Goal: Transaction & Acquisition: Download file/media

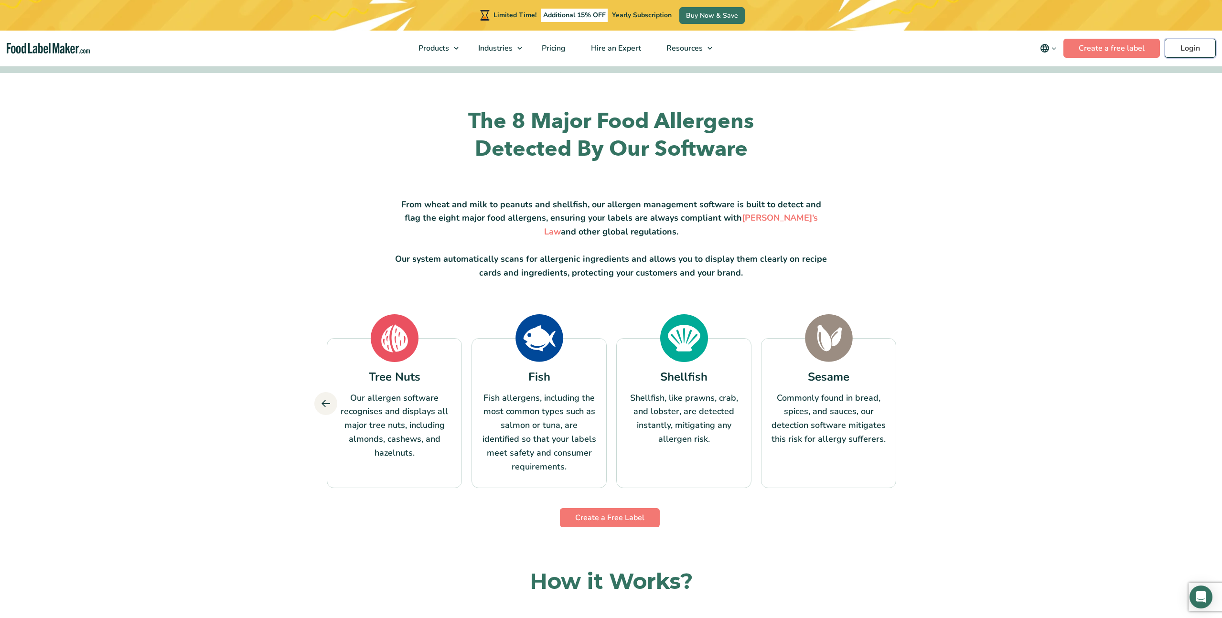
scroll to position [381, 0]
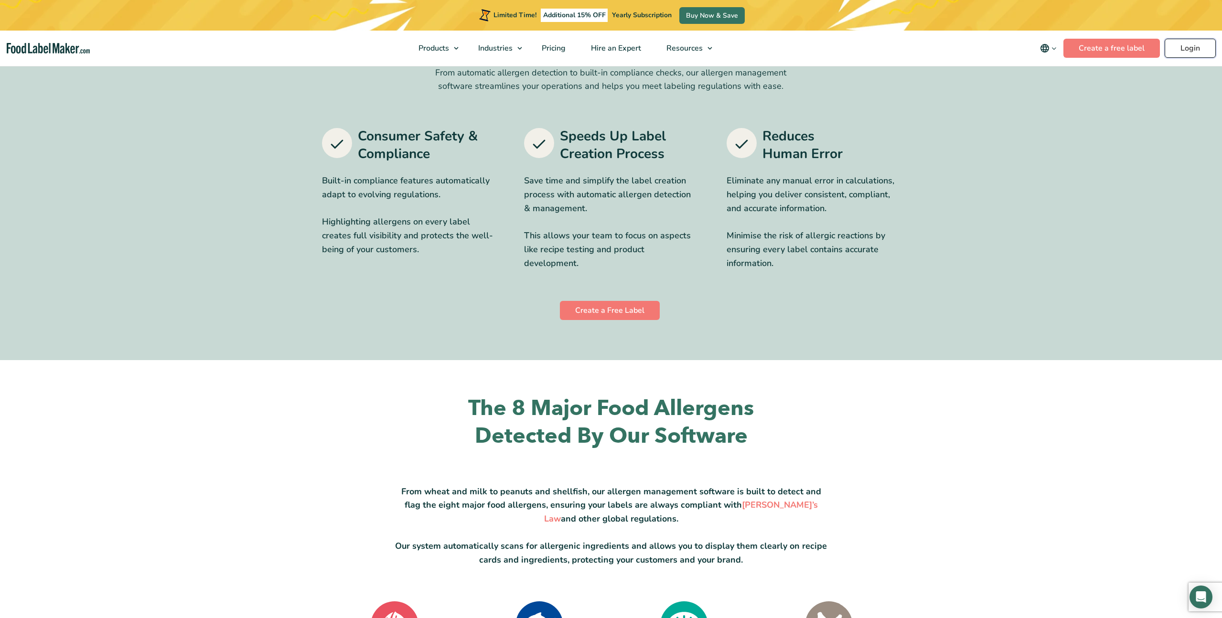
click at [1196, 46] on link "Login" at bounding box center [1190, 48] width 51 height 19
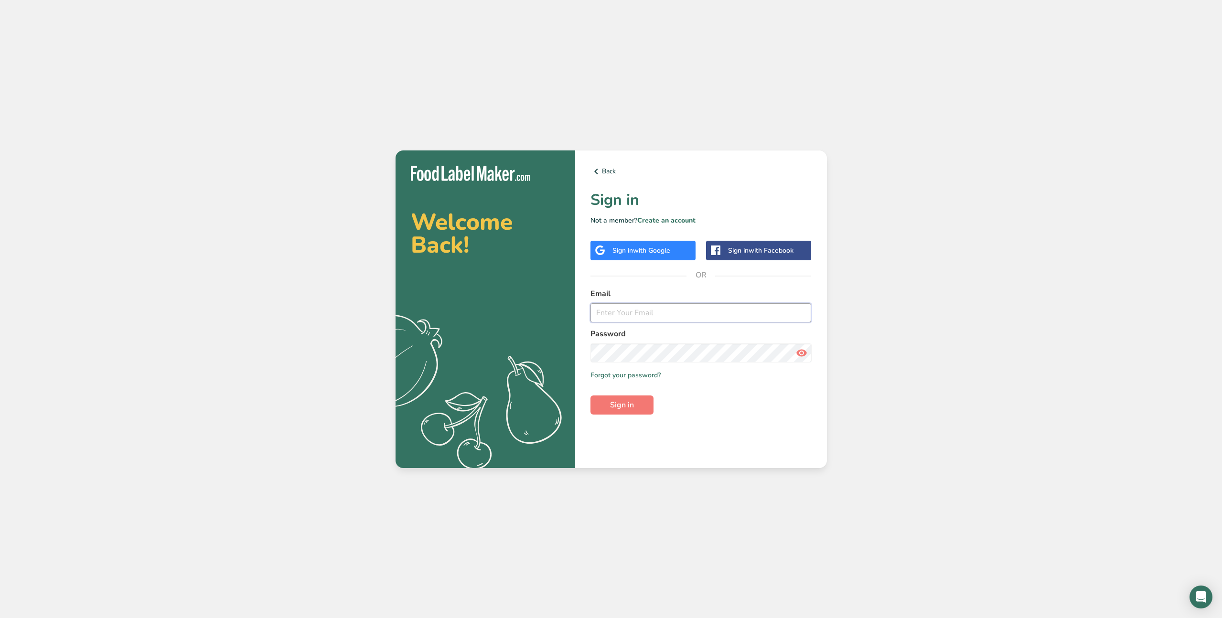
type input "[EMAIL_ADDRESS][DOMAIN_NAME]"
click at [655, 249] on span "with Google" at bounding box center [651, 250] width 37 height 9
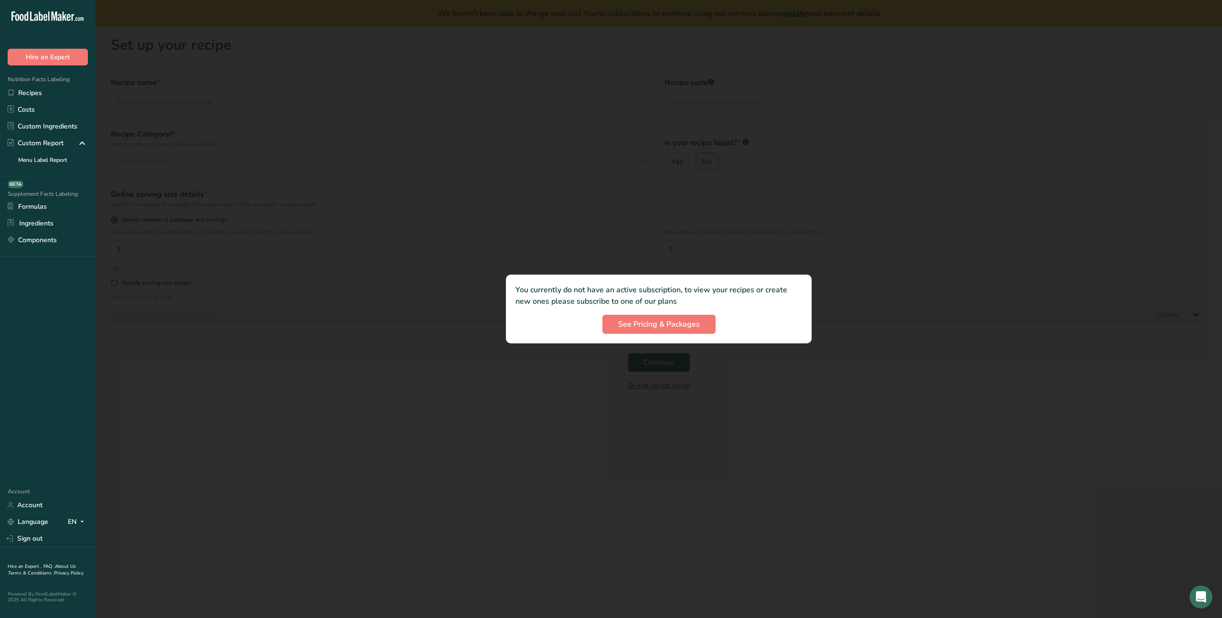
click at [408, 386] on div at bounding box center [659, 309] width 1126 height 618
click at [49, 536] on link "Sign out" at bounding box center [48, 538] width 96 height 17
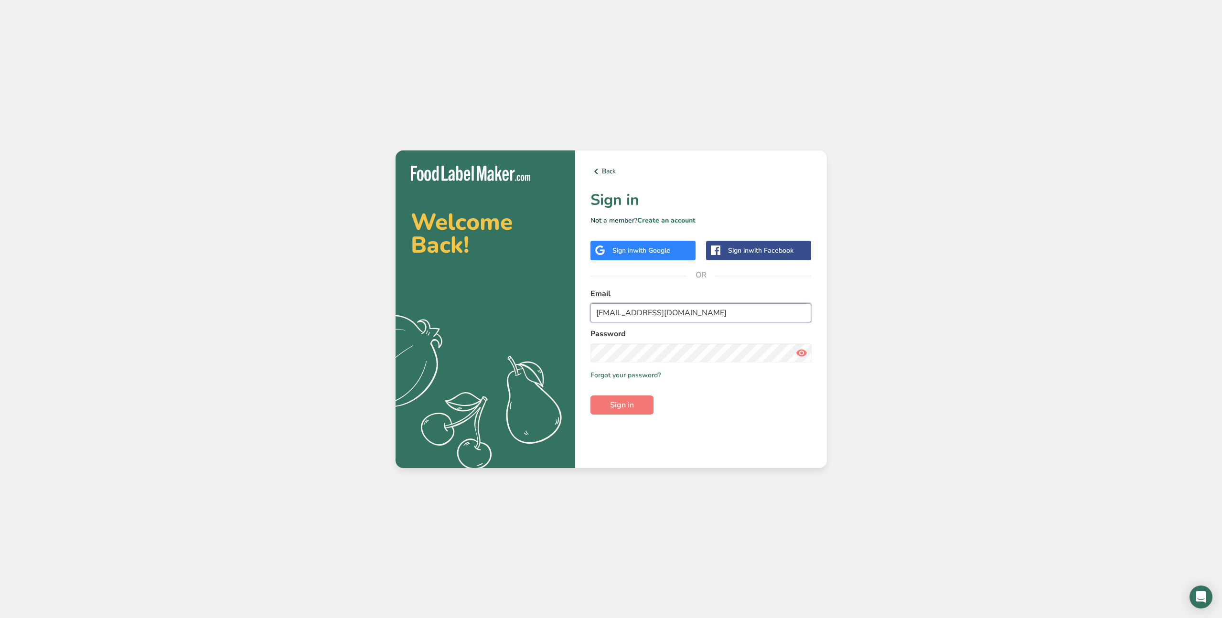
click at [673, 316] on input "[EMAIL_ADDRESS][DOMAIN_NAME]" at bounding box center [700, 312] width 221 height 19
type input "[EMAIL_ADDRESS][DOMAIN_NAME]"
click at [629, 407] on span "Sign in" at bounding box center [622, 404] width 24 height 11
click at [797, 354] on icon at bounding box center [801, 352] width 11 height 17
click at [523, 353] on section "Welcome Back! .a{fill:#f5f3ed;} Back Sign in Not a member? Create an account Si…" at bounding box center [611, 309] width 431 height 318
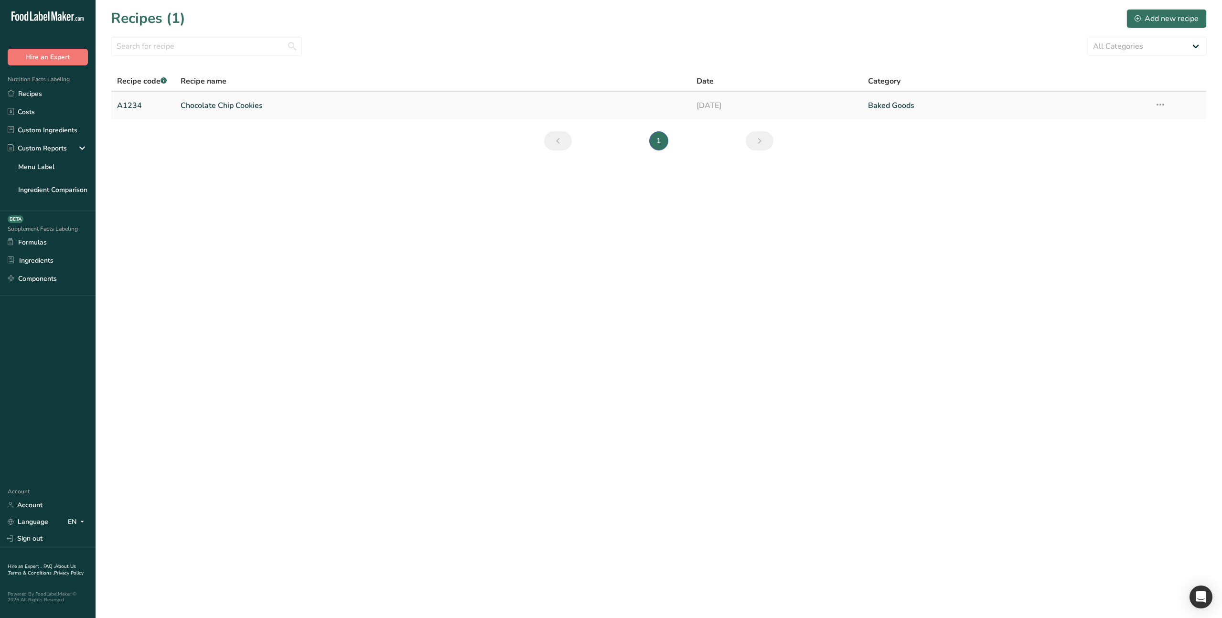
click at [234, 108] on link "Chocolate Chip Cookies" at bounding box center [433, 106] width 504 height 20
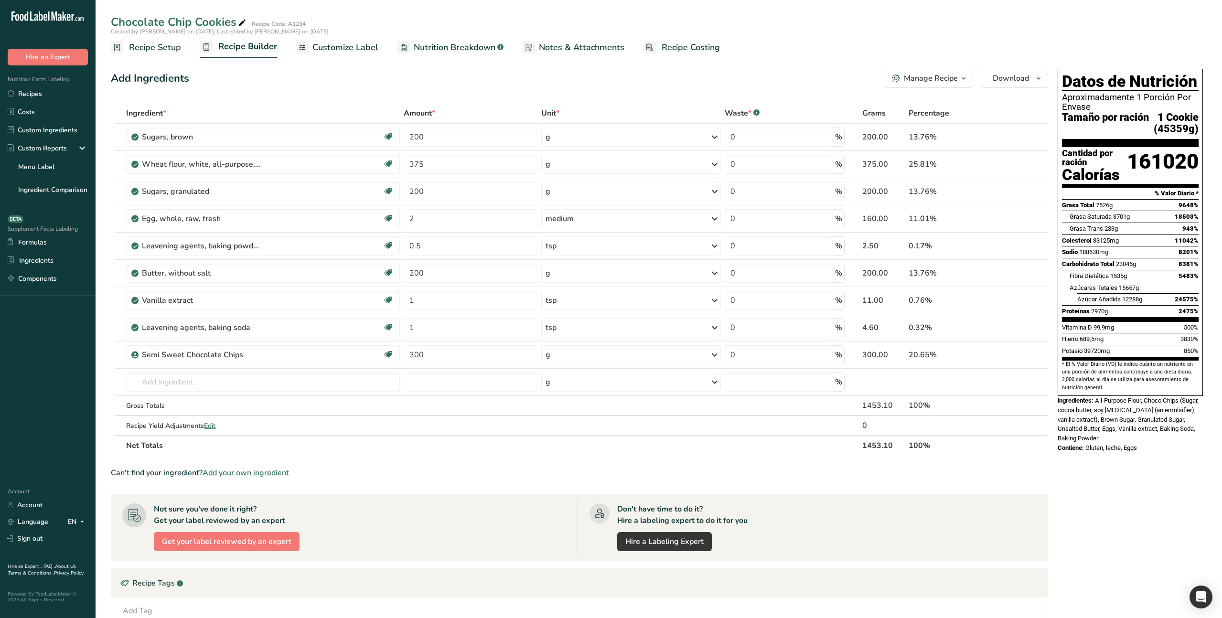
click at [361, 48] on span "Customize Label" at bounding box center [345, 47] width 66 height 13
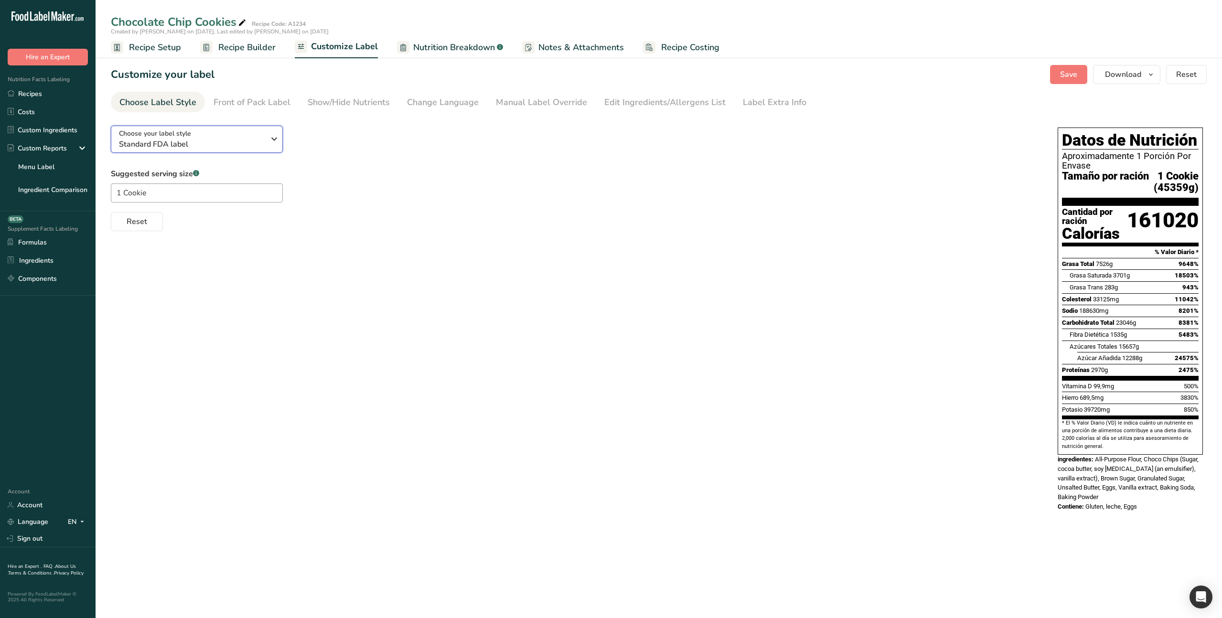
click at [274, 143] on icon "button" at bounding box center [273, 138] width 11 height 17
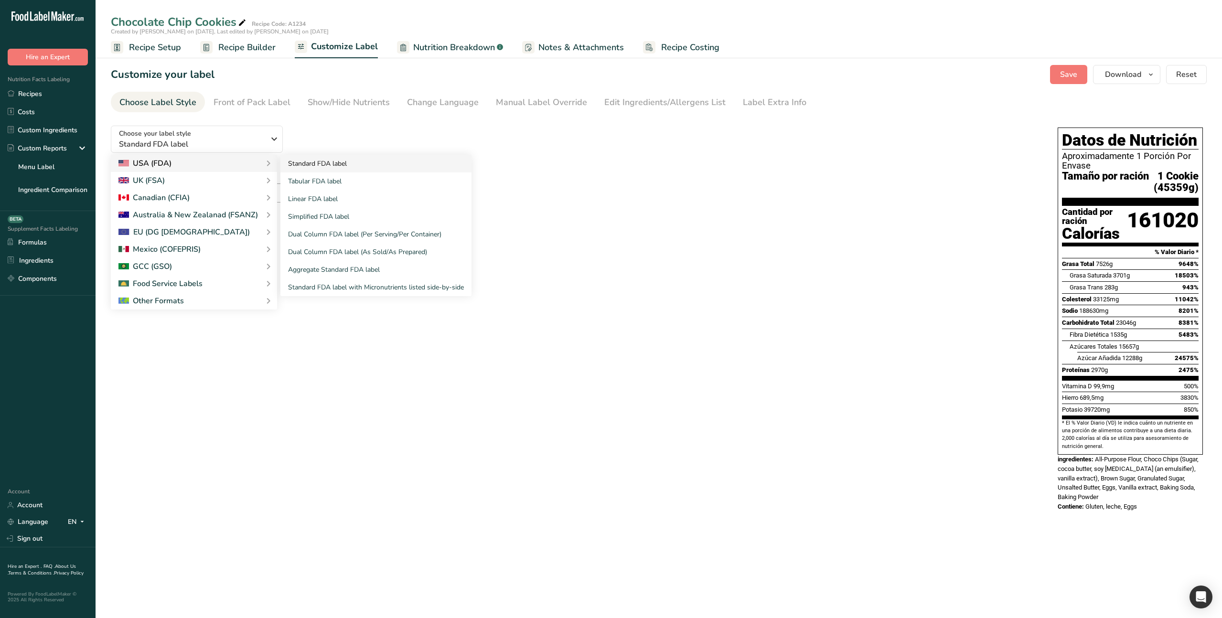
click at [349, 168] on link "Standard FDA label" at bounding box center [375, 164] width 191 height 18
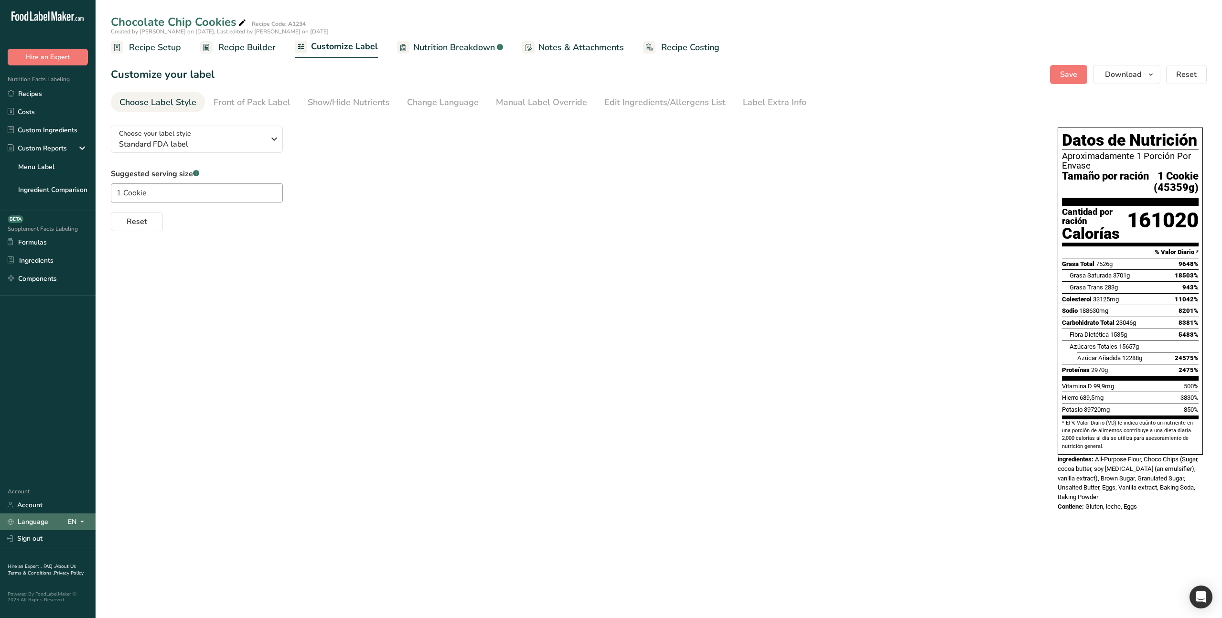
click at [80, 524] on icon at bounding box center [82, 522] width 8 height 12
click at [43, 542] on div "English" at bounding box center [50, 540] width 67 height 18
click at [227, 138] on div "Choose your label style Standard FDA label" at bounding box center [192, 139] width 146 height 21
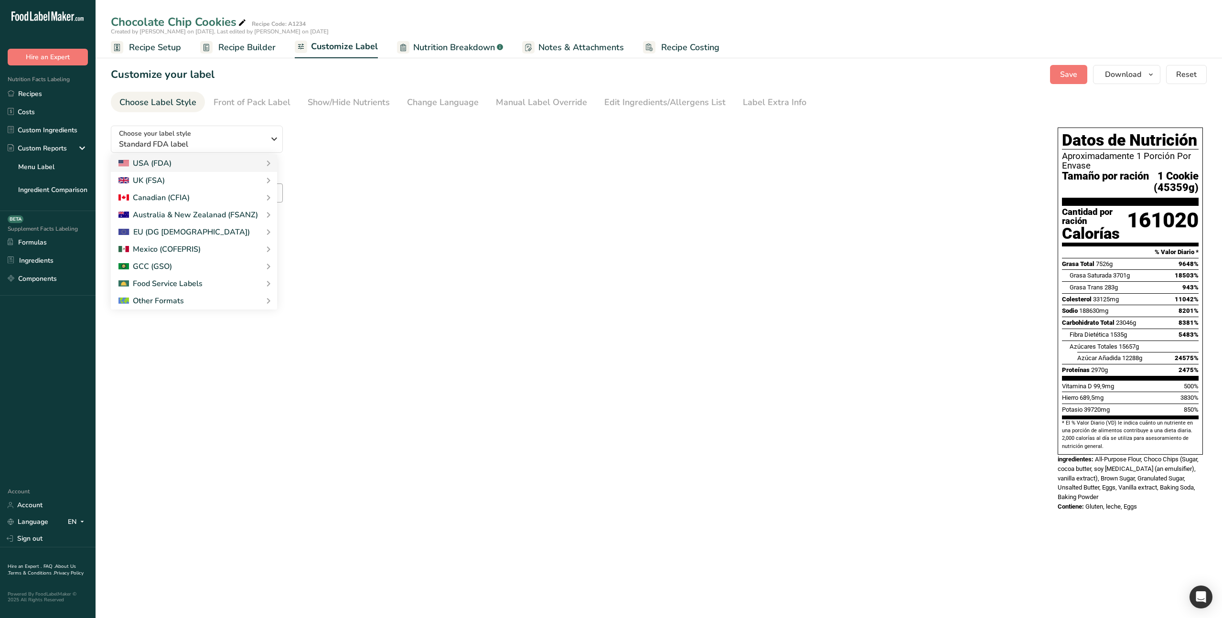
click at [364, 196] on div "Suggested serving size .a-a{fill:#347362;}.b-a{fill:#fff;} 1 Cookie Reset" at bounding box center [575, 199] width 928 height 63
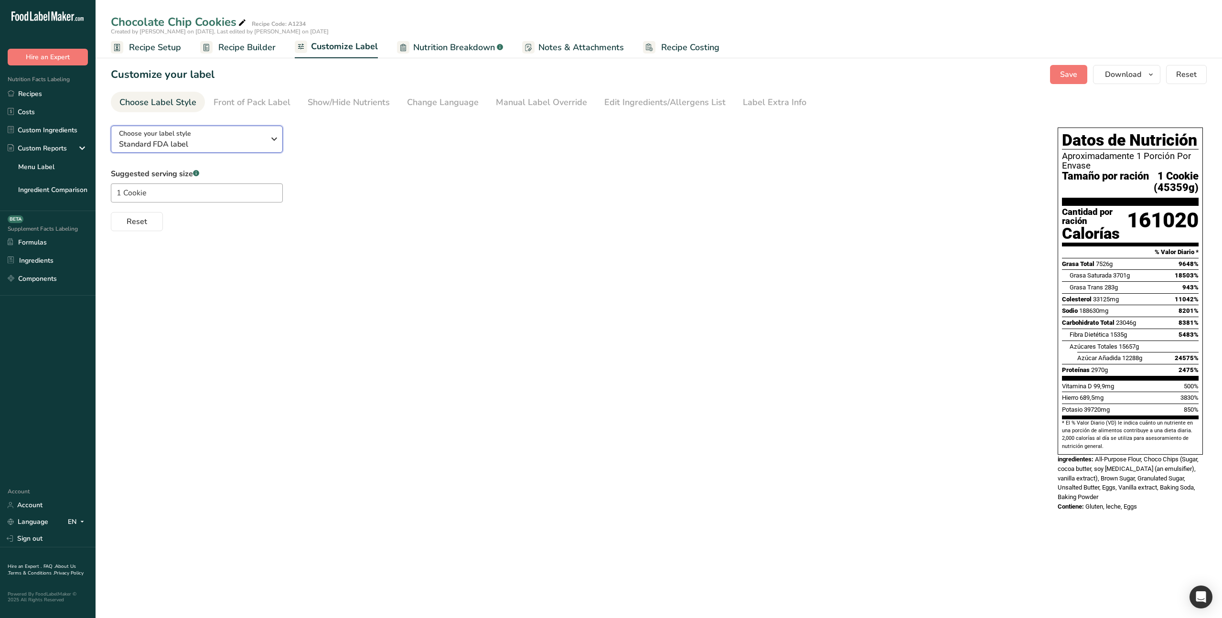
click at [203, 135] on div "Choose your label style Standard FDA label" at bounding box center [192, 139] width 146 height 21
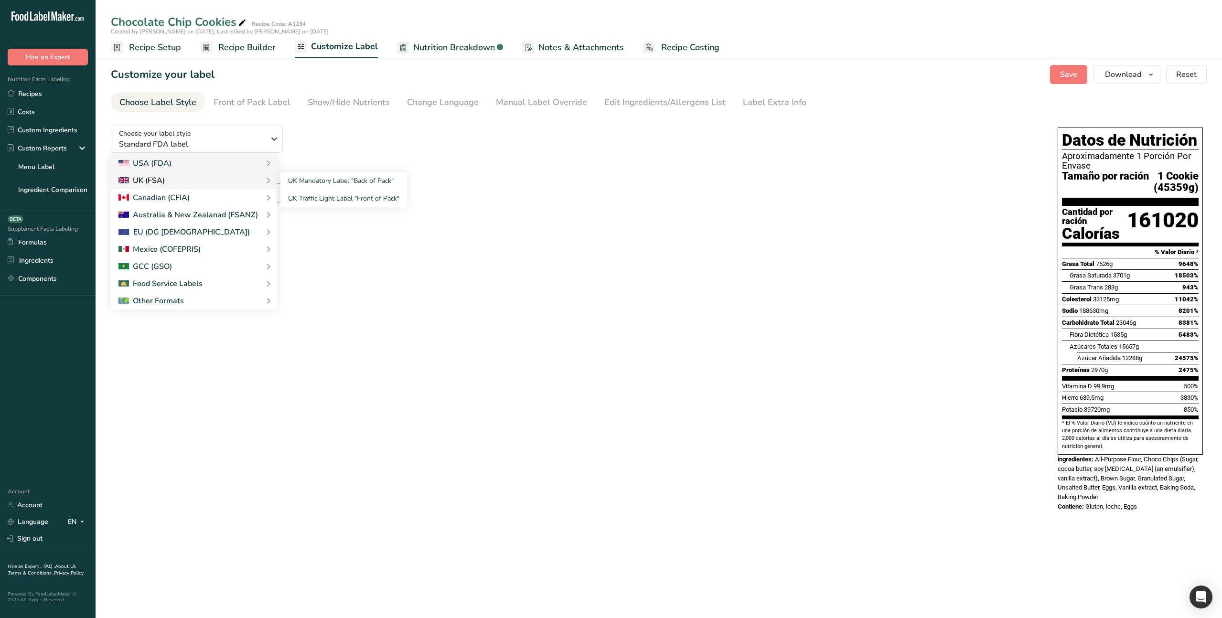
click at [179, 173] on div "UK (FSA)" at bounding box center [194, 180] width 166 height 17
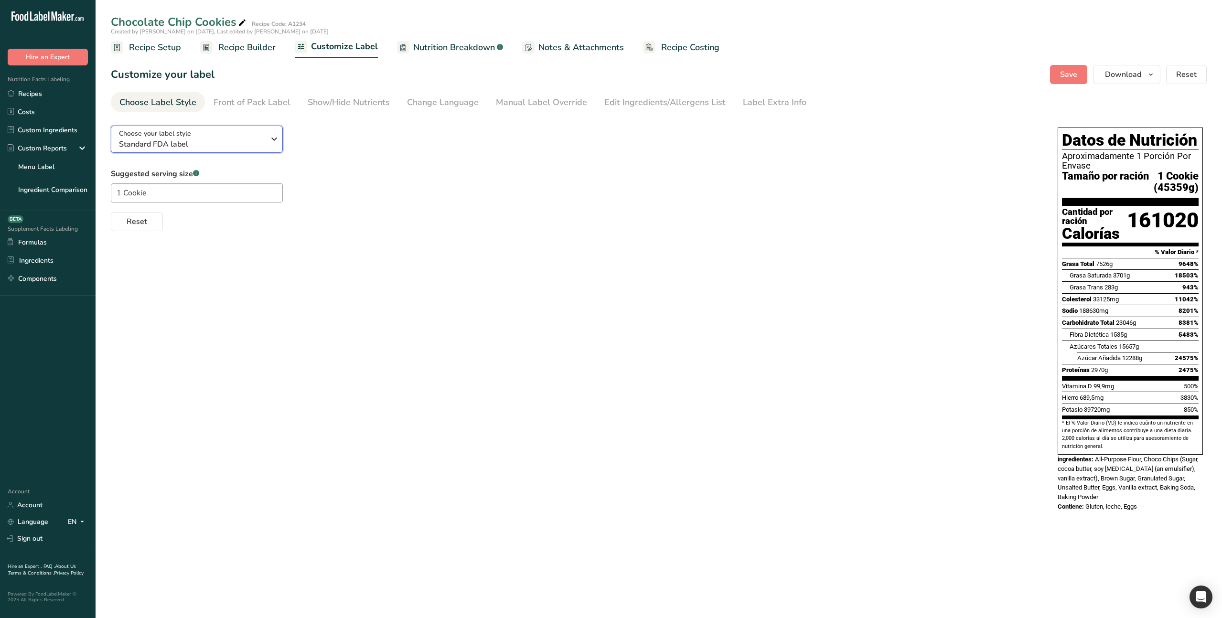
click at [214, 132] on div "Choose your label style Standard FDA label" at bounding box center [192, 139] width 146 height 21
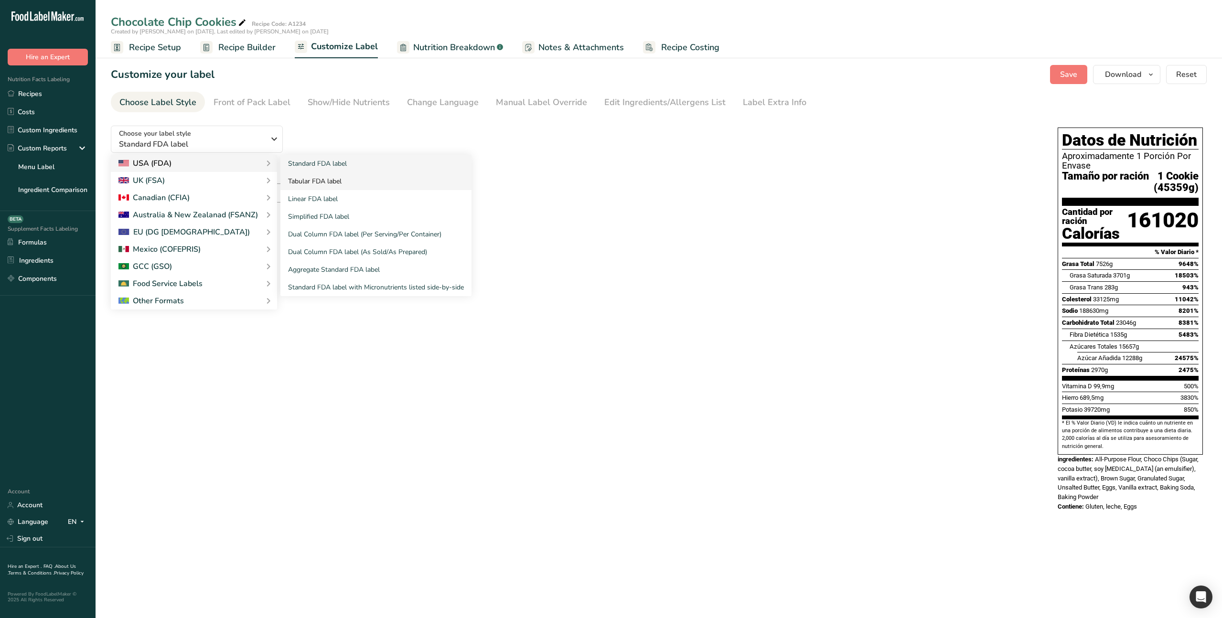
click at [316, 178] on link "Tabular FDA label" at bounding box center [375, 181] width 191 height 18
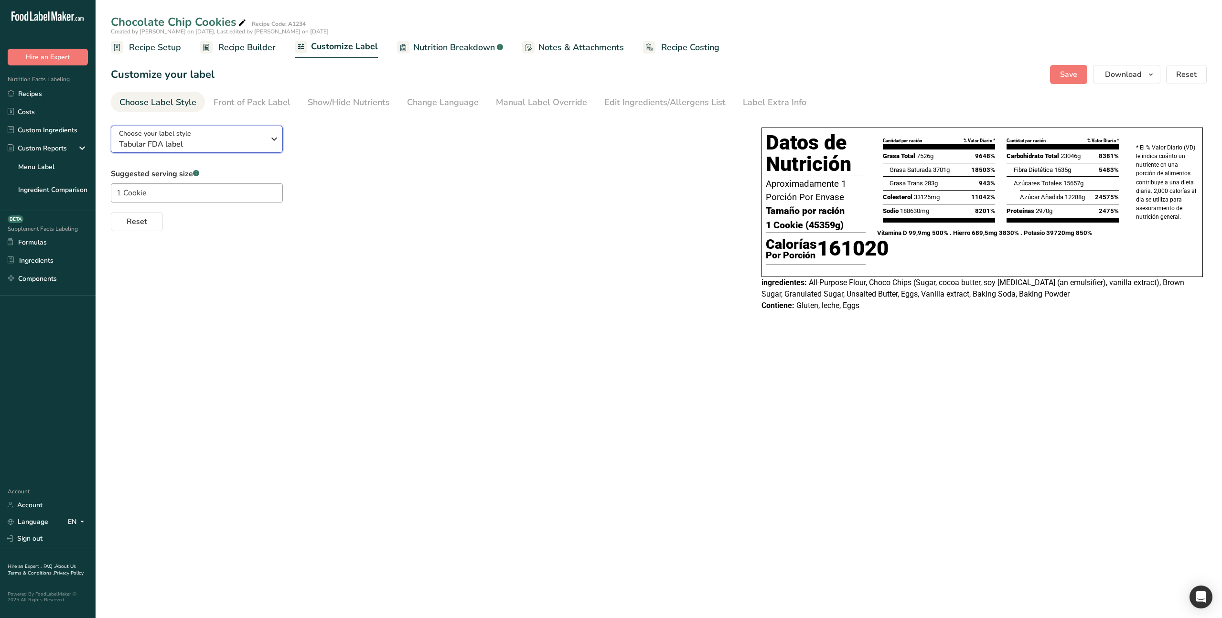
click at [223, 138] on div "Choose your label style Tabular FDA label" at bounding box center [192, 139] width 146 height 21
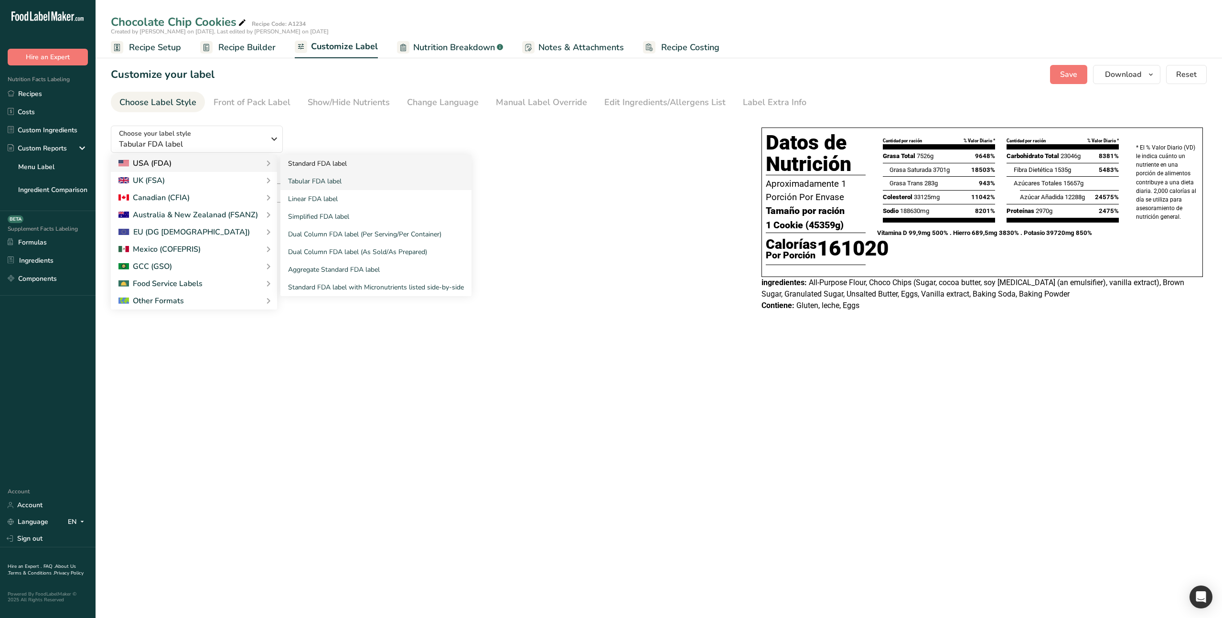
click at [346, 163] on link "Standard FDA label" at bounding box center [375, 164] width 191 height 18
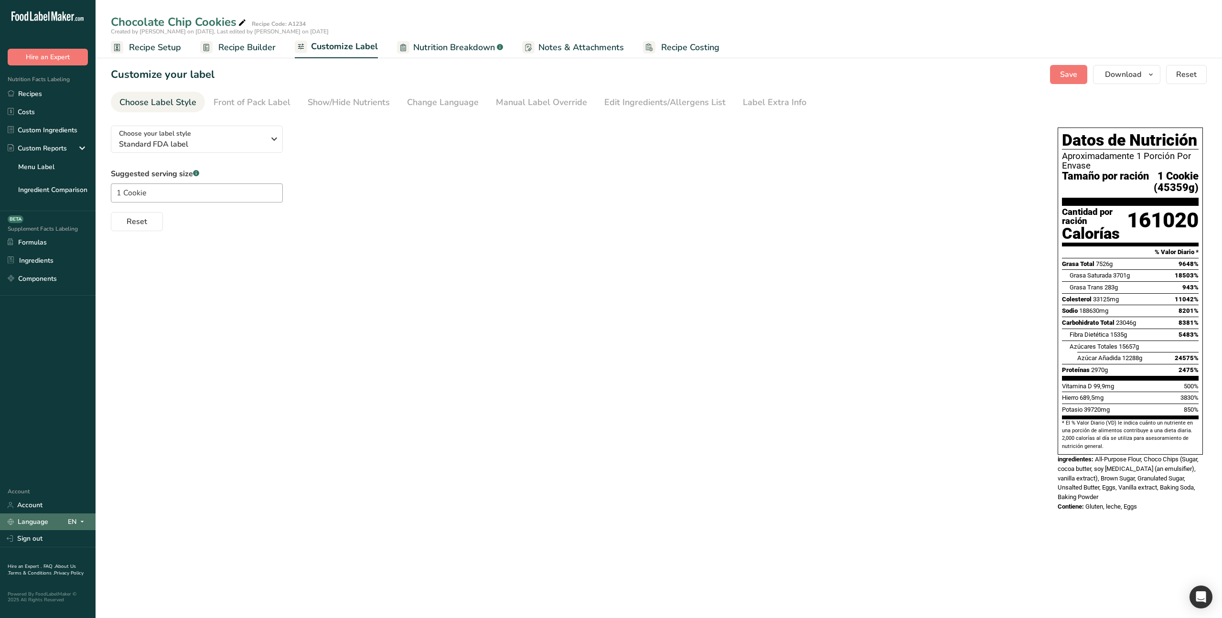
click at [79, 520] on icon at bounding box center [82, 522] width 8 height 12
click at [60, 553] on div "Spanish" at bounding box center [50, 557] width 67 height 18
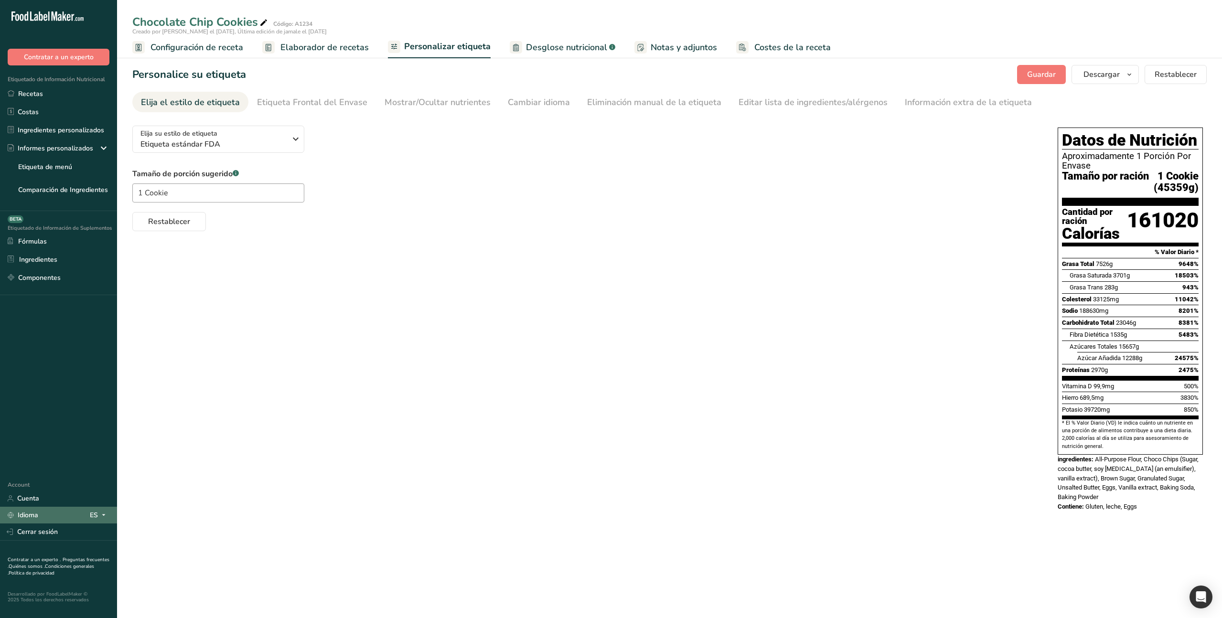
click at [103, 515] on icon at bounding box center [104, 515] width 8 height 12
click at [48, 534] on div "English" at bounding box center [53, 533] width 67 height 18
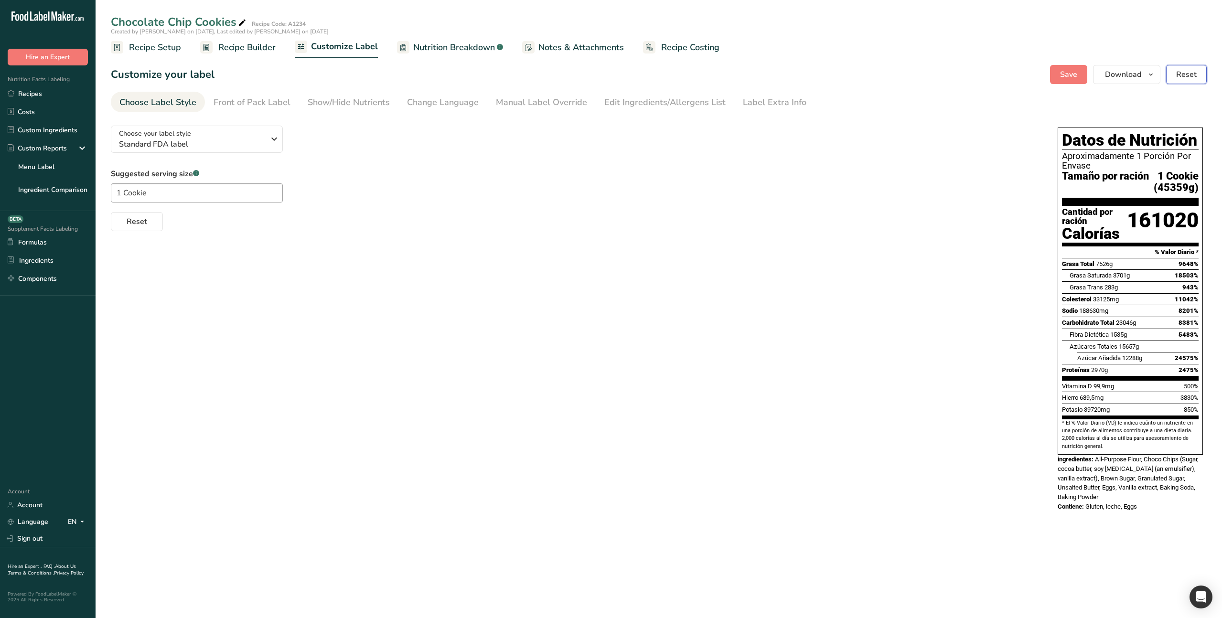
click at [1193, 71] on span "Reset" at bounding box center [1186, 74] width 21 height 11
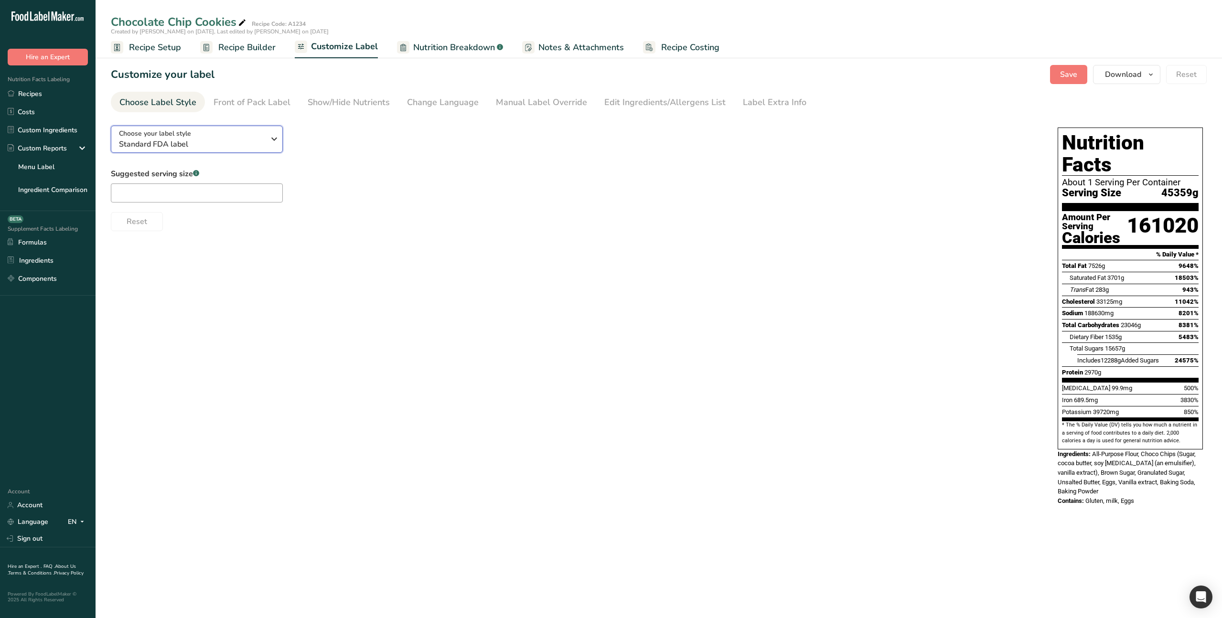
click at [250, 133] on div "Choose your label style Standard FDA label" at bounding box center [192, 139] width 146 height 21
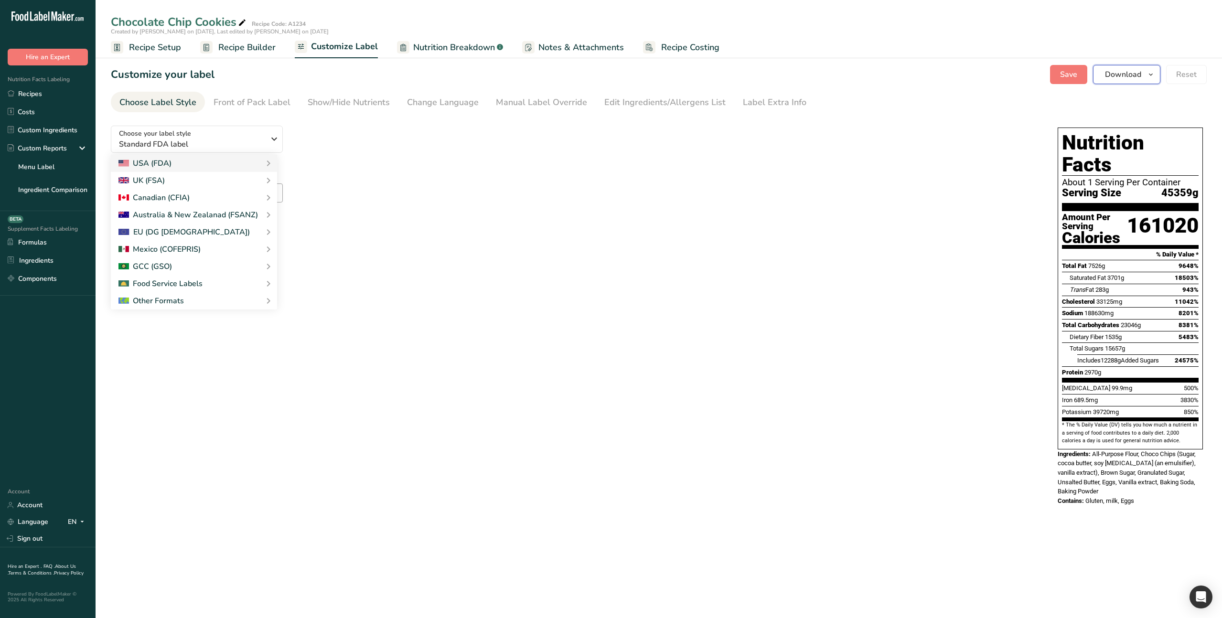
click at [1134, 74] on span "Download" at bounding box center [1123, 74] width 36 height 11
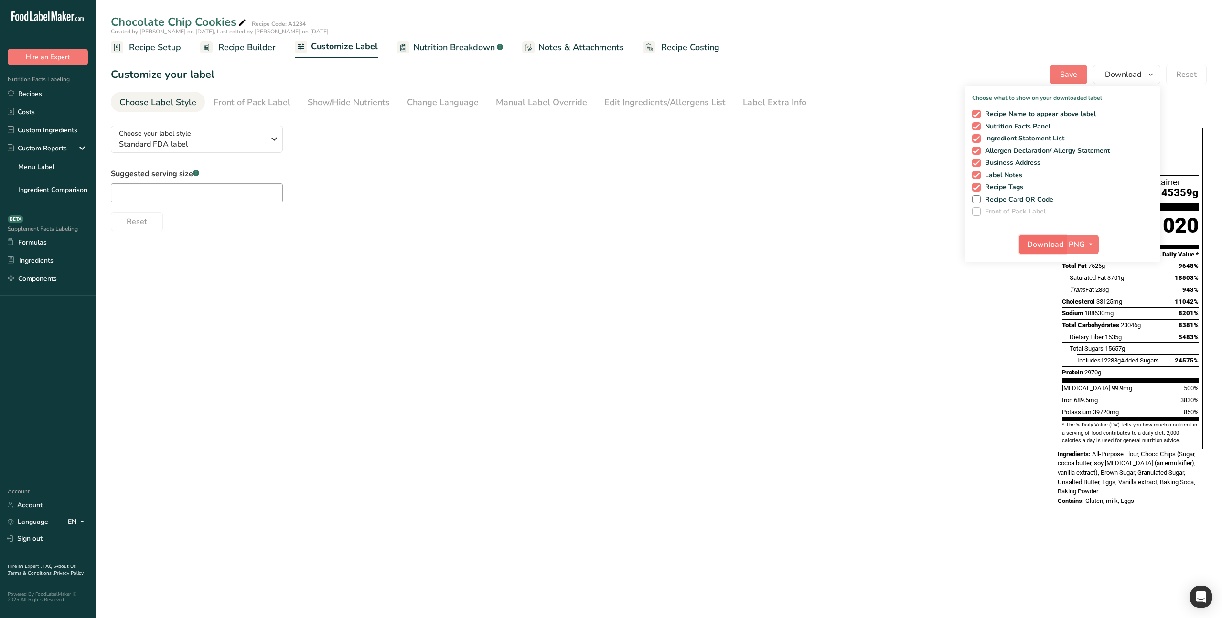
click at [1041, 245] on span "Download" at bounding box center [1045, 244] width 36 height 11
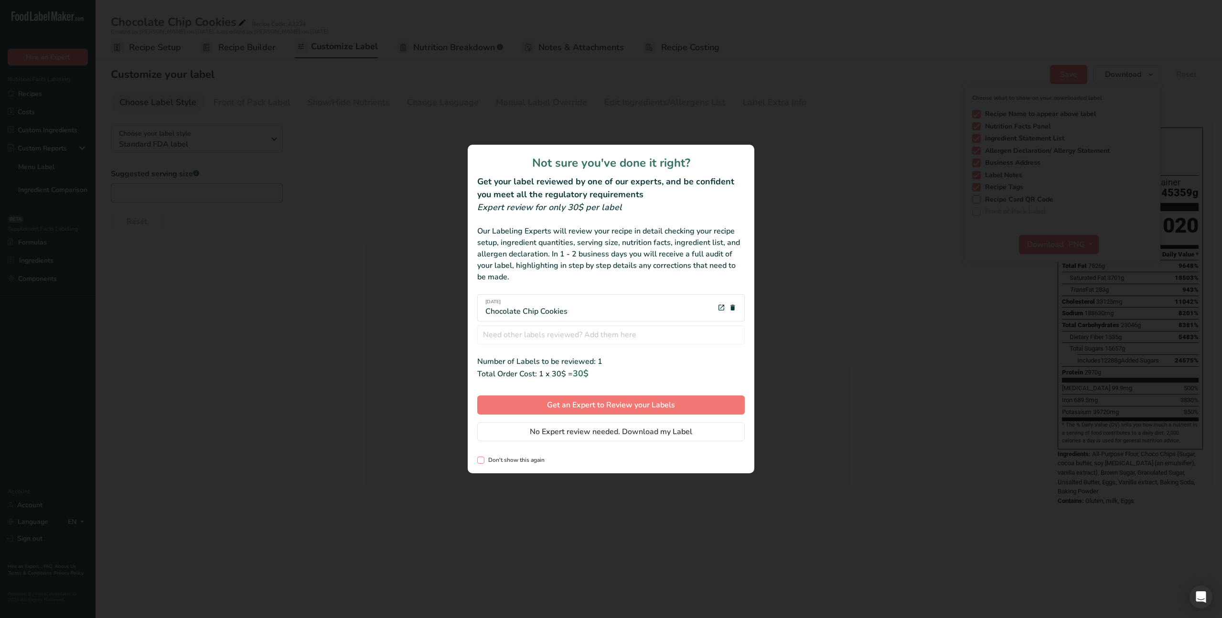
click at [487, 461] on span "Don't show this again" at bounding box center [514, 460] width 60 height 7
click at [483, 461] on input "Don't show this again" at bounding box center [480, 460] width 6 height 6
checkbox input "true"
click at [628, 429] on span "No Expert review needed. Download my Label" at bounding box center [611, 431] width 162 height 11
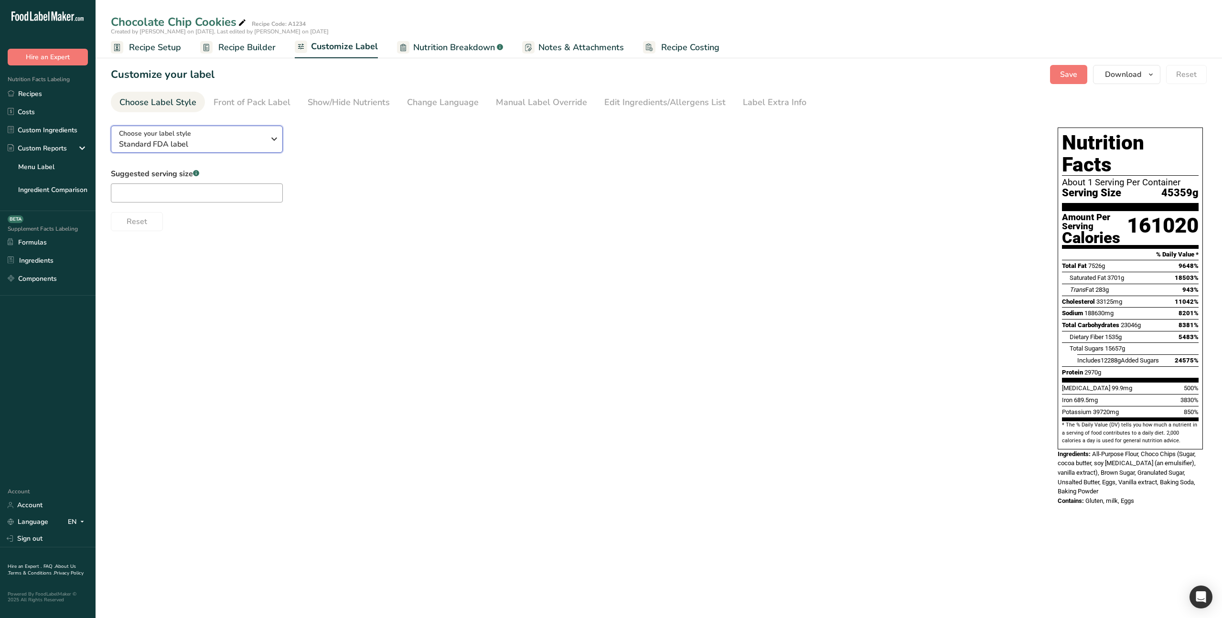
click at [247, 139] on span "Standard FDA label" at bounding box center [192, 144] width 146 height 11
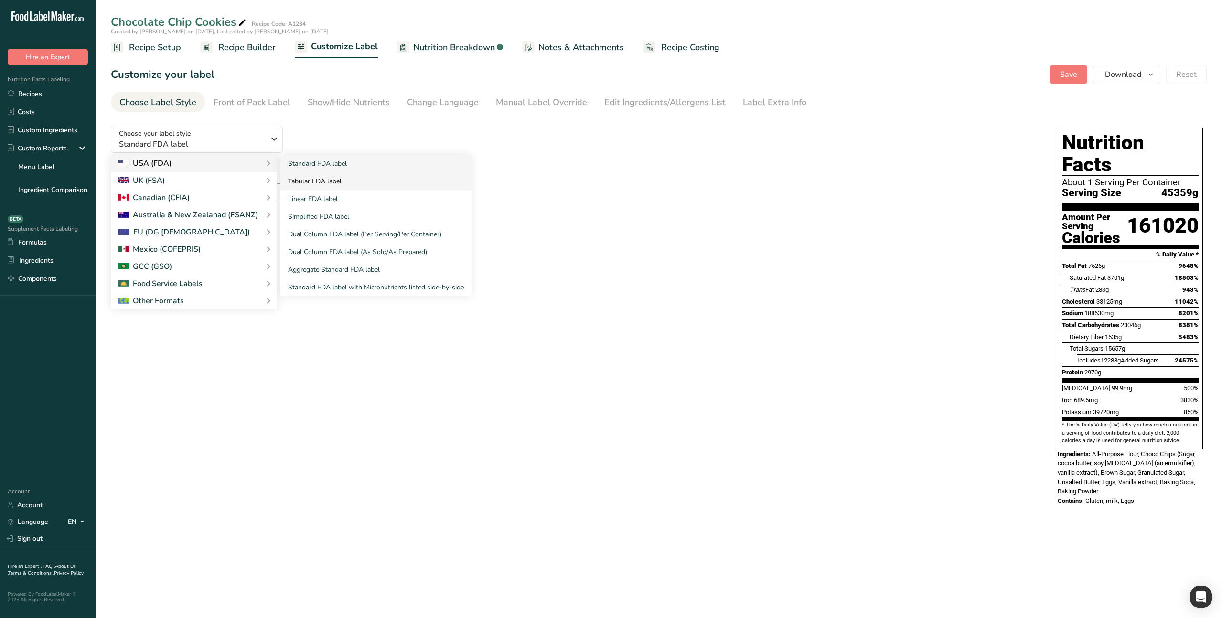
click at [325, 181] on link "Tabular FDA label" at bounding box center [375, 181] width 191 height 18
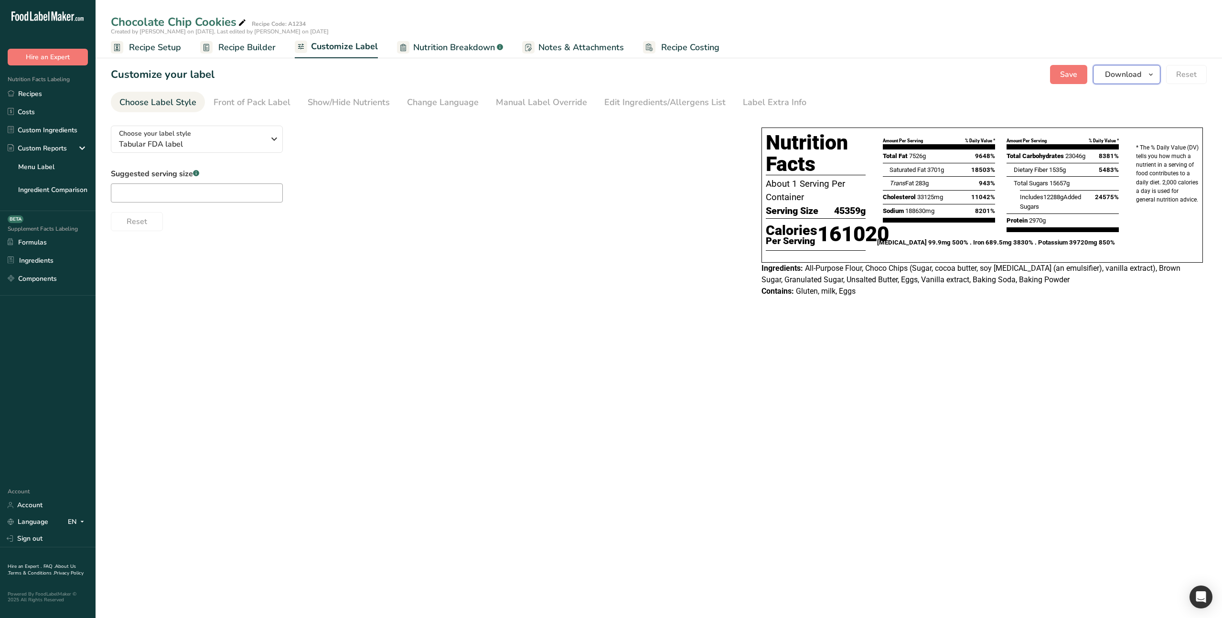
click at [1129, 75] on span "Download" at bounding box center [1123, 74] width 36 height 11
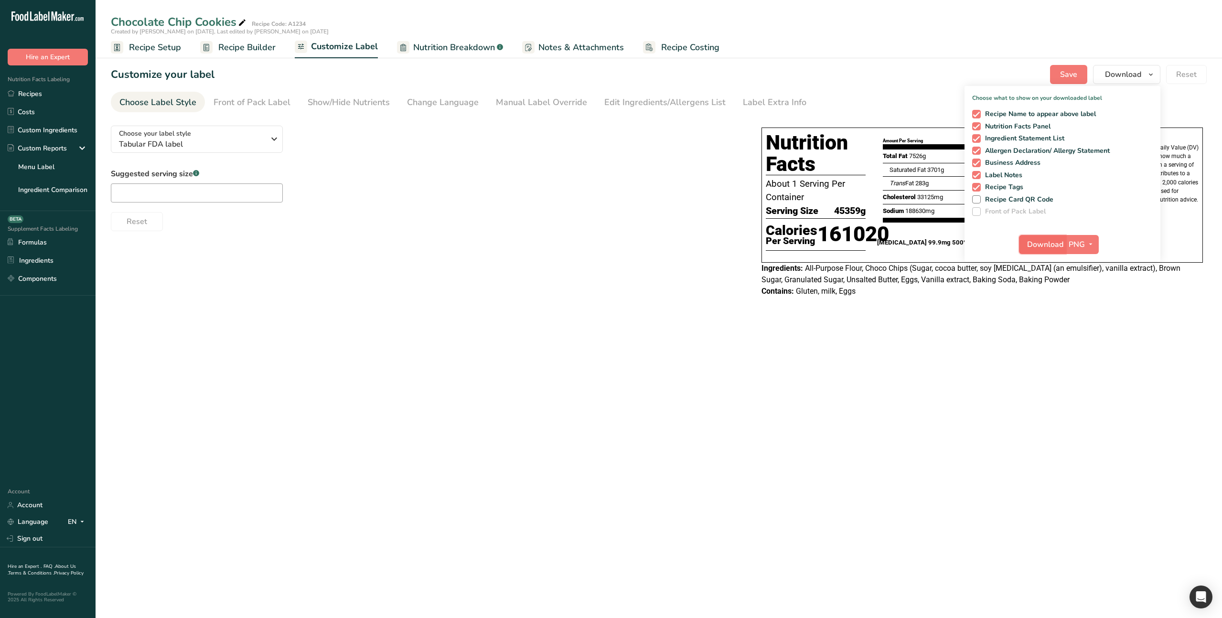
click at [1041, 244] on span "Download" at bounding box center [1045, 244] width 36 height 11
click at [645, 236] on div "Choose your label style Tabular FDA label USA (FDA) Standard FDA label Tabular …" at bounding box center [659, 212] width 1096 height 189
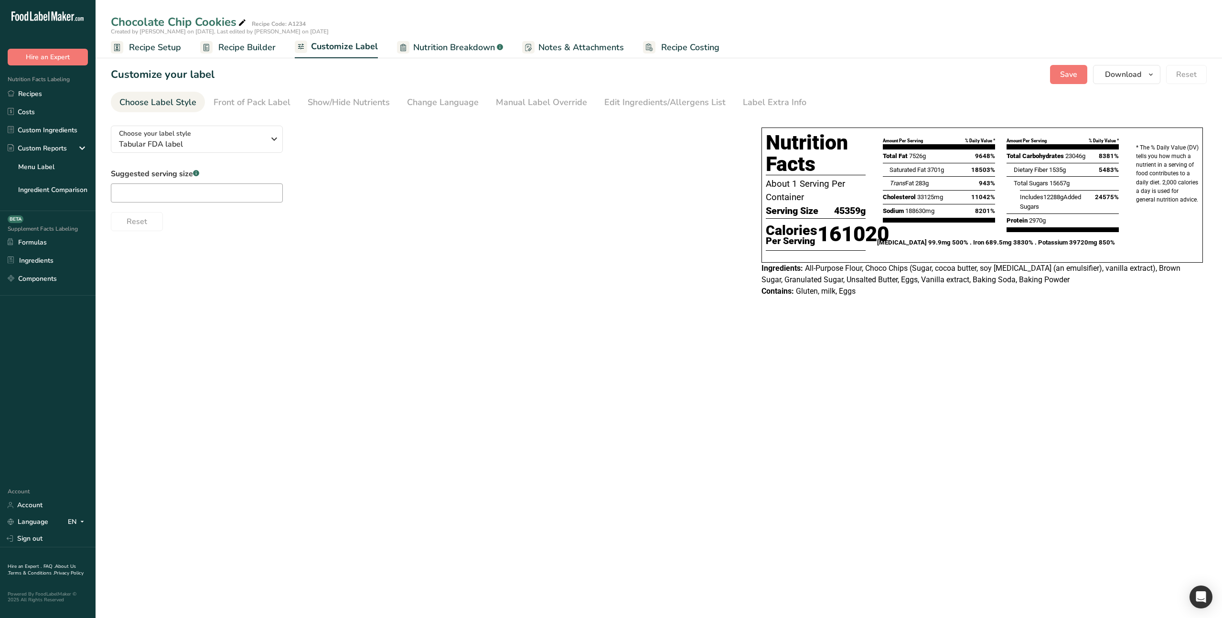
click at [253, 52] on span "Recipe Builder" at bounding box center [246, 47] width 57 height 13
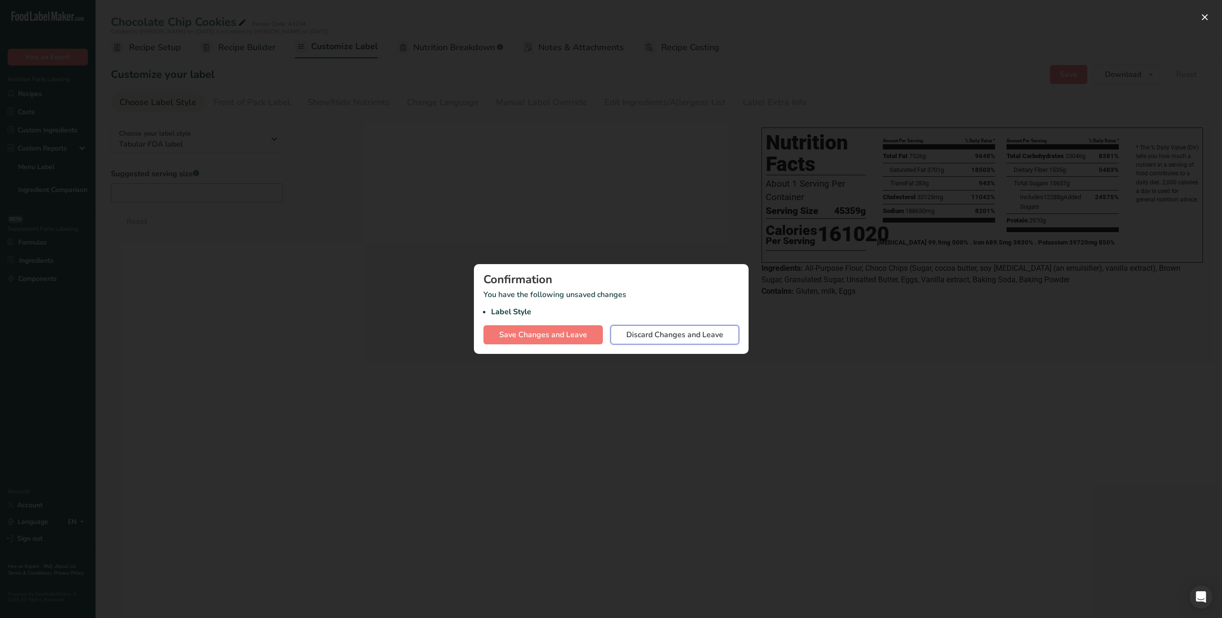
click at [622, 338] on button "Discard Changes and Leave" at bounding box center [675, 334] width 129 height 19
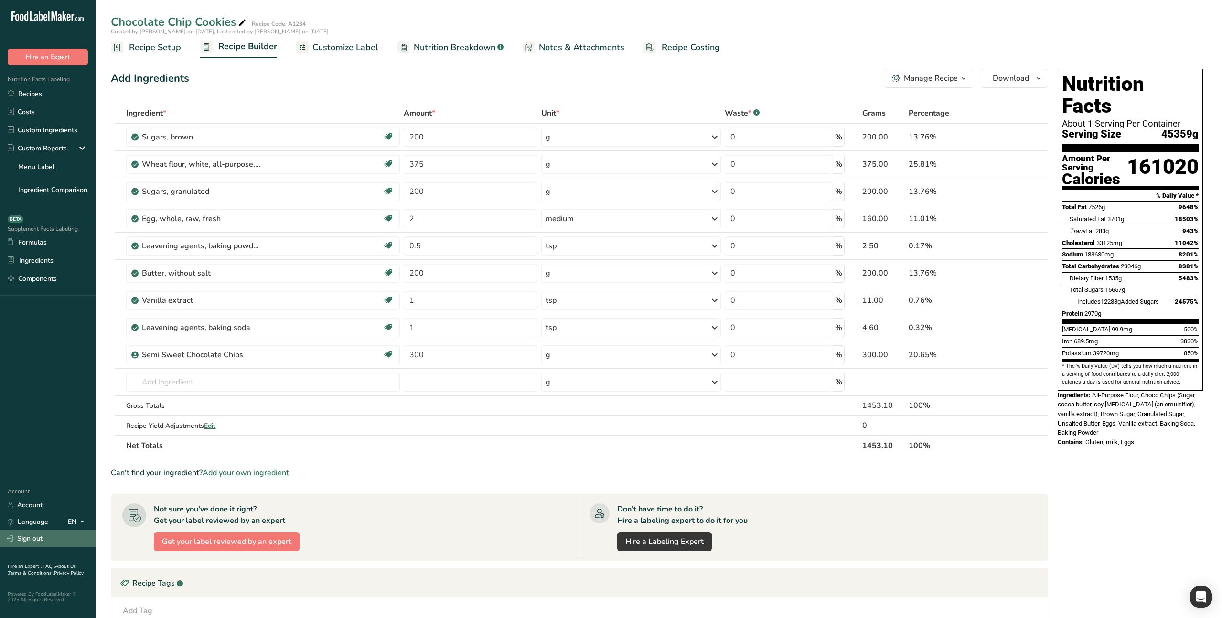
click at [39, 543] on link "Sign out" at bounding box center [48, 538] width 96 height 17
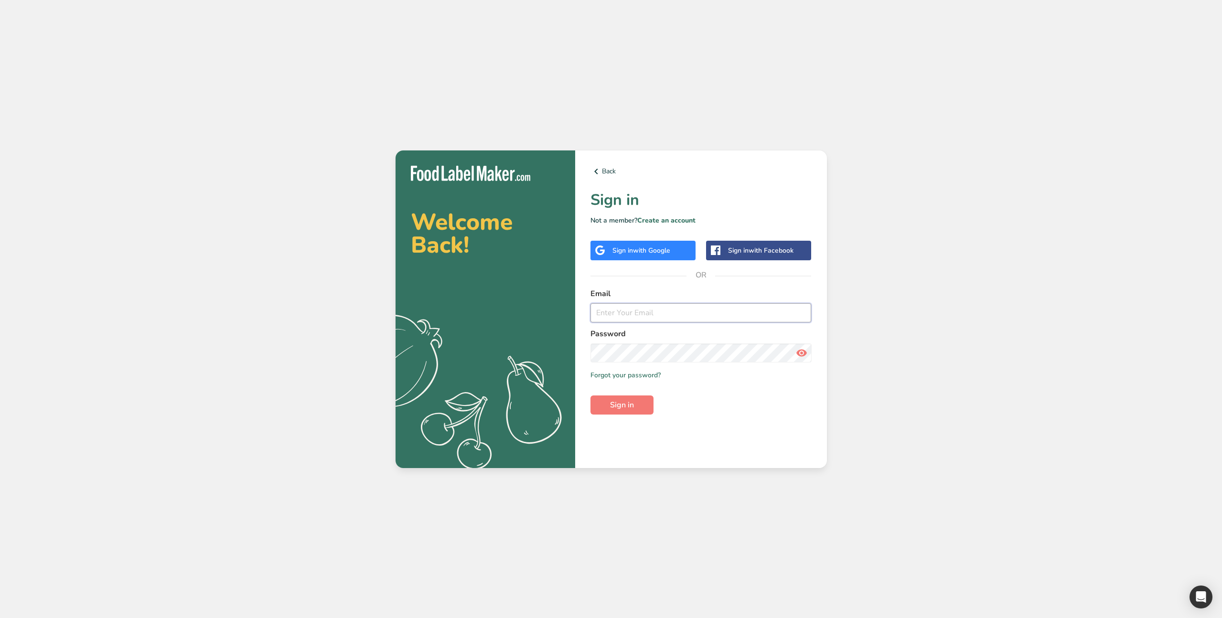
type input "[EMAIL_ADDRESS][DOMAIN_NAME]"
click at [693, 305] on input "[EMAIL_ADDRESS][DOMAIN_NAME]" at bounding box center [700, 312] width 221 height 19
click at [603, 510] on div "Welcome Back! .a{fill:#f5f3ed;} Back Sign in Not a member? Create an account Si…" at bounding box center [611, 309] width 1222 height 618
click at [630, 398] on button "Sign in" at bounding box center [621, 405] width 63 height 19
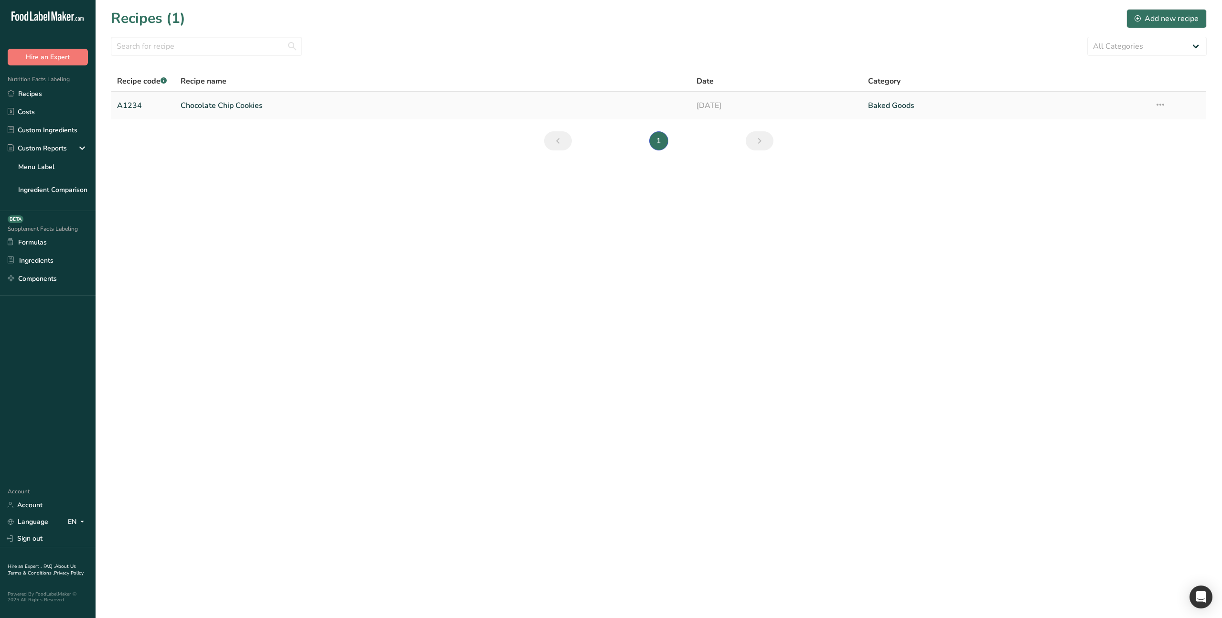
click at [246, 105] on link "Chocolate Chip Cookies" at bounding box center [433, 106] width 504 height 20
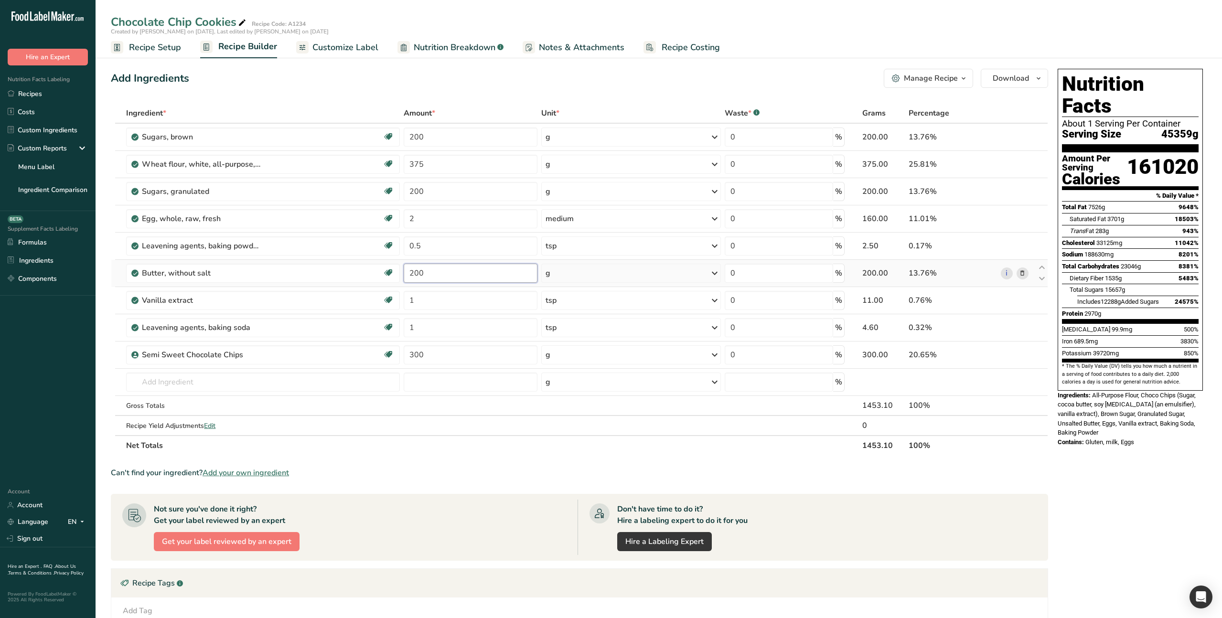
click at [444, 264] on input "200" at bounding box center [471, 273] width 134 height 19
click at [423, 139] on div "Ingredient * Amount * Unit * Waste * .a-a{fill:#347362;}.b-a{fill:#fff;} Grams …" at bounding box center [579, 279] width 937 height 353
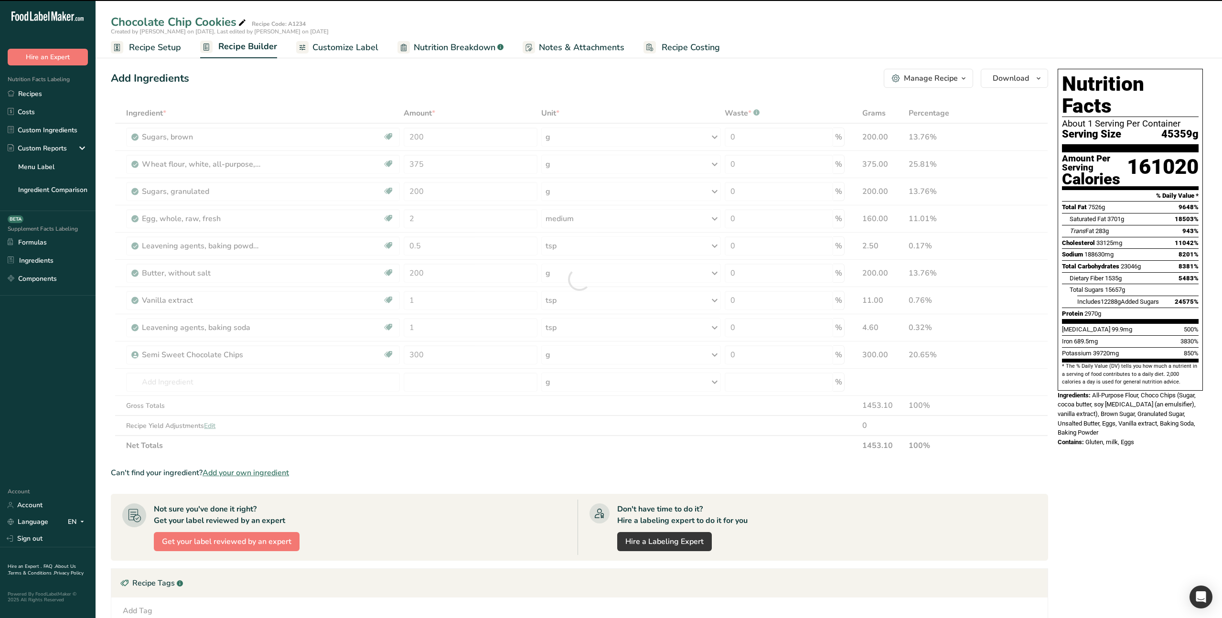
click at [423, 138] on div at bounding box center [579, 279] width 937 height 353
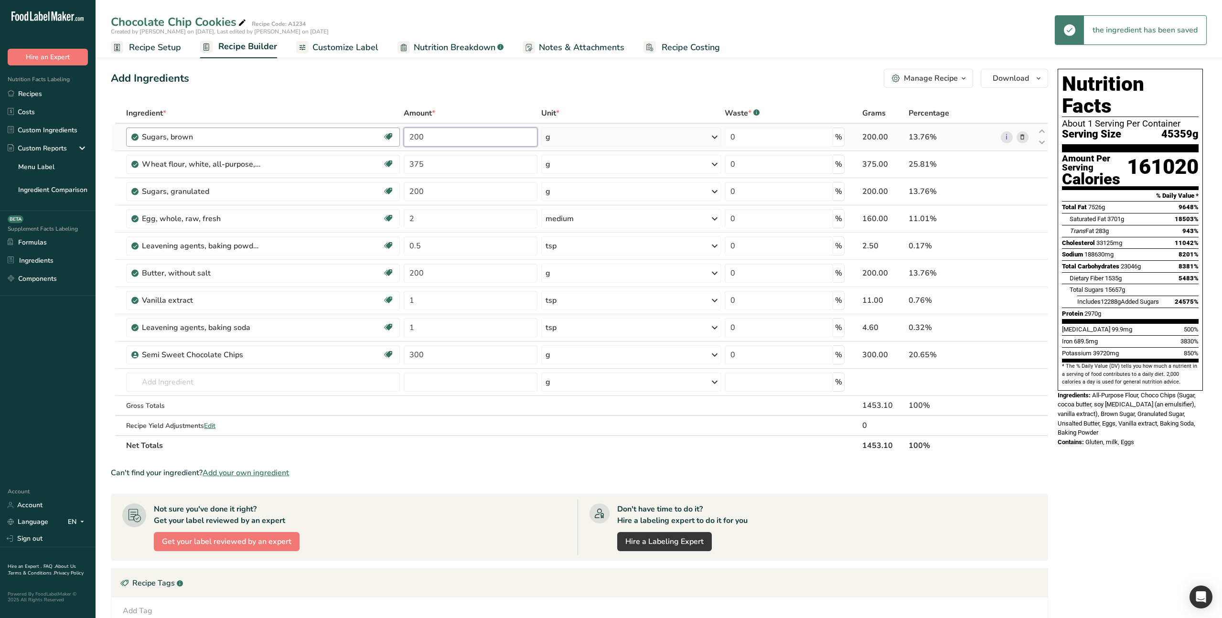
drag, startPoint x: 425, startPoint y: 137, endPoint x: 391, endPoint y: 134, distance: 34.0
click at [391, 134] on tr "Sugars, brown Dairy free Gluten free Vegan Vegetarian Soy free Includes Added S…" at bounding box center [579, 137] width 936 height 27
type input "100"
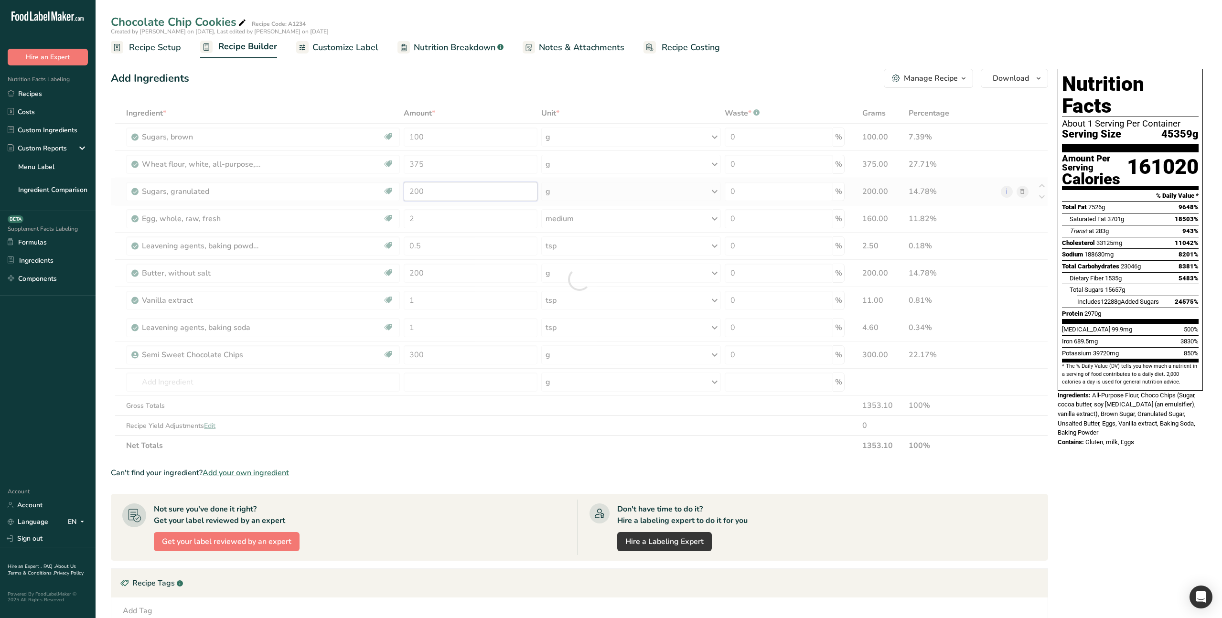
click at [423, 193] on div "Ingredient * Amount * Unit * Waste * .a-a{fill:#347362;}.b-a{fill:#fff;} Grams …" at bounding box center [579, 279] width 937 height 353
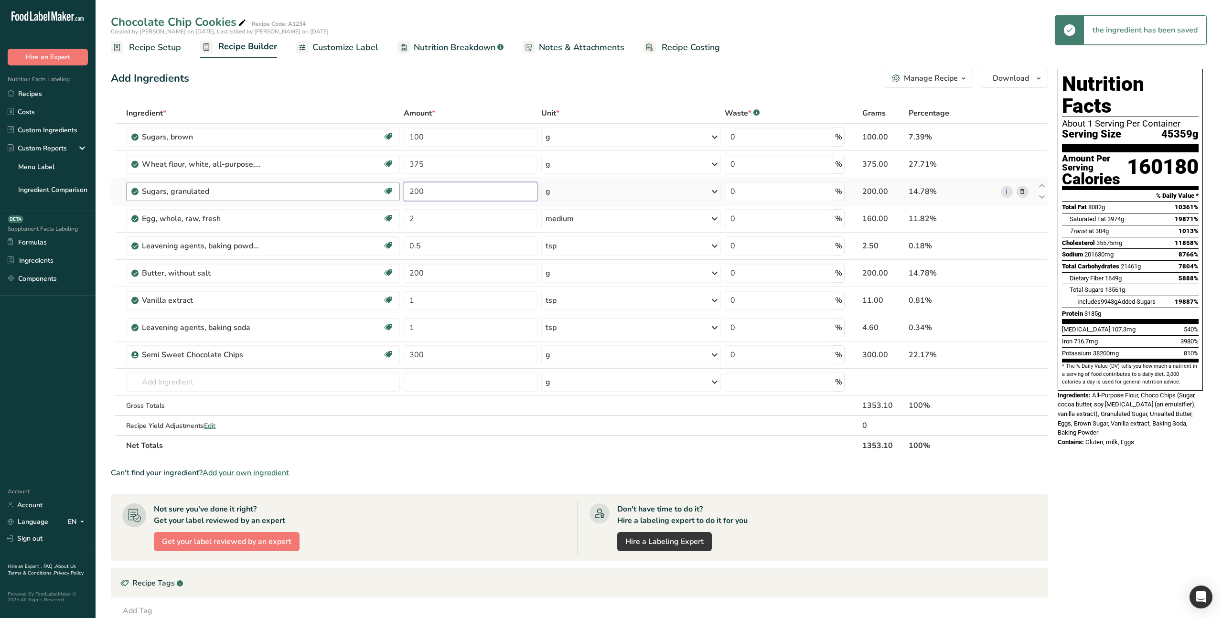
drag, startPoint x: 423, startPoint y: 191, endPoint x: 397, endPoint y: 188, distance: 26.5
click at [398, 188] on tr "Sugars, granulated Dairy free Gluten free Vegan Vegetarian Soy free Includes Ad…" at bounding box center [579, 191] width 936 height 27
type input "100"
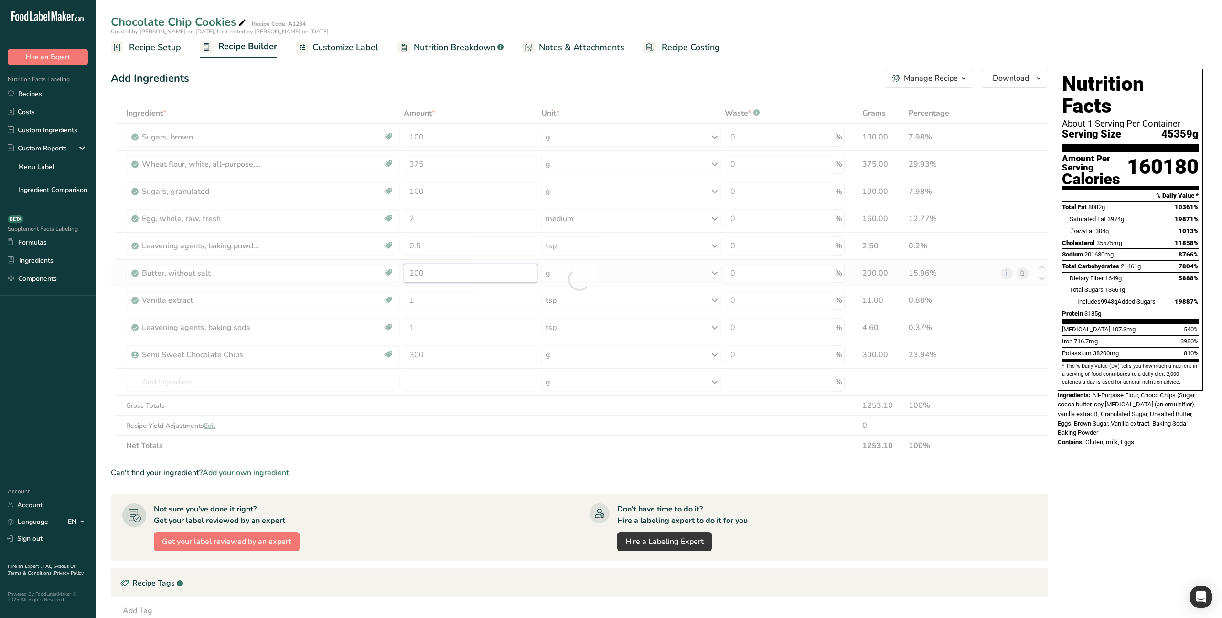
click at [452, 273] on div "Ingredient * Amount * Unit * Waste * .a-a{fill:#347362;}.b-a{fill:#fff;} Grams …" at bounding box center [579, 279] width 937 height 353
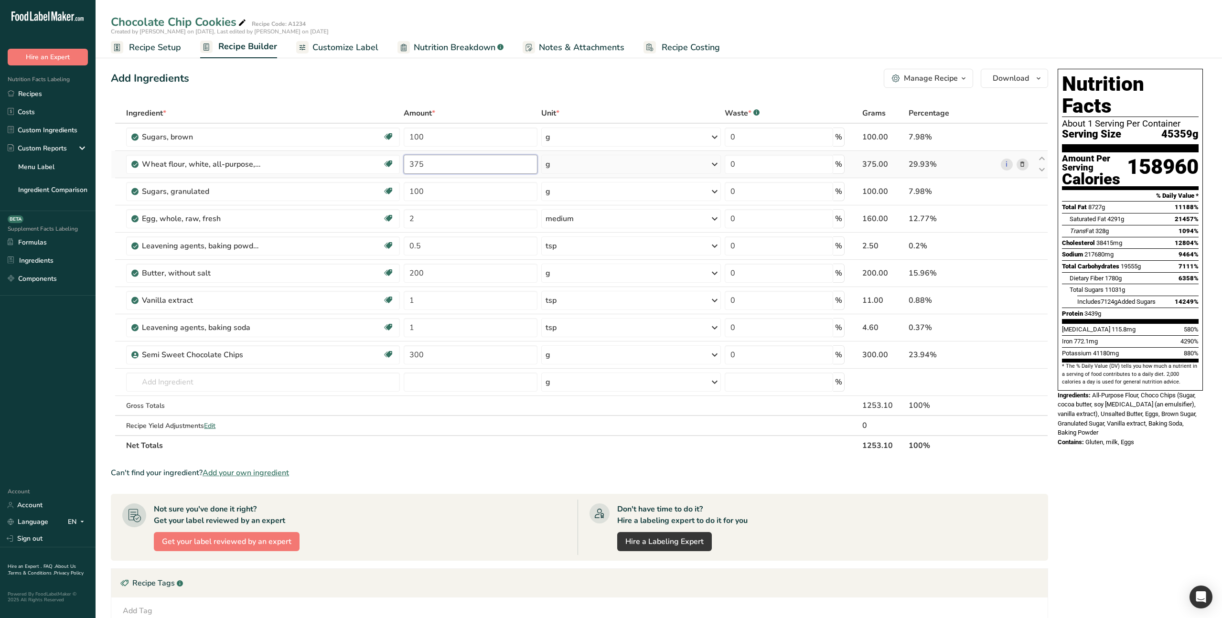
click at [419, 163] on div "Ingredient * Amount * Unit * Waste * .a-a{fill:#347362;}.b-a{fill:#fff;} Grams …" at bounding box center [579, 279] width 937 height 353
drag, startPoint x: 423, startPoint y: 163, endPoint x: 392, endPoint y: 161, distance: 31.1
click at [392, 161] on tr "Wheat flour, white, all-purpose, self-rising, enriched Dairy free Vegan Vegetar…" at bounding box center [579, 164] width 936 height 27
type input "200"
click at [425, 279] on div "Ingredient * Amount * Unit * Waste * .a-a{fill:#347362;}.b-a{fill:#fff;} Grams …" at bounding box center [579, 279] width 937 height 353
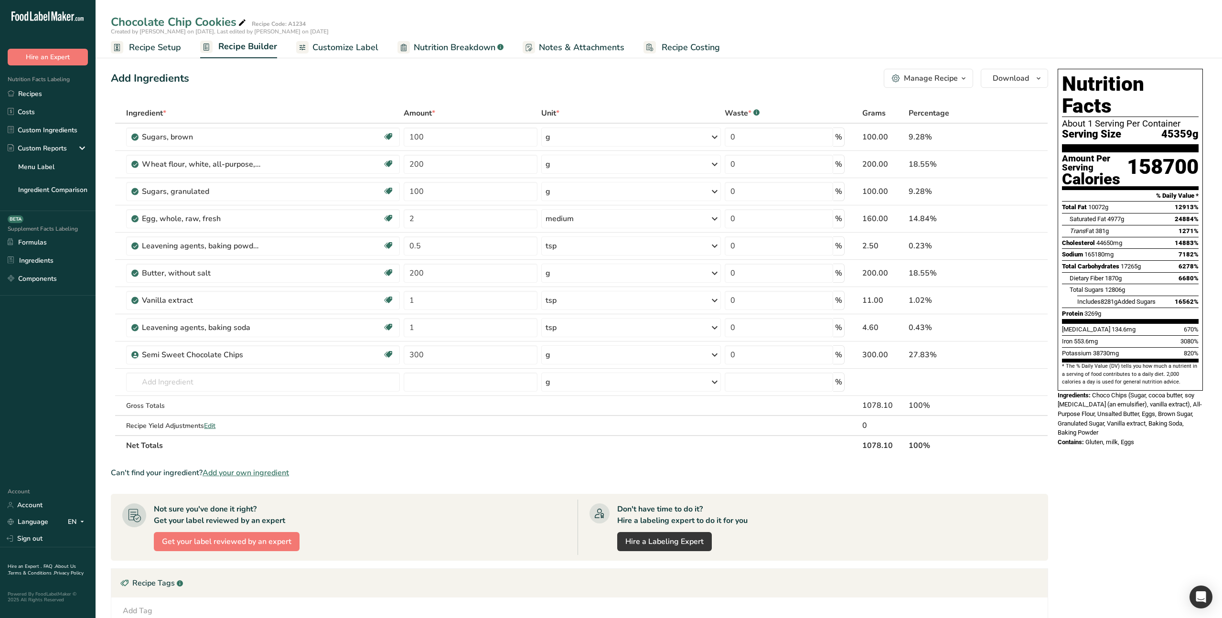
click at [168, 49] on span "Recipe Setup" at bounding box center [155, 47] width 52 height 13
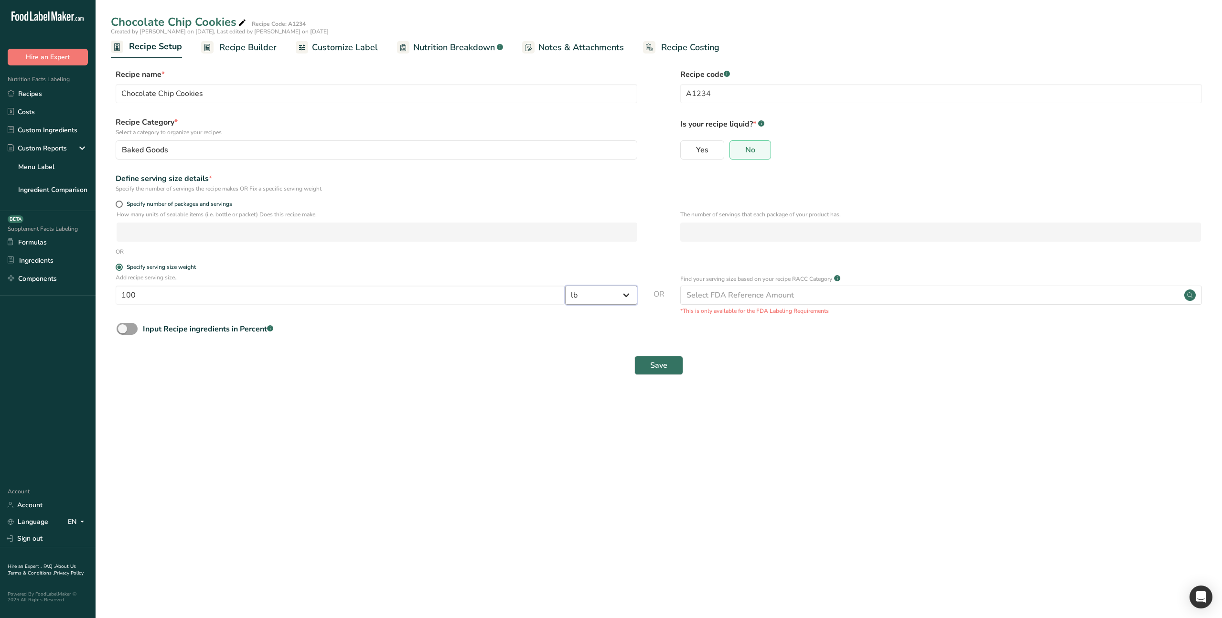
click at [607, 298] on select "Grams ppm ug kg mg mcg lb oz quarter cup half cup l ml fl oz tbsp tsp cup qt ga…" at bounding box center [601, 295] width 72 height 19
select select "0"
click at [660, 365] on span "Save" at bounding box center [658, 365] width 17 height 11
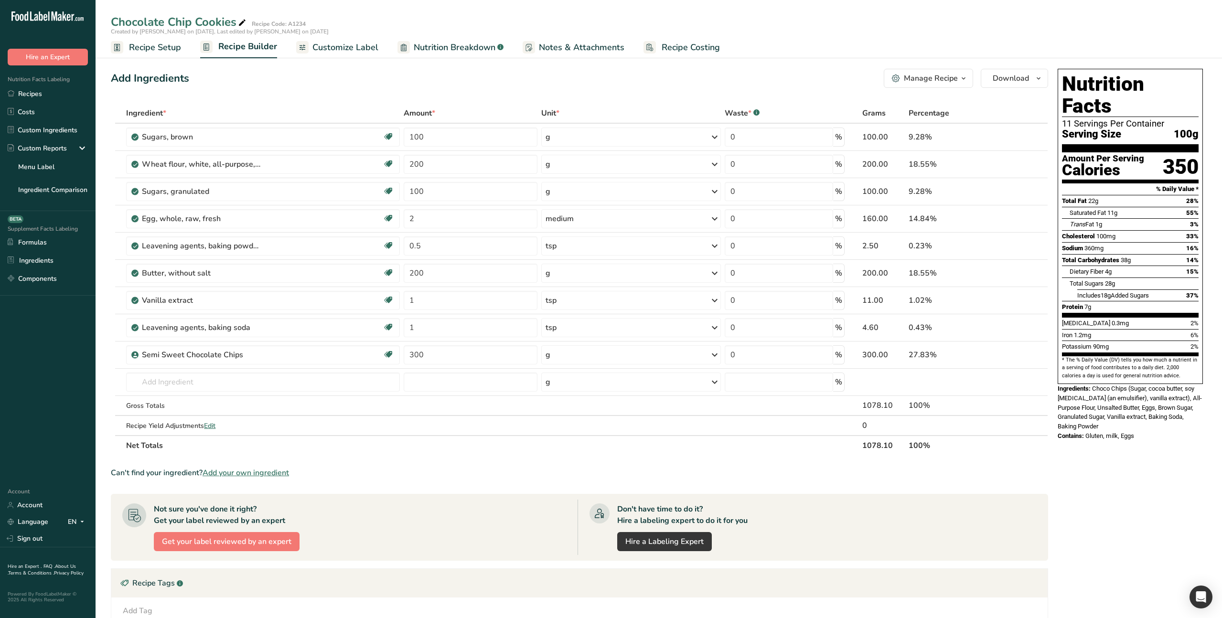
click at [332, 47] on span "Customize Label" at bounding box center [345, 47] width 66 height 13
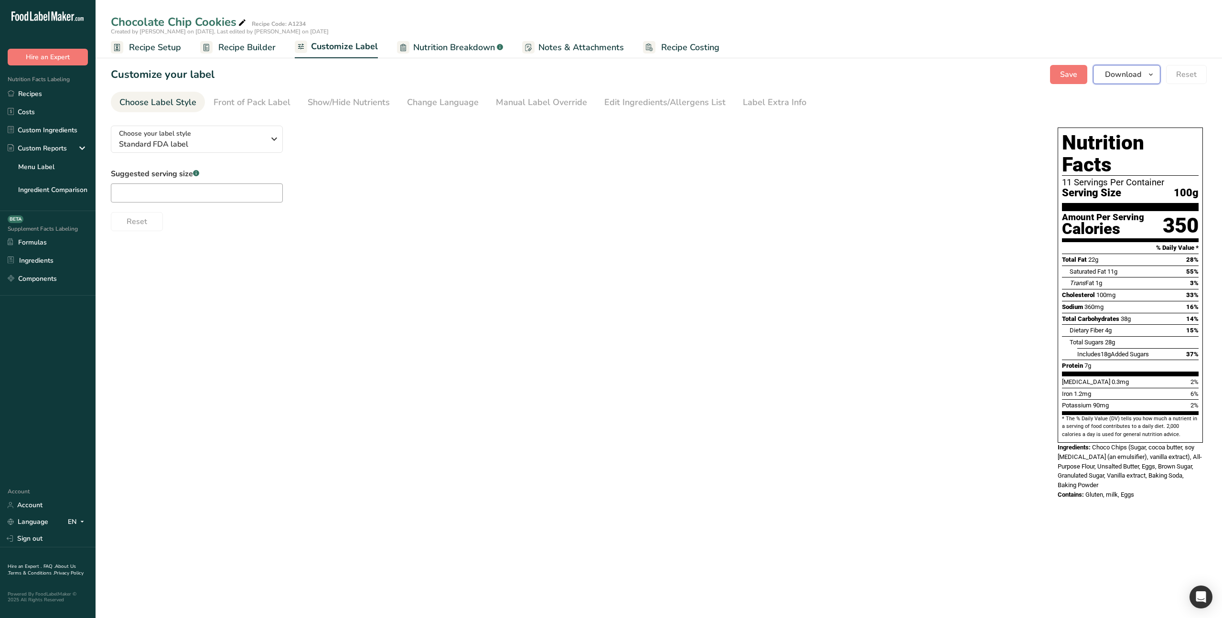
click at [1132, 77] on span "Download" at bounding box center [1123, 74] width 36 height 11
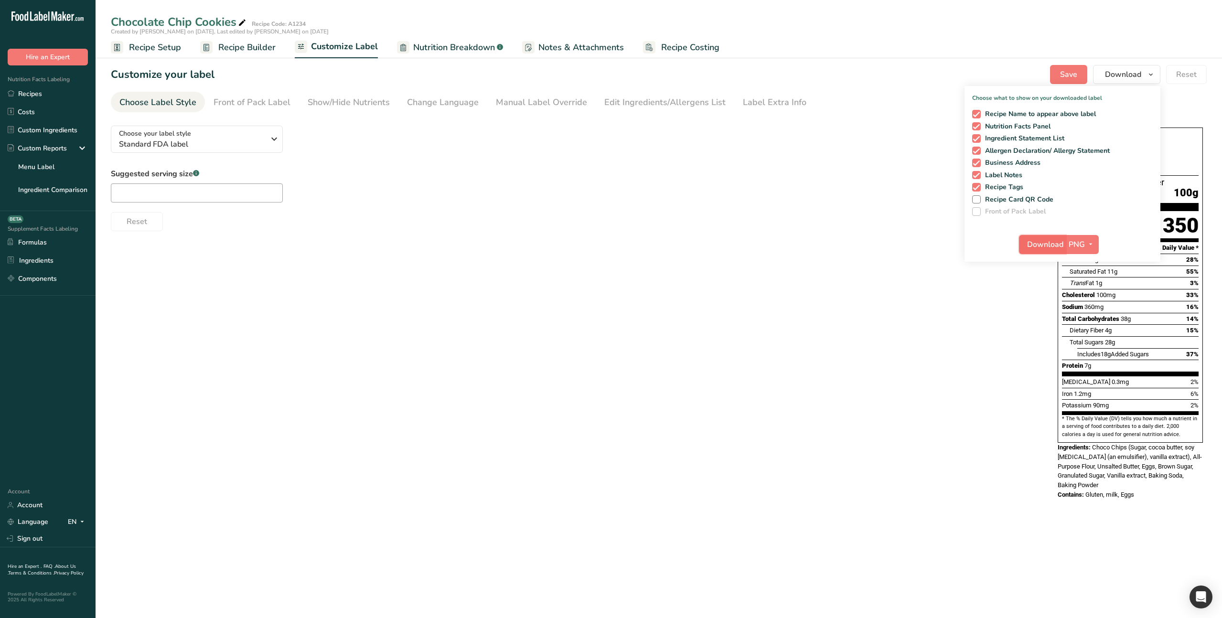
click at [1034, 247] on span "Download" at bounding box center [1045, 244] width 36 height 11
click at [269, 141] on icon "button" at bounding box center [273, 138] width 11 height 17
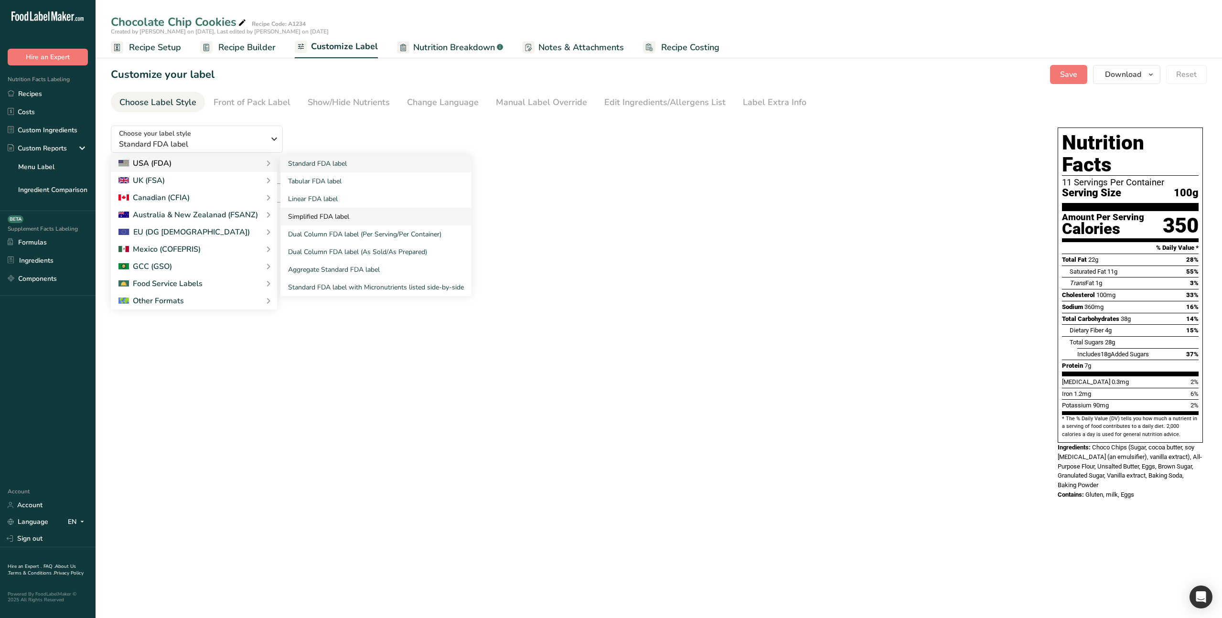
click at [328, 217] on link "Simplified FDA label" at bounding box center [375, 217] width 191 height 18
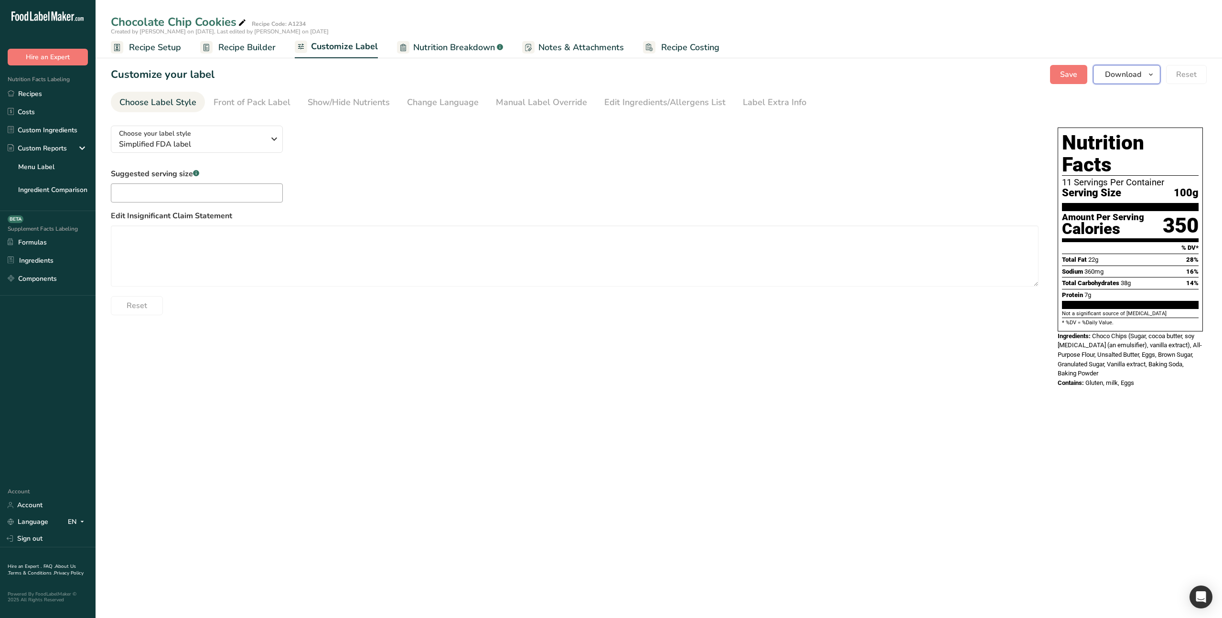
click at [1118, 76] on span "Download" at bounding box center [1123, 74] width 36 height 11
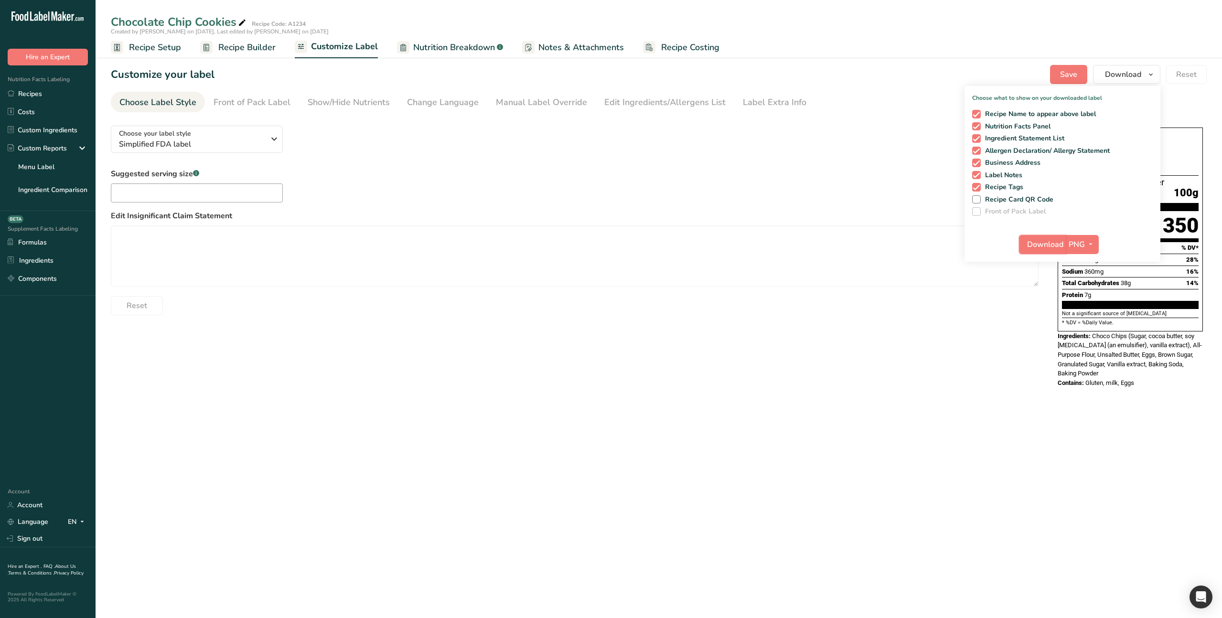
click at [1028, 242] on span "Download" at bounding box center [1045, 244] width 36 height 11
click at [238, 139] on span "Simplified FDA label" at bounding box center [192, 144] width 146 height 11
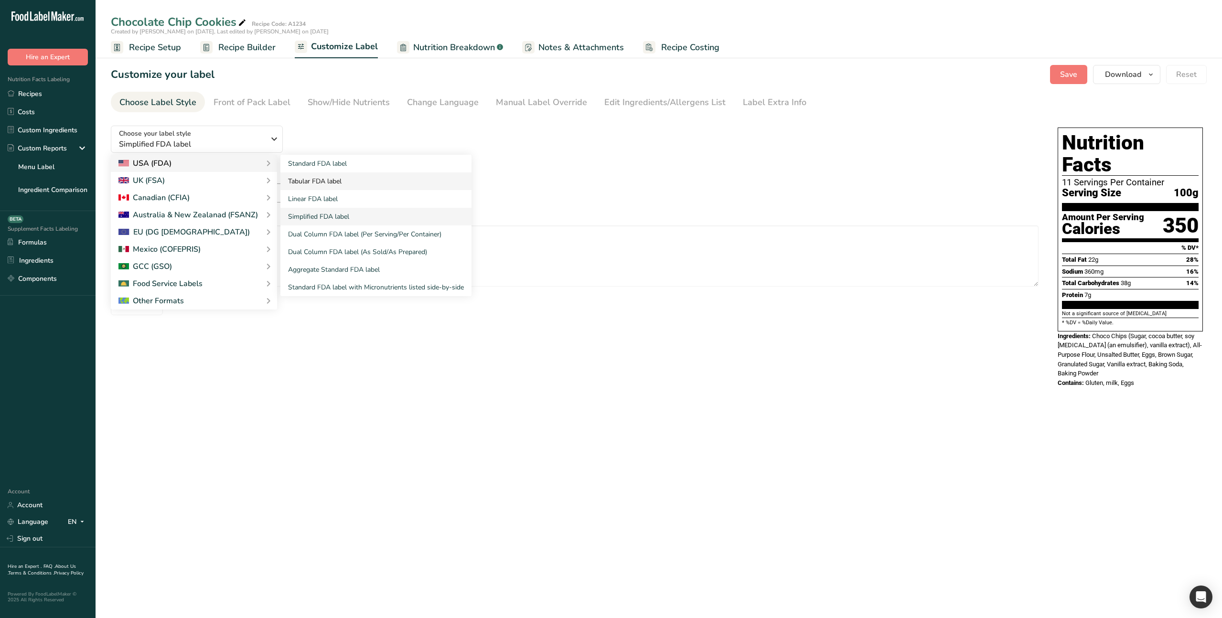
click at [326, 183] on link "Tabular FDA label" at bounding box center [375, 181] width 191 height 18
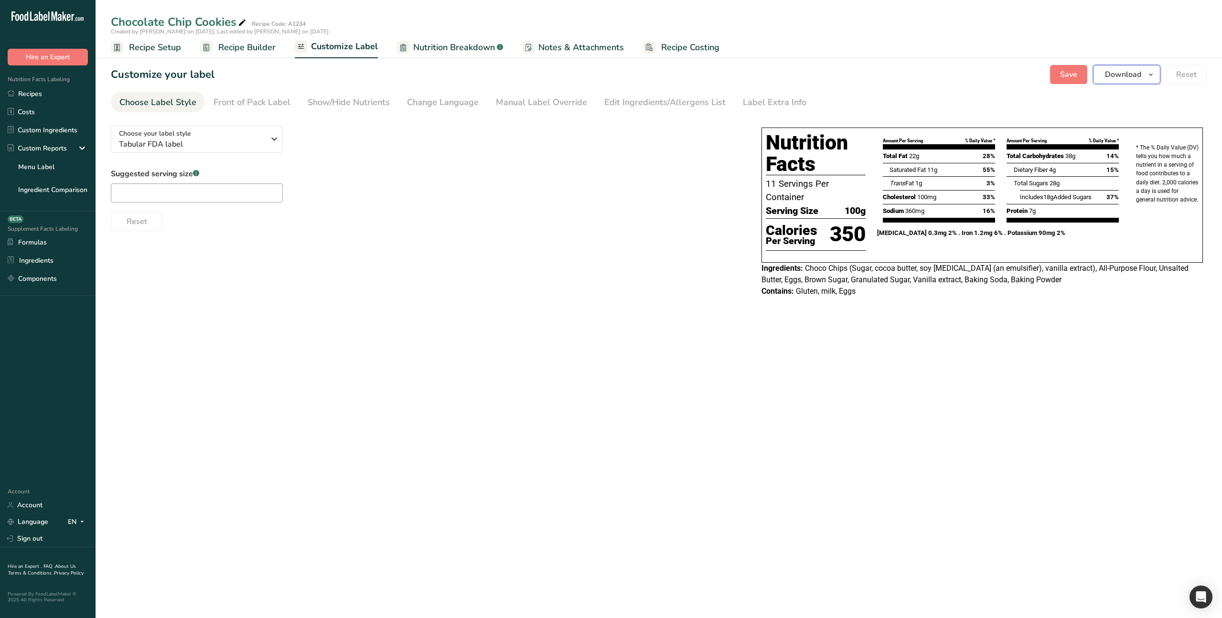
click at [1123, 73] on span "Download" at bounding box center [1123, 74] width 36 height 11
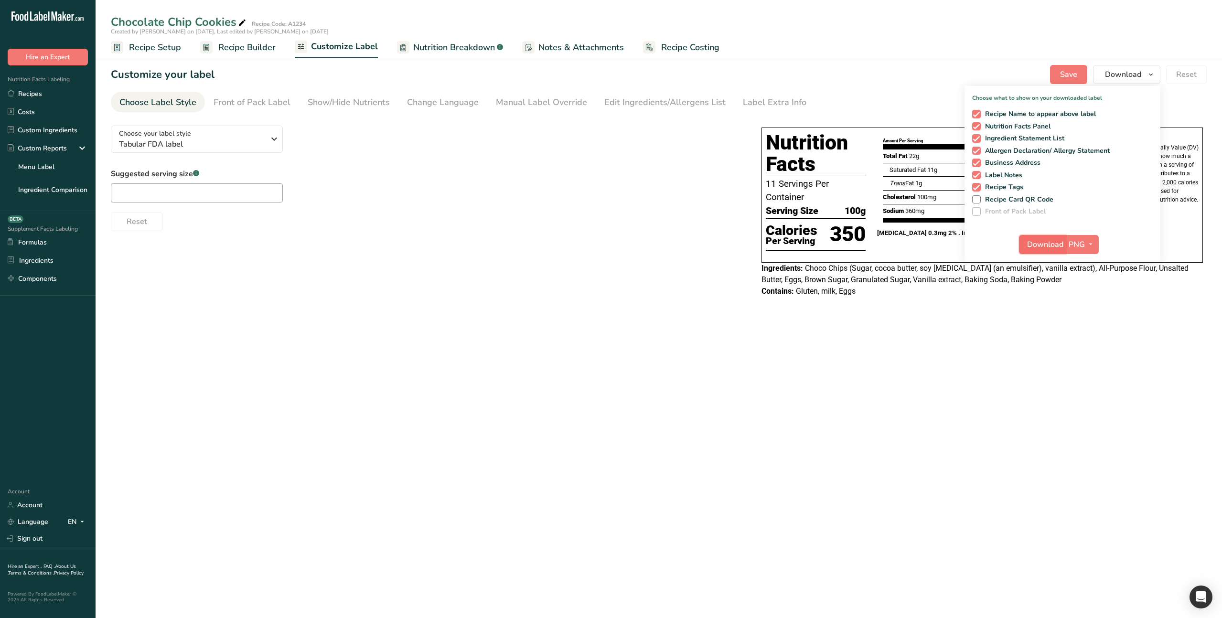
click at [1042, 245] on span "Download" at bounding box center [1045, 244] width 36 height 11
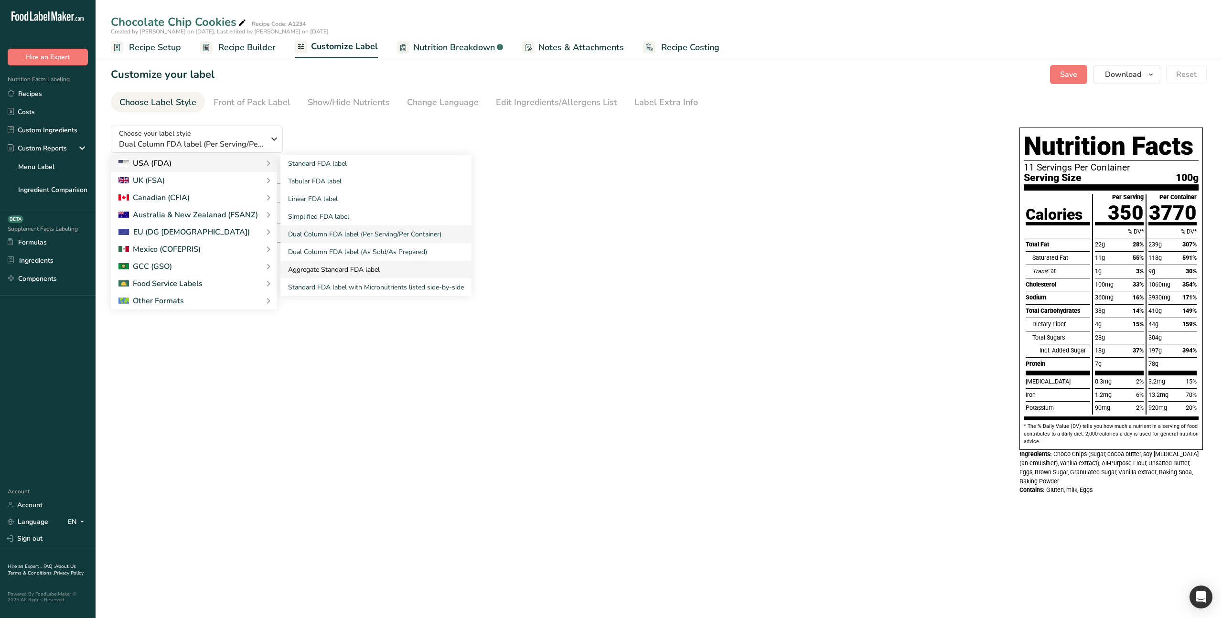
click at [337, 265] on link "Aggregate Standard FDA label" at bounding box center [375, 270] width 191 height 18
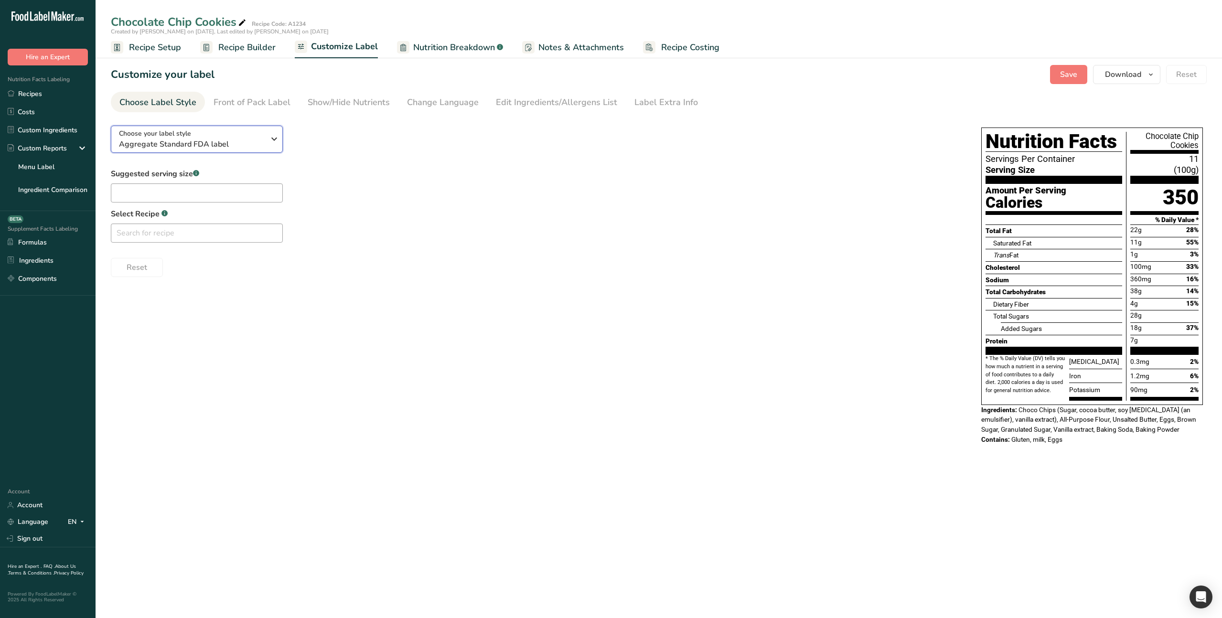
click at [230, 149] on span "Aggregate Standard FDA label" at bounding box center [192, 144] width 146 height 11
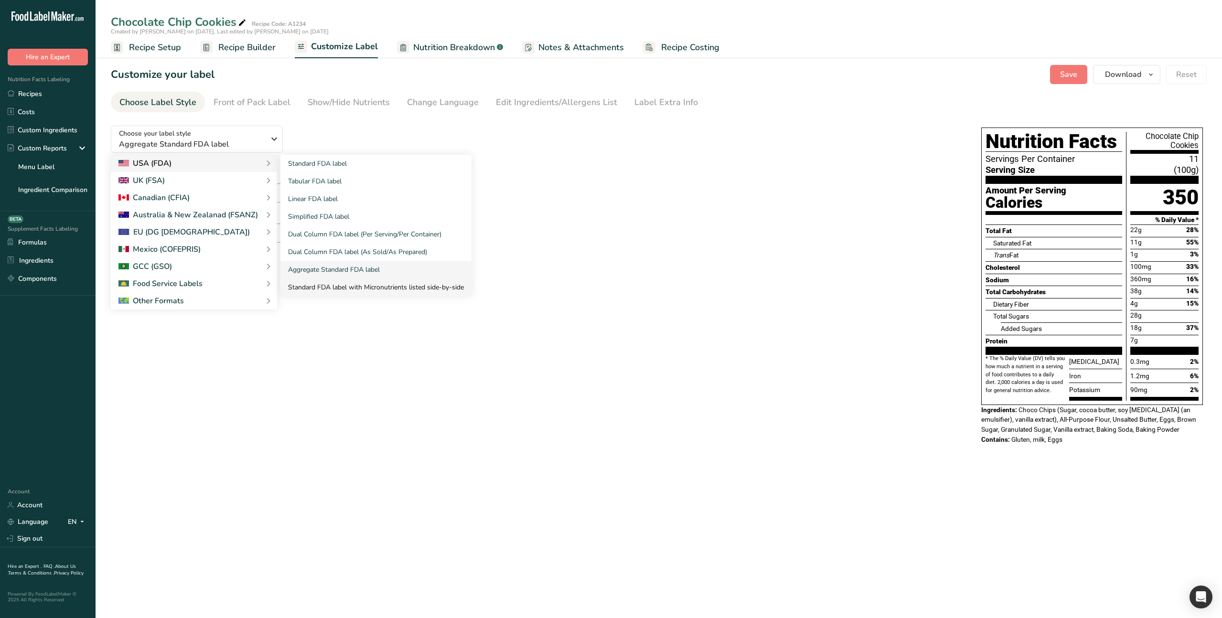
click at [354, 286] on link "Standard FDA label with Micronutrients listed side-by-side" at bounding box center [375, 288] width 191 height 18
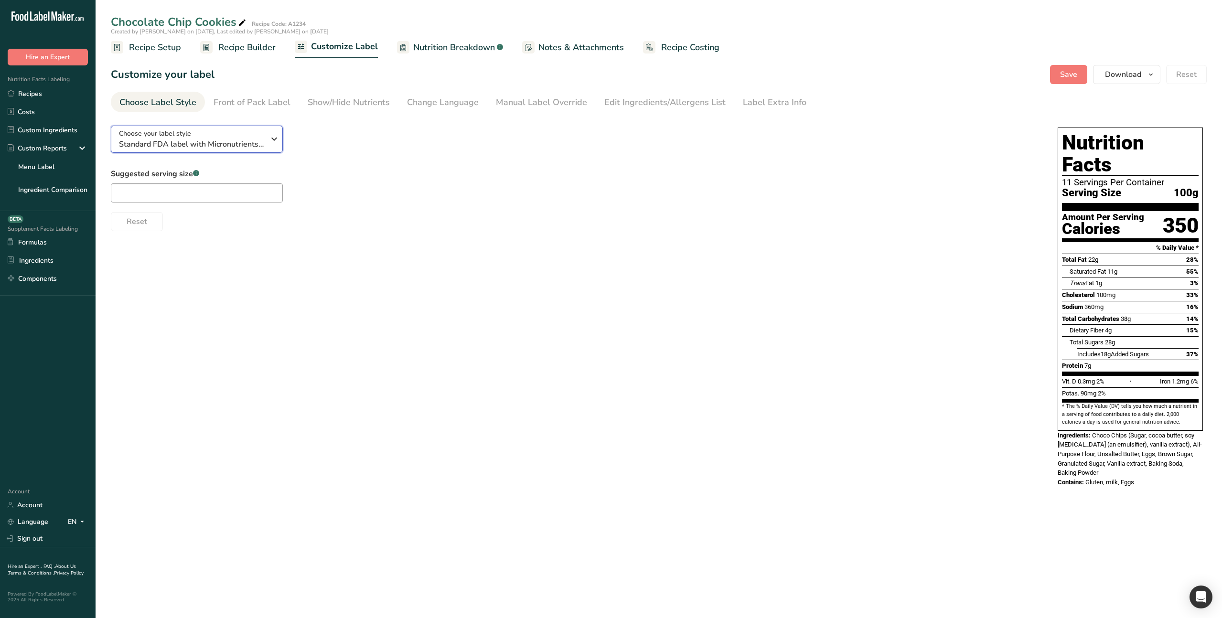
click at [235, 141] on span "Standard FDA label with Micronutrients listed side-by-side" at bounding box center [192, 144] width 146 height 11
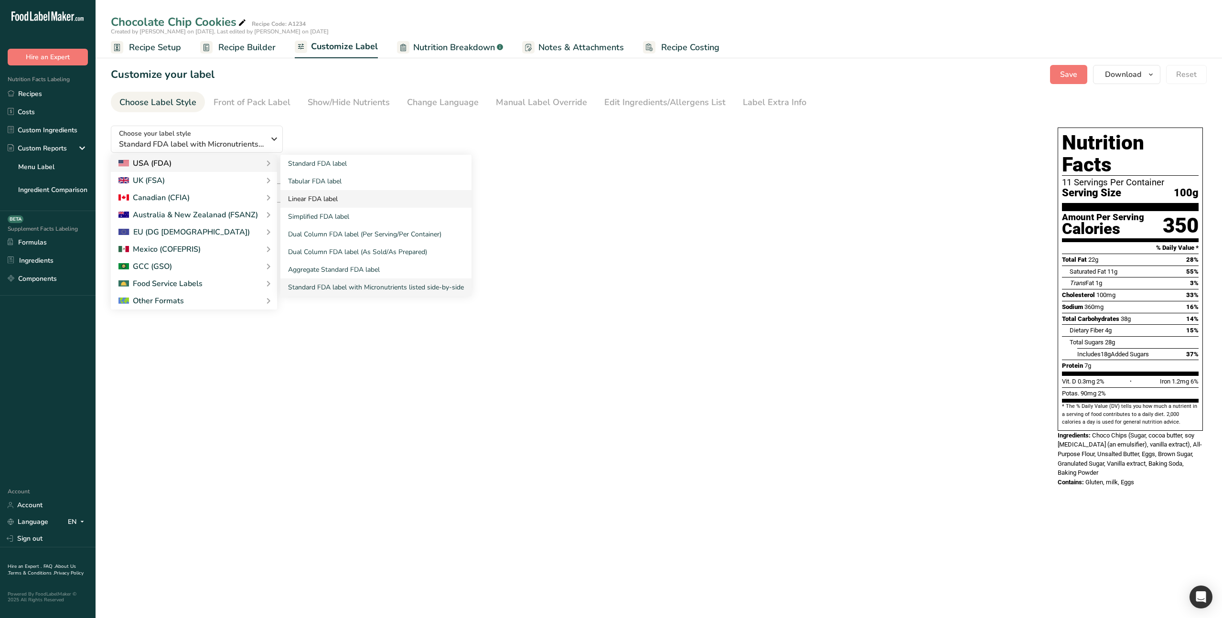
click at [346, 195] on link "Linear FDA label" at bounding box center [375, 199] width 191 height 18
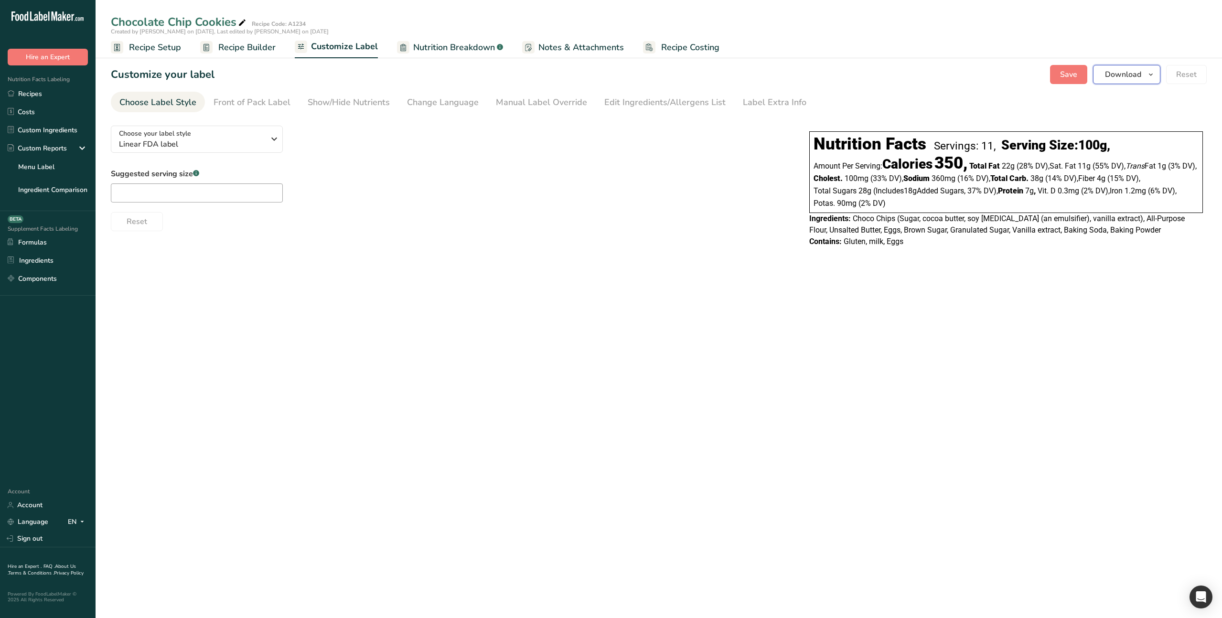
click at [1118, 73] on span "Download" at bounding box center [1123, 74] width 36 height 11
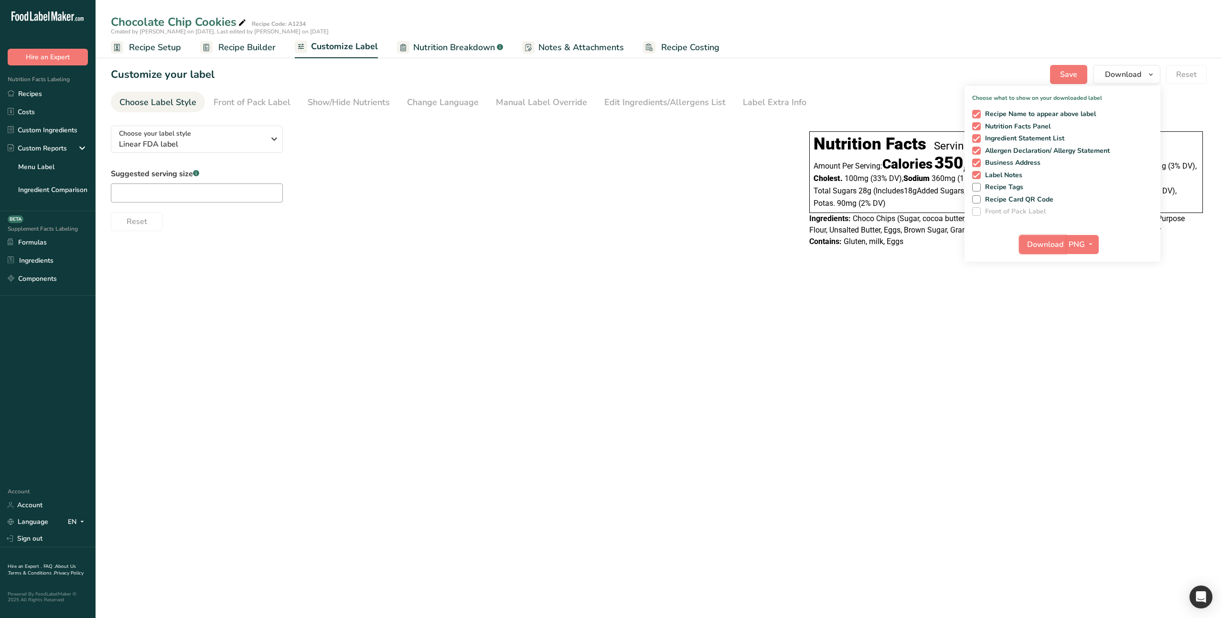
click at [1035, 249] on span "Download" at bounding box center [1045, 244] width 36 height 11
click at [256, 141] on span "Linear FDA label" at bounding box center [192, 144] width 146 height 11
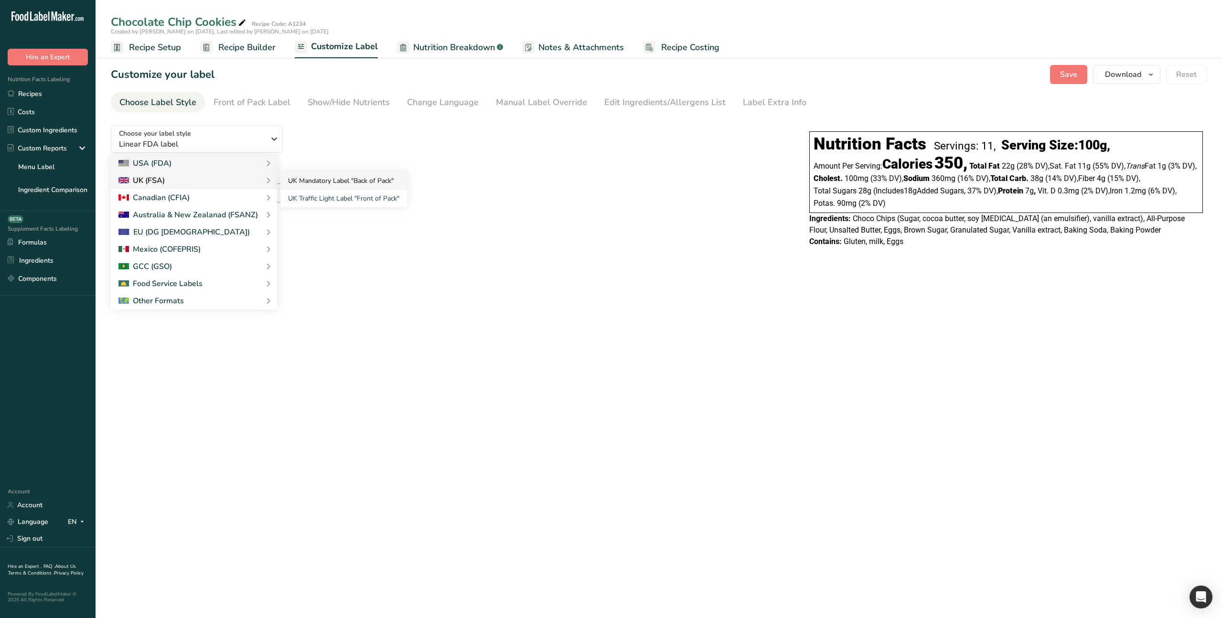
click at [362, 182] on link "UK Mandatory Label "Back of Pack"" at bounding box center [343, 181] width 127 height 18
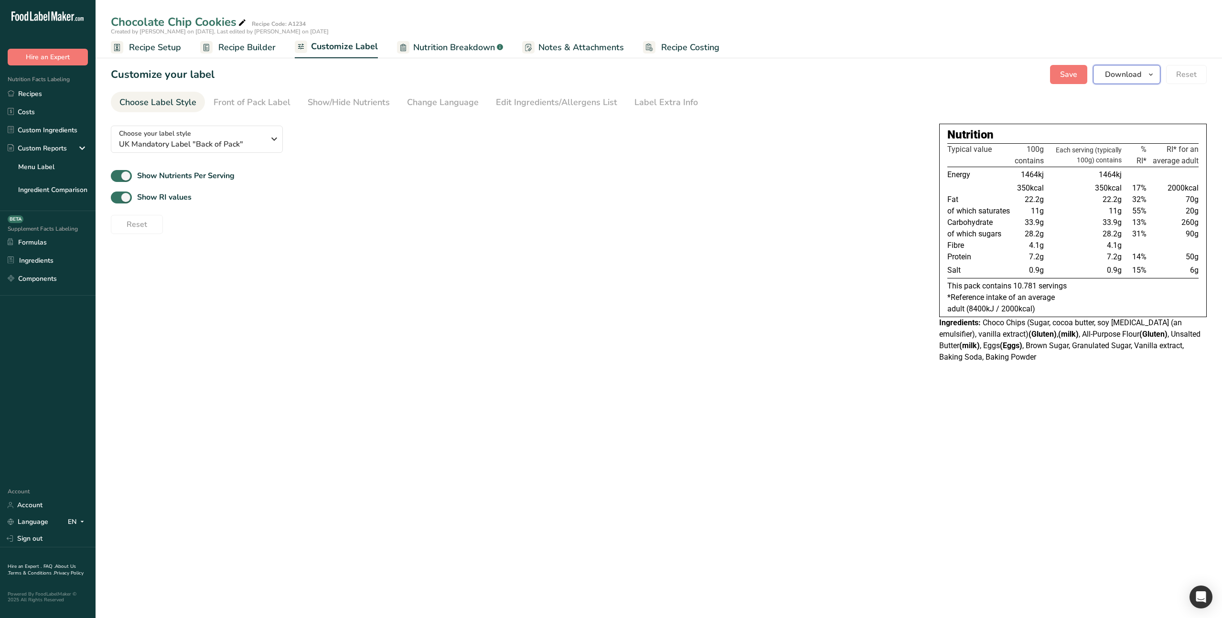
click at [1115, 74] on span "Download" at bounding box center [1123, 74] width 36 height 11
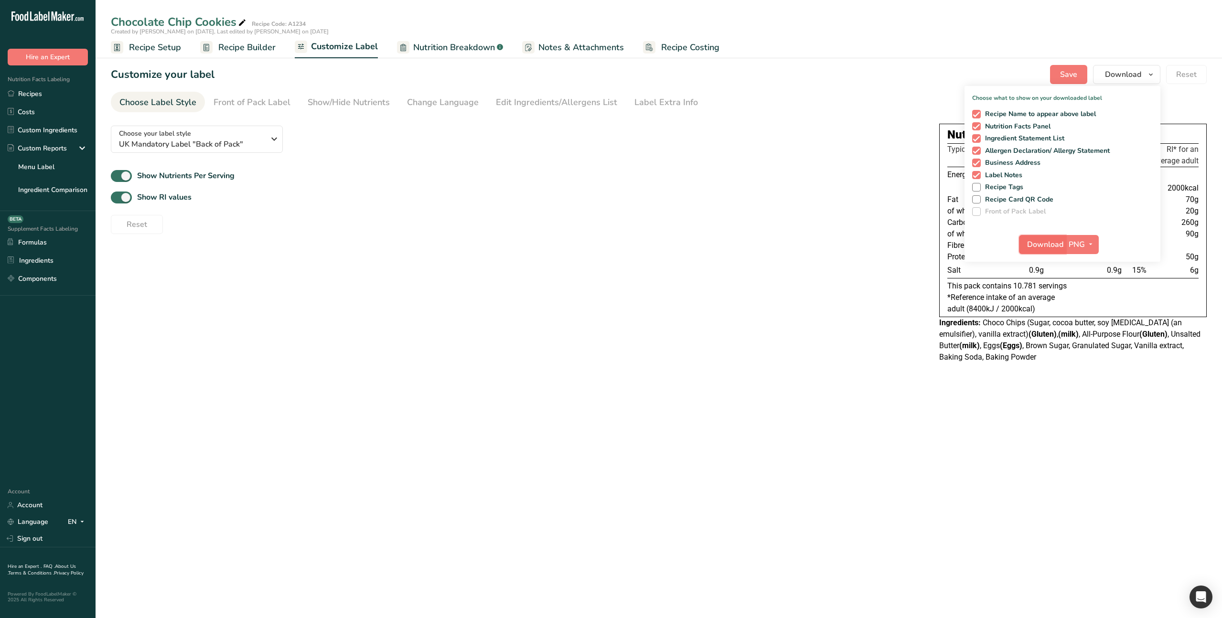
click at [1040, 244] on span "Download" at bounding box center [1045, 244] width 36 height 11
click at [258, 132] on div "Choose your label style UK Mandatory Label "Back of Pack"" at bounding box center [192, 139] width 146 height 21
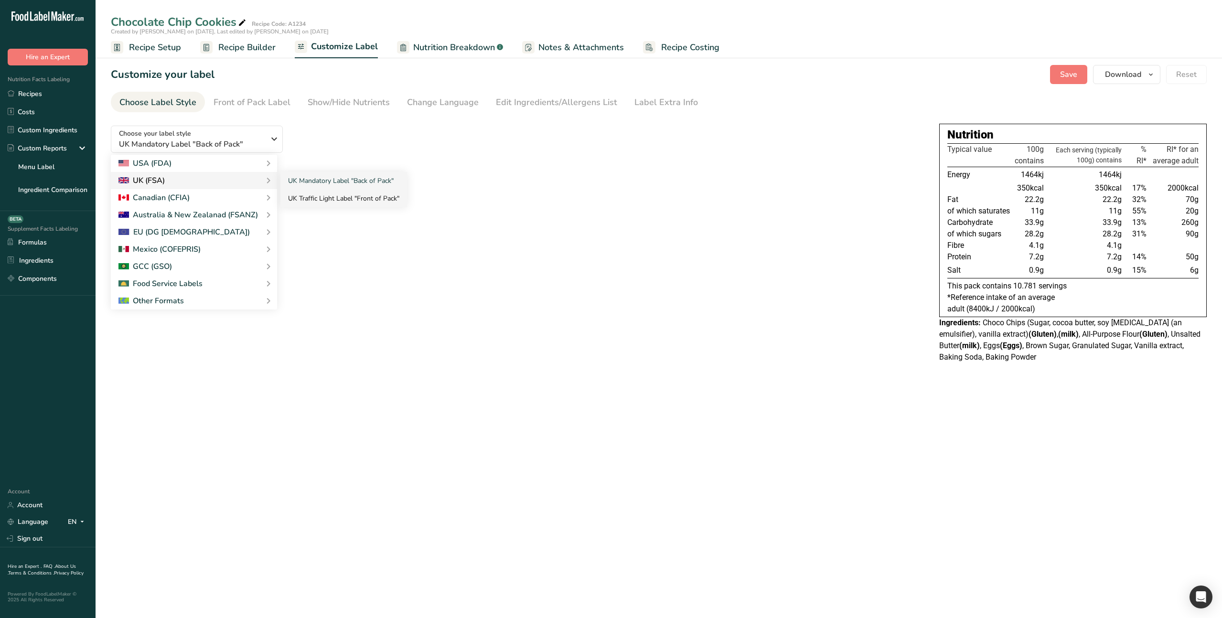
click at [333, 197] on link "UK Traffic Light Label "Front of Pack"" at bounding box center [343, 199] width 127 height 18
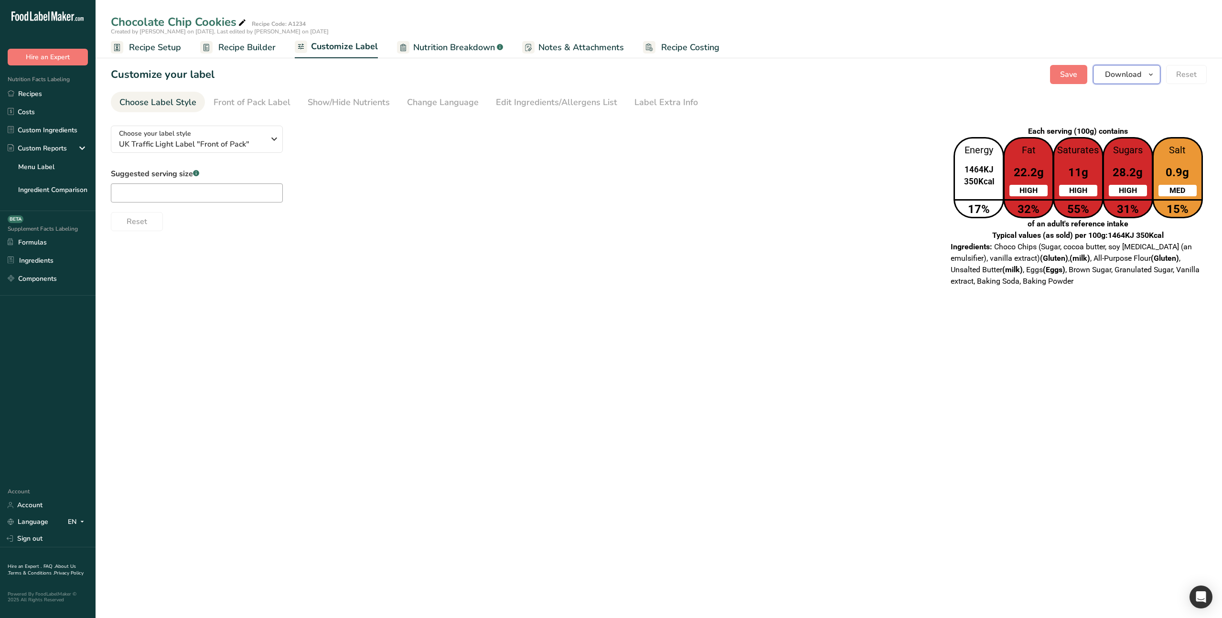
click at [1112, 72] on span "Download" at bounding box center [1123, 74] width 36 height 11
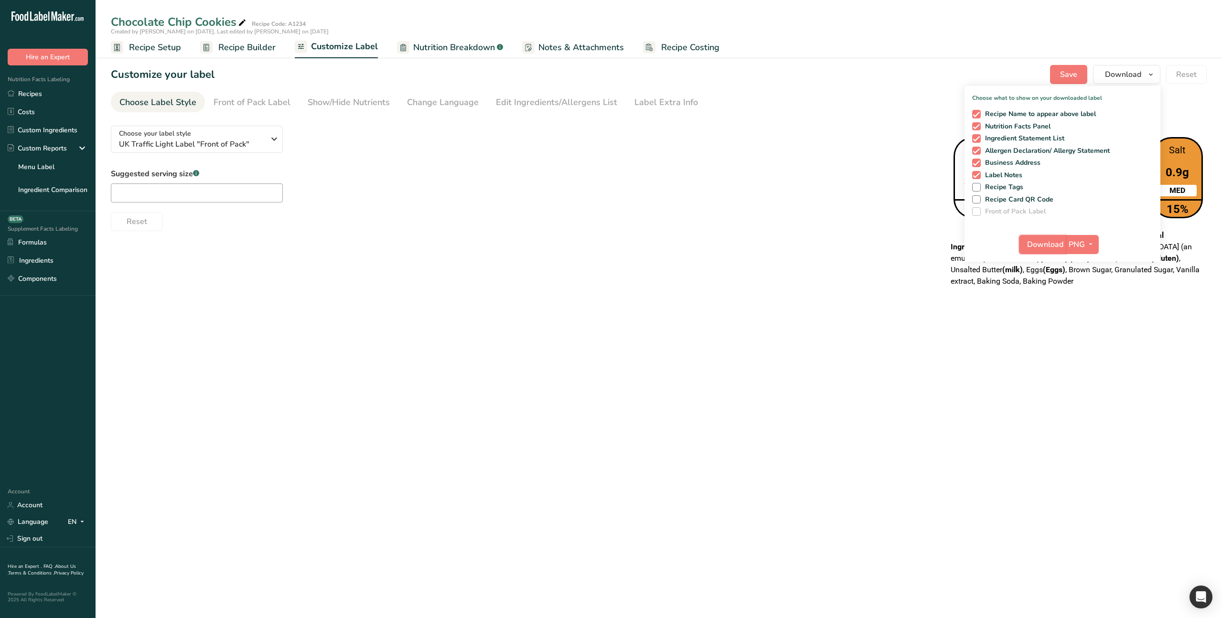
click at [1040, 242] on span "Download" at bounding box center [1045, 244] width 36 height 11
click at [203, 133] on div "Choose your label style UK Traffic Light Label "Front of Pack"" at bounding box center [192, 139] width 146 height 21
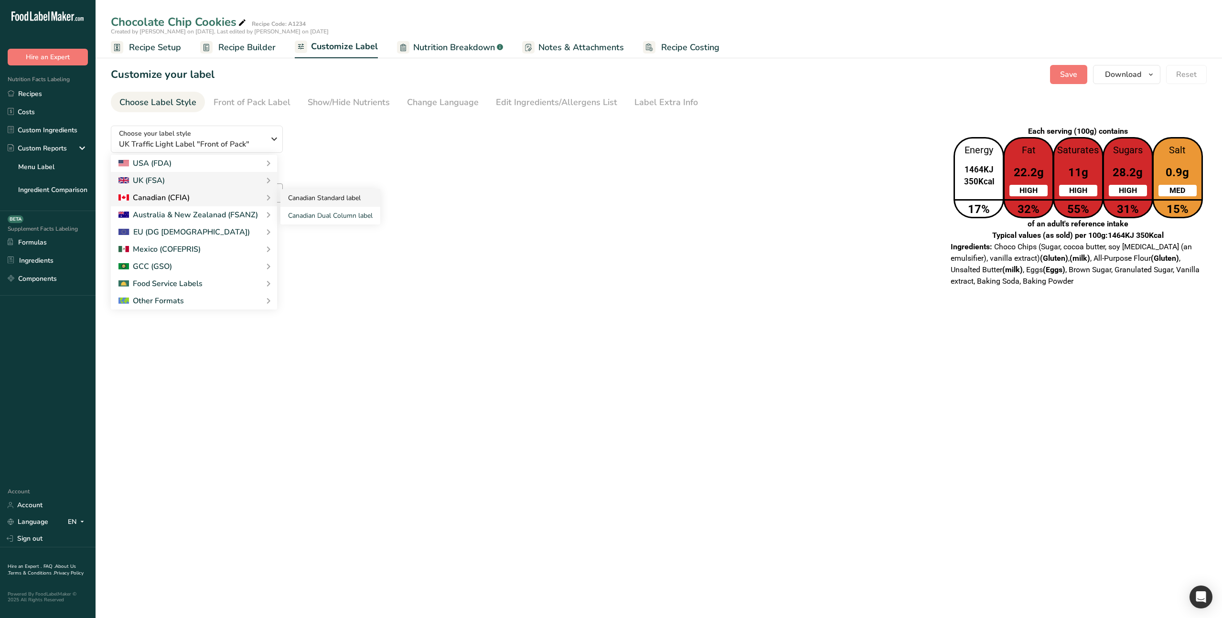
click at [299, 201] on link "Canadian Standard label" at bounding box center [330, 198] width 100 height 18
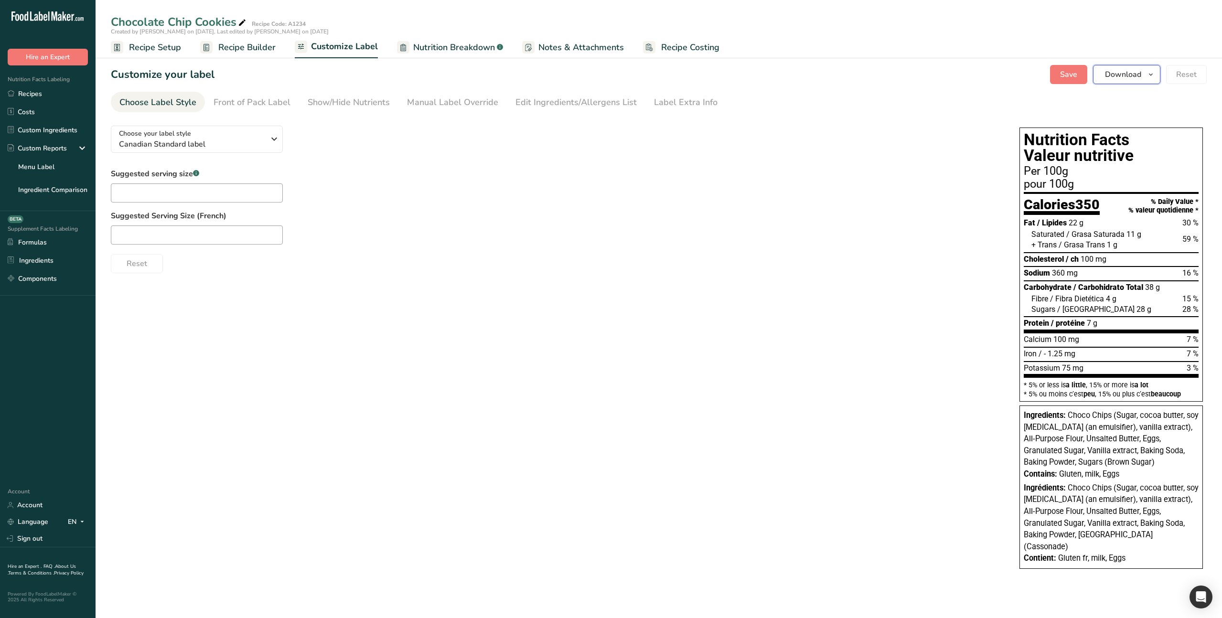
click at [1126, 73] on span "Download" at bounding box center [1123, 74] width 36 height 11
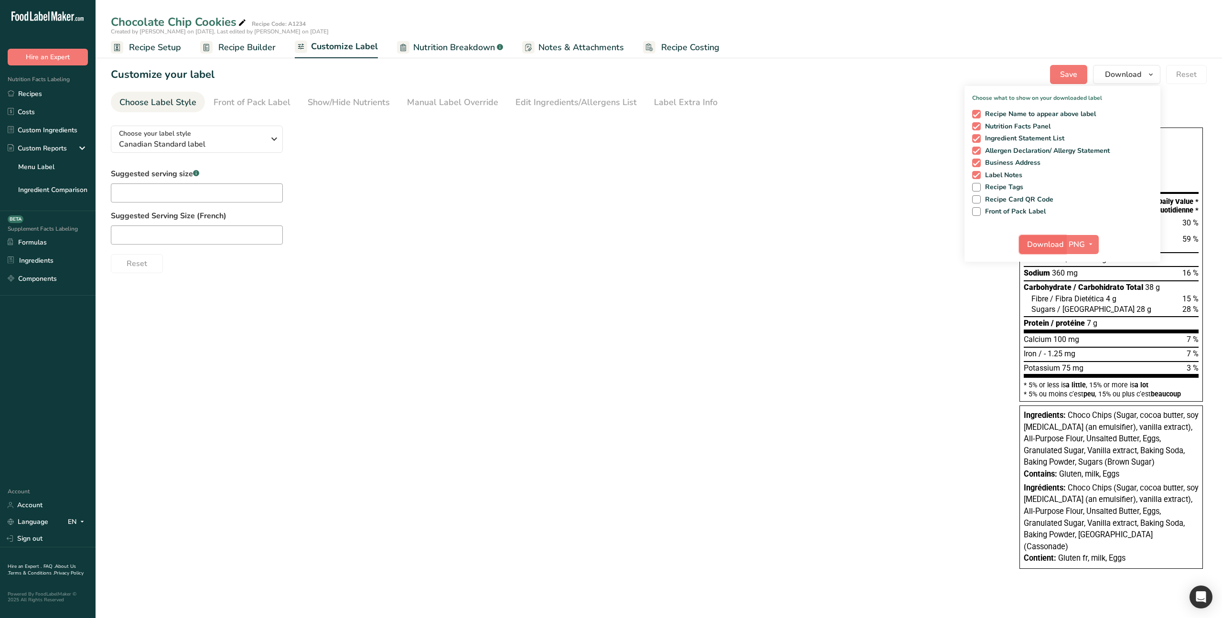
click at [1044, 244] on span "Download" at bounding box center [1045, 244] width 36 height 11
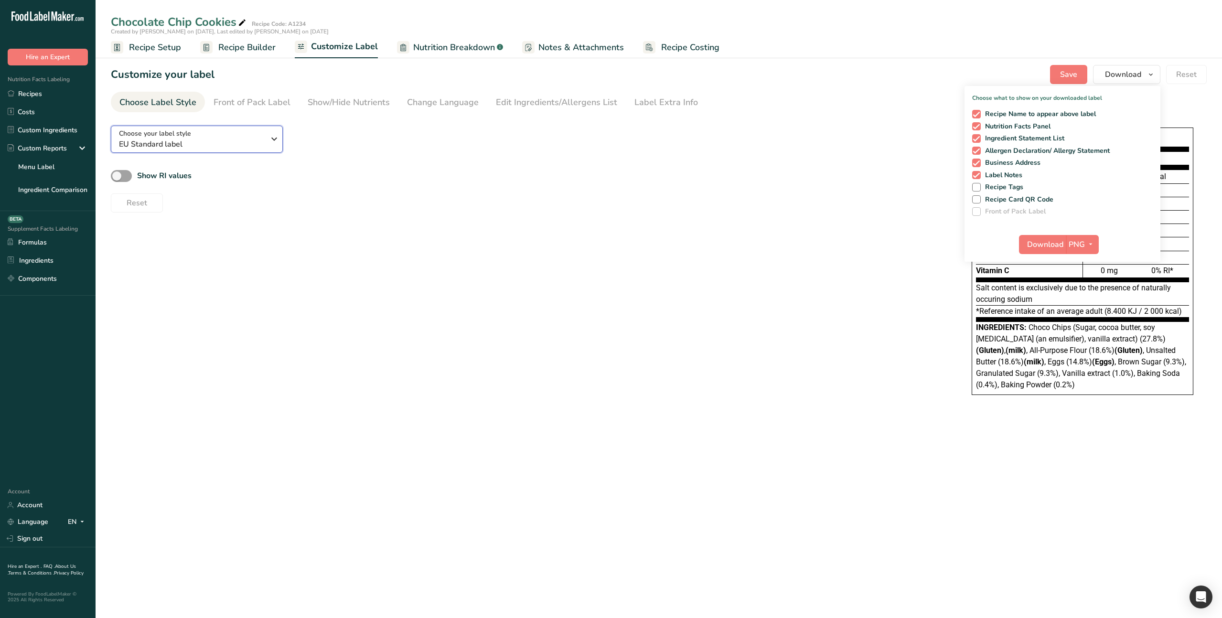
click at [260, 140] on span "EU Standard label" at bounding box center [192, 144] width 146 height 11
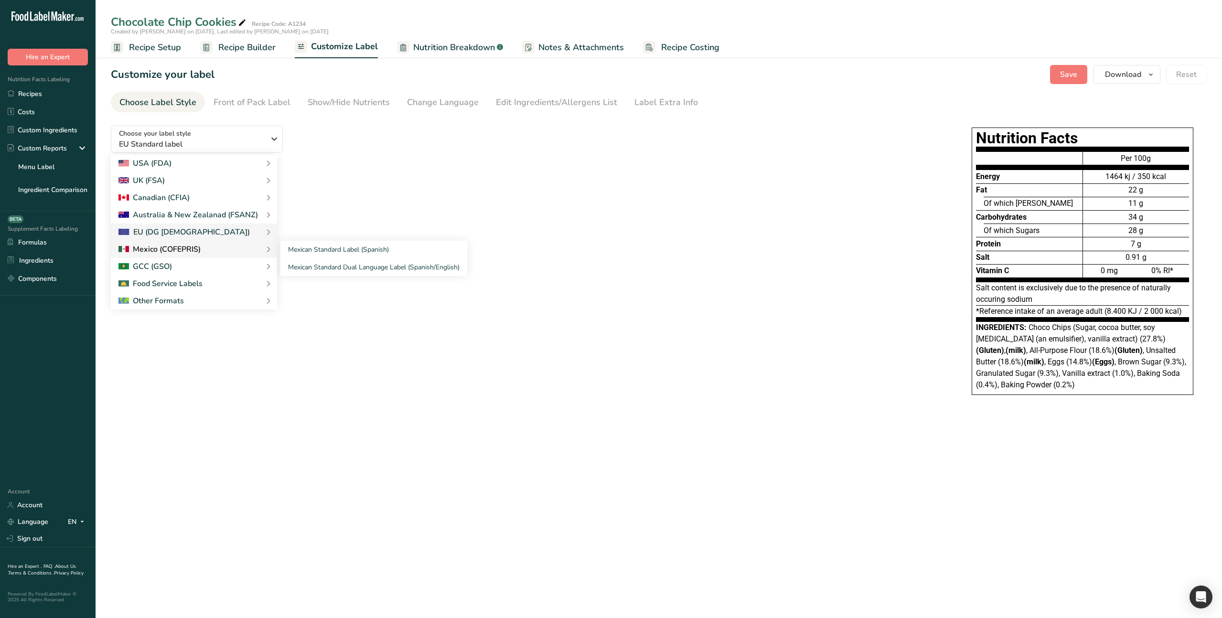
click at [196, 248] on div at bounding box center [159, 249] width 82 height 11
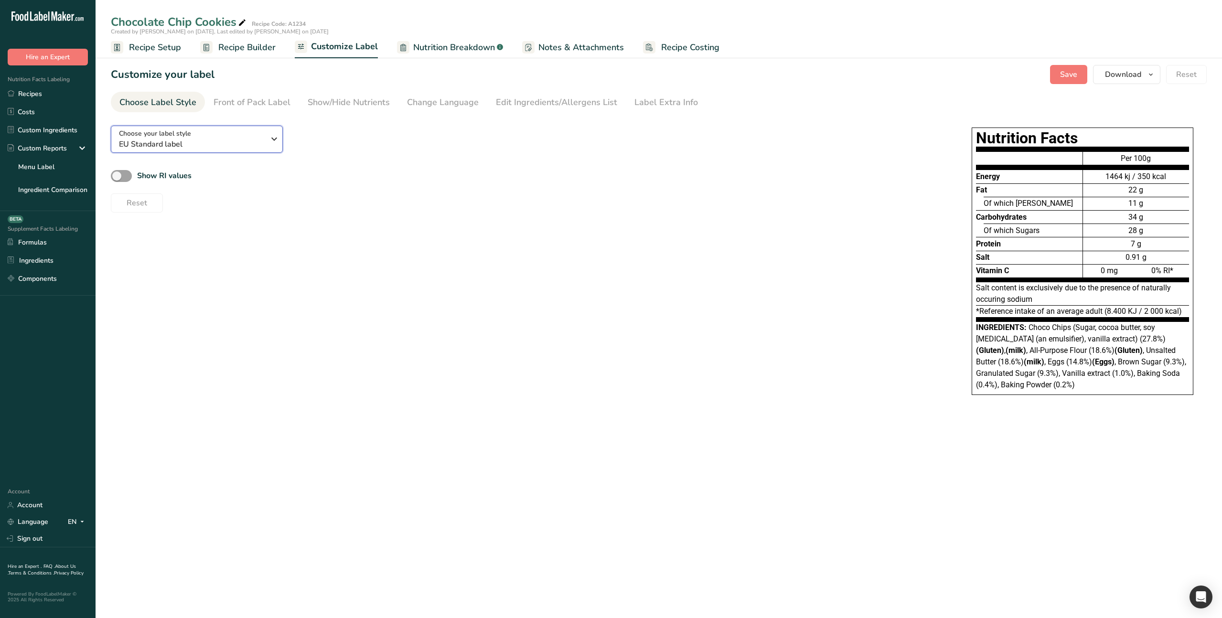
click at [232, 135] on div "Choose your label style EU Standard label" at bounding box center [192, 139] width 146 height 21
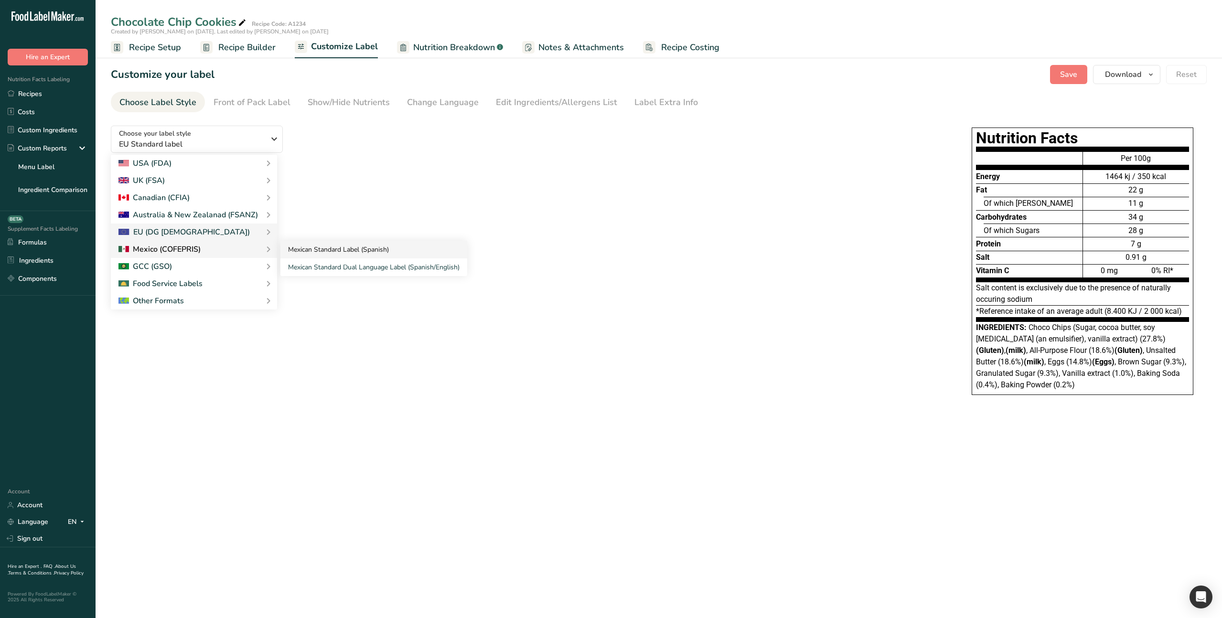
click at [337, 252] on link "Mexican Standard Label (Spanish)" at bounding box center [373, 250] width 187 height 18
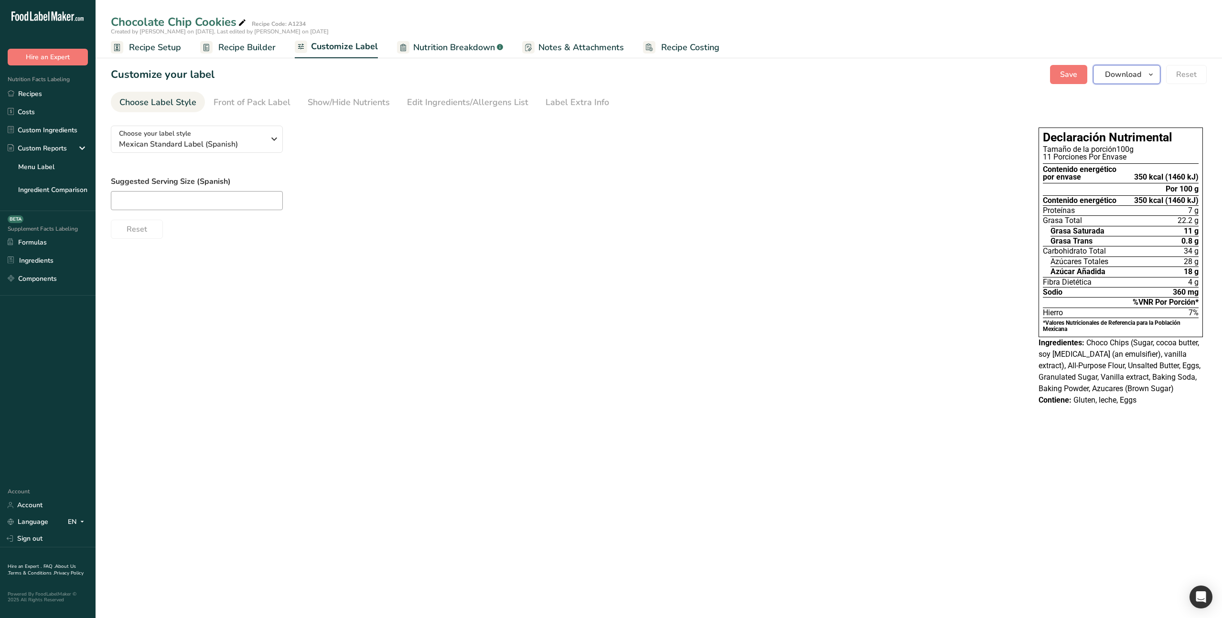
click at [1108, 71] on span "Download" at bounding box center [1123, 74] width 36 height 11
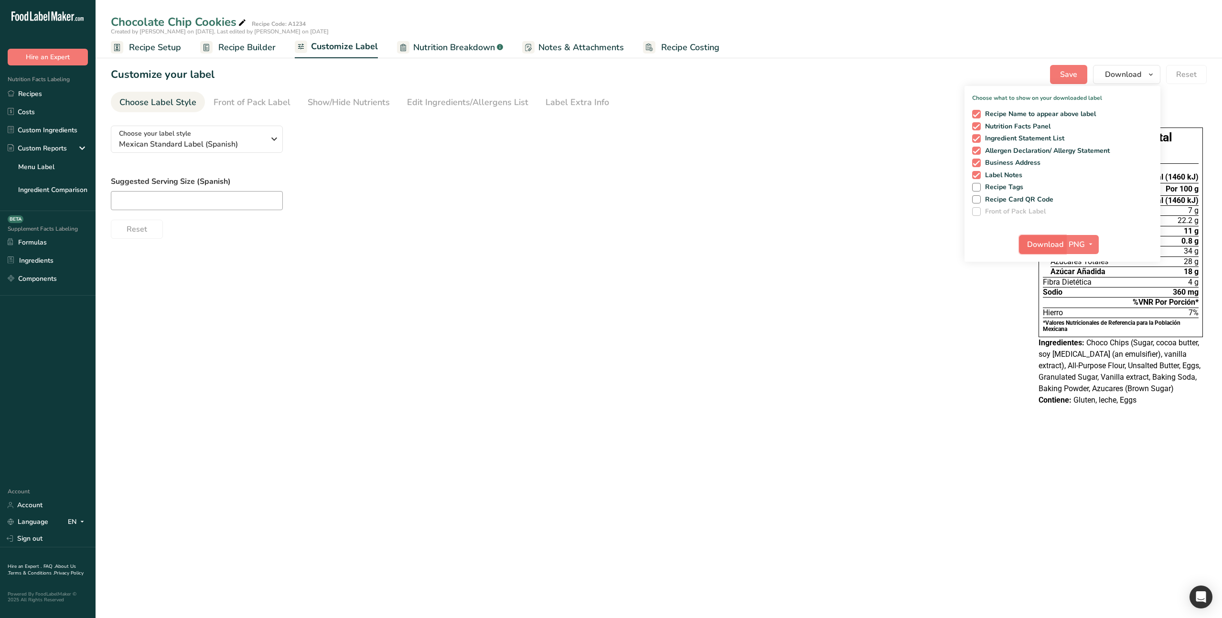
click at [1038, 239] on span "Download" at bounding box center [1045, 244] width 36 height 11
click at [260, 136] on div "Choose your label style Mexican Standard Label (Spanish)" at bounding box center [192, 139] width 146 height 21
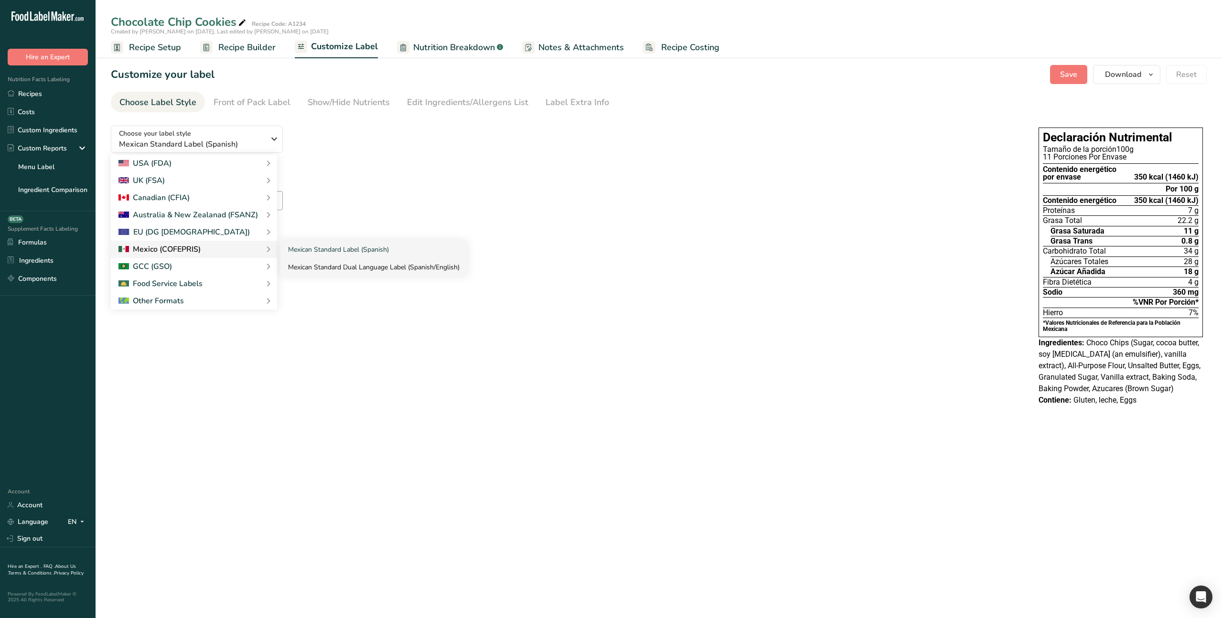
click at [314, 267] on link "Mexican Standard Dual Language Label (Spanish/English)" at bounding box center [373, 267] width 187 height 18
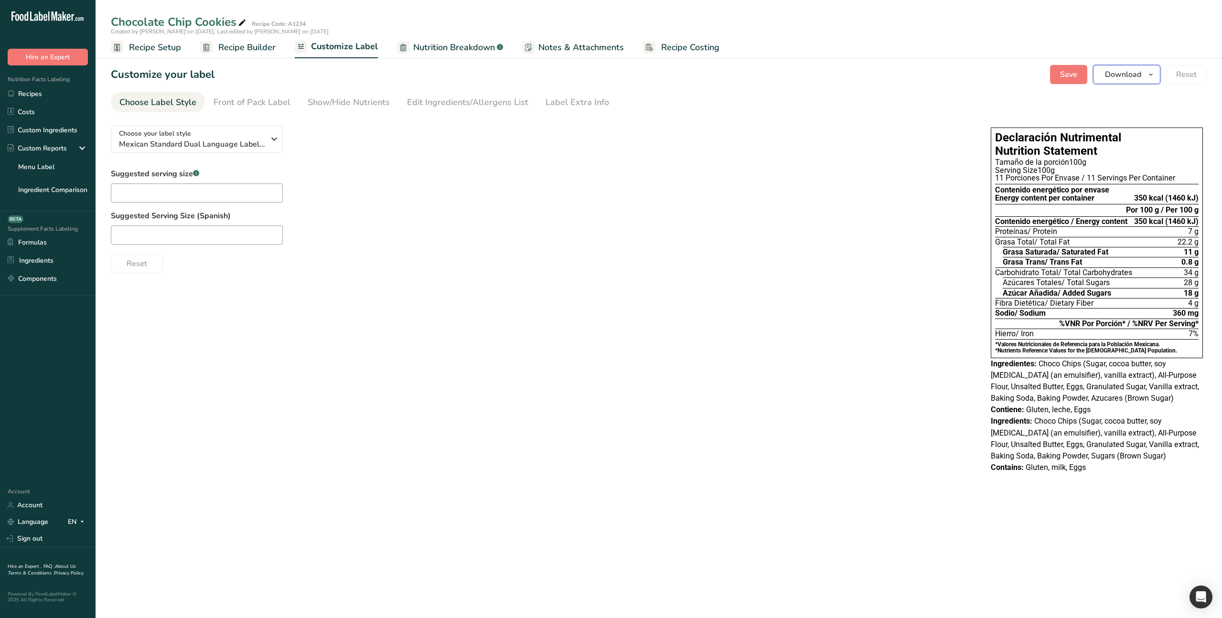
click at [1125, 76] on span "Download" at bounding box center [1123, 74] width 36 height 11
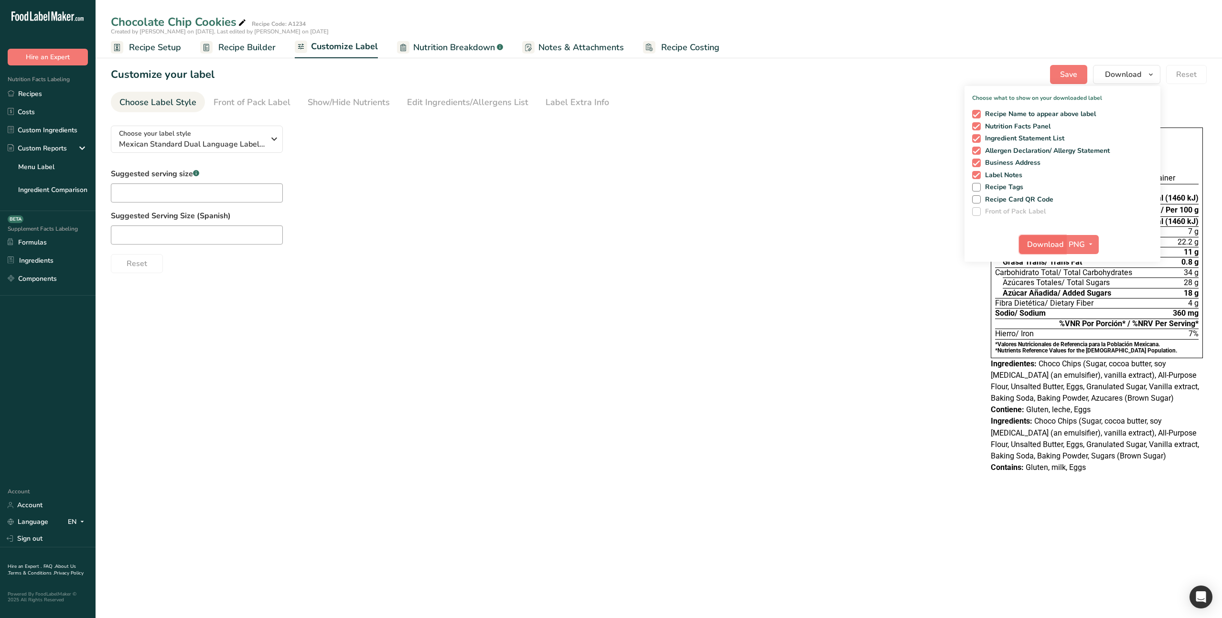
click at [1038, 244] on span "Download" at bounding box center [1045, 244] width 36 height 11
click at [212, 139] on span "Mexican Standard Dual Language Label (Spanish/English)" at bounding box center [192, 144] width 146 height 11
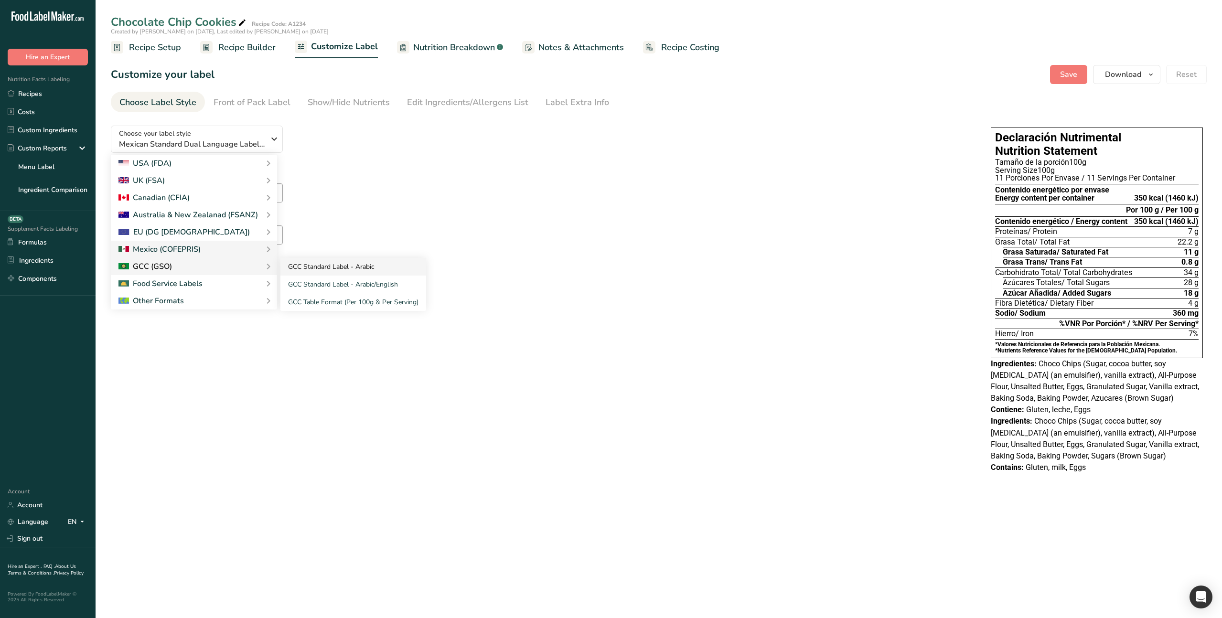
click at [317, 270] on link "GCC Standard Label - Arabic" at bounding box center [353, 267] width 146 height 18
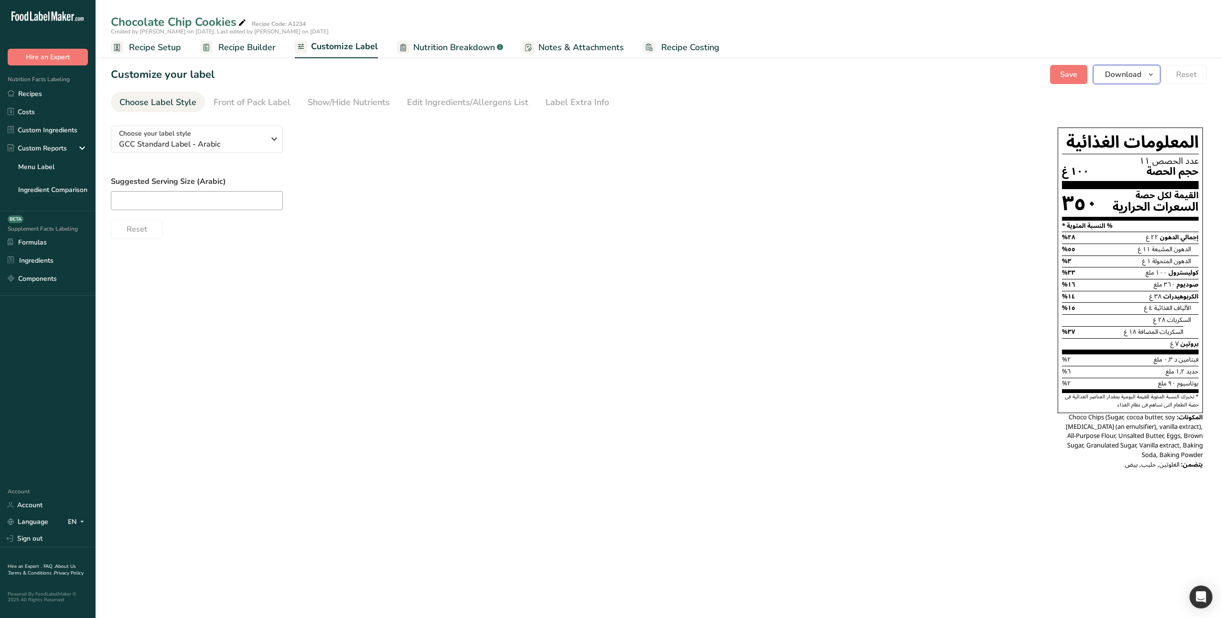
click at [1126, 75] on span "Download" at bounding box center [1123, 74] width 36 height 11
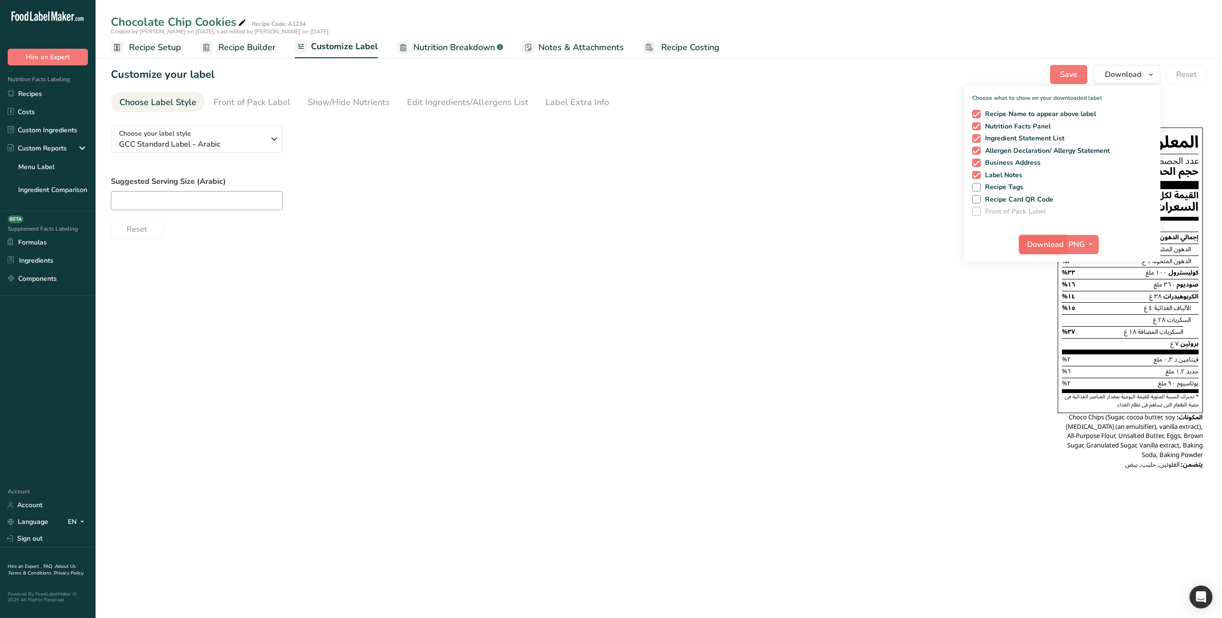
click at [1025, 241] on button "Download" at bounding box center [1042, 244] width 47 height 19
click at [236, 138] on div "Choose your label style GCC Standard Label - Arabic" at bounding box center [192, 139] width 146 height 21
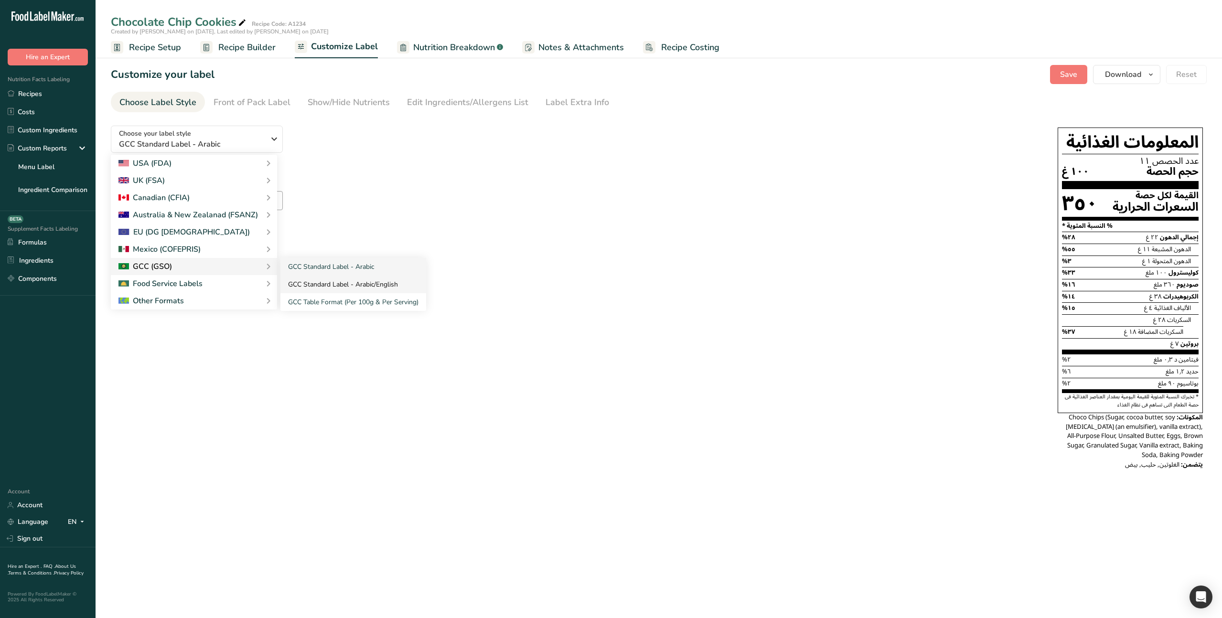
click at [311, 285] on link "GCC Standard Label - Arabic/English" at bounding box center [353, 285] width 146 height 18
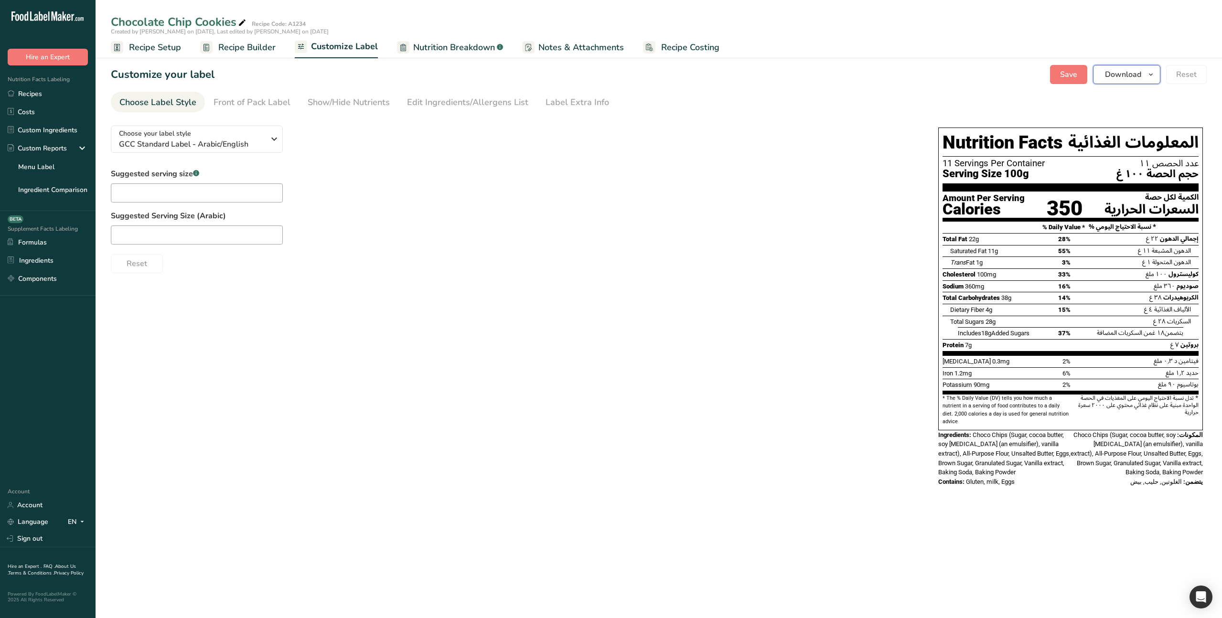
click at [1118, 72] on span "Download" at bounding box center [1123, 74] width 36 height 11
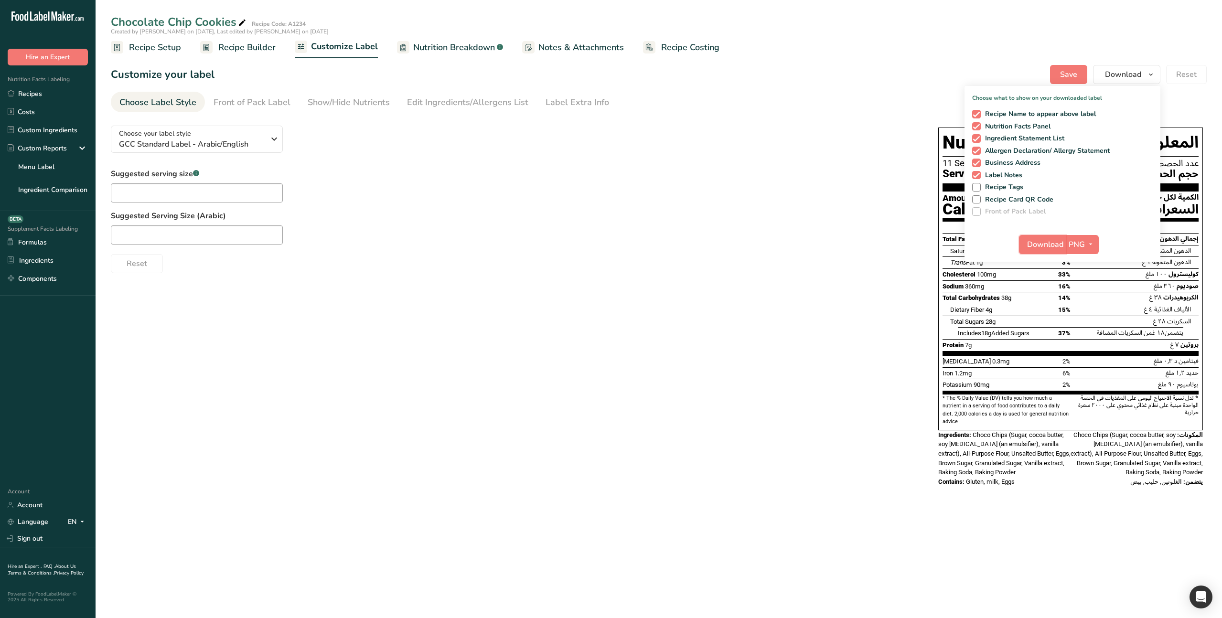
click at [1043, 244] on span "Download" at bounding box center [1045, 244] width 36 height 11
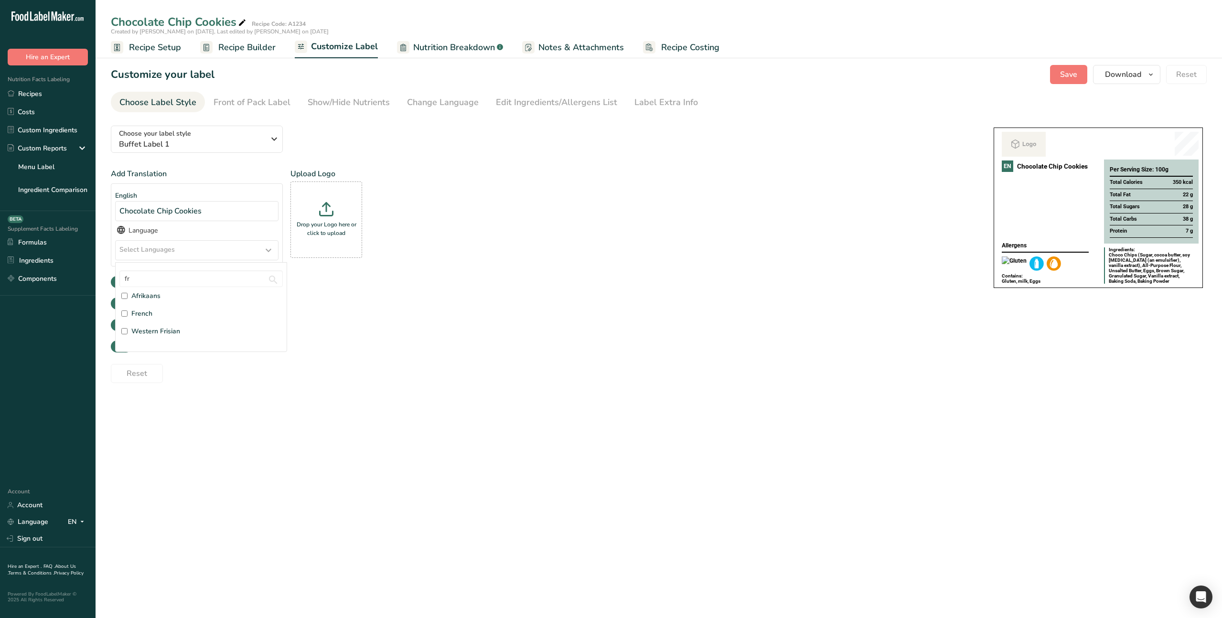
type input "fr"
click at [123, 313] on input "French" at bounding box center [124, 314] width 6 height 6
checkbox input "true"
click at [316, 318] on div "Add Translation English Chocolate Chip Cookies Language French fr Afrikaans Fre…" at bounding box center [543, 243] width 864 height 151
click at [269, 294] on img at bounding box center [271, 293] width 12 height 12
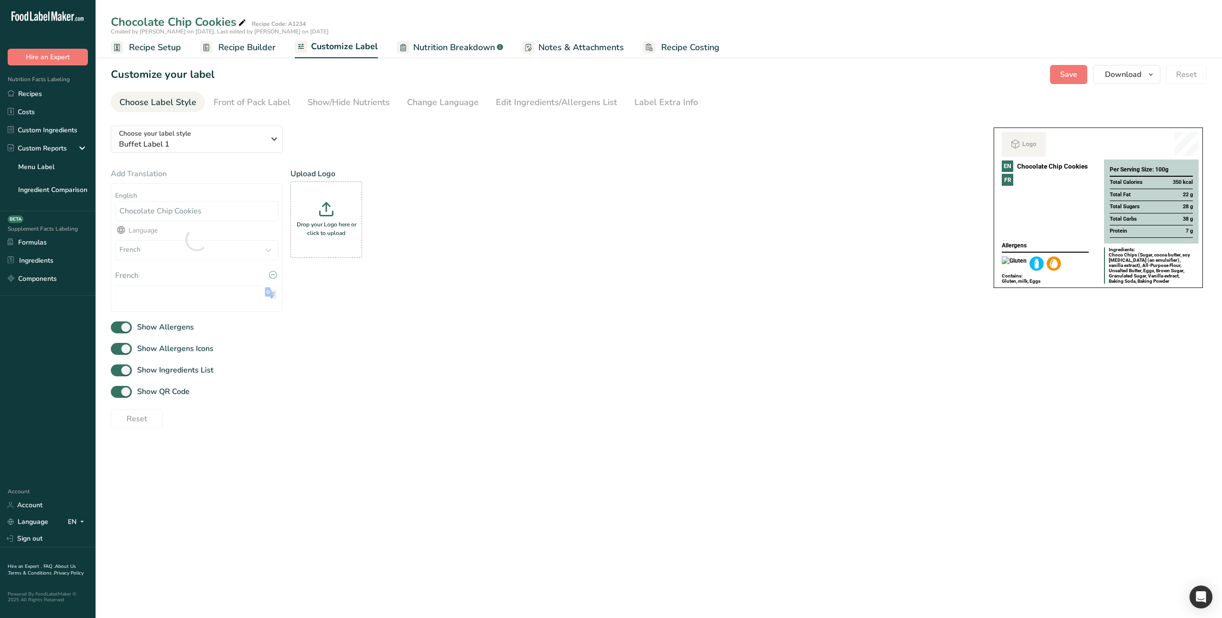
type input "Biscuits aux pépites de chocolat"
click at [258, 250] on div "French" at bounding box center [197, 250] width 162 height 19
click at [144, 278] on input "fr" at bounding box center [200, 278] width 163 height 17
drag, startPoint x: 139, startPoint y: 279, endPoint x: 108, endPoint y: 273, distance: 31.1
click at [106, 274] on section "Customize your label Save Download Choose what to show on your downloaded label…" at bounding box center [659, 247] width 1126 height 394
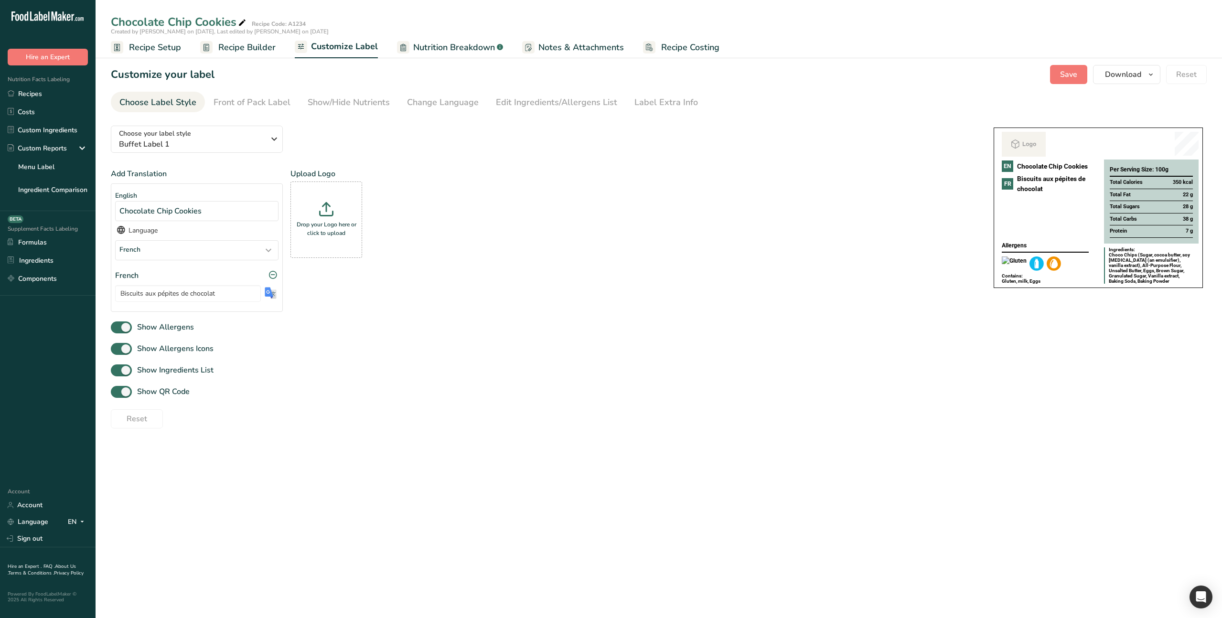
click at [177, 244] on div "French" at bounding box center [197, 250] width 162 height 19
drag, startPoint x: 140, startPoint y: 276, endPoint x: 124, endPoint y: 274, distance: 16.4
click at [120, 274] on input "fr" at bounding box center [200, 278] width 163 height 17
type input "ara"
click at [123, 311] on input "Arabic" at bounding box center [124, 314] width 6 height 6
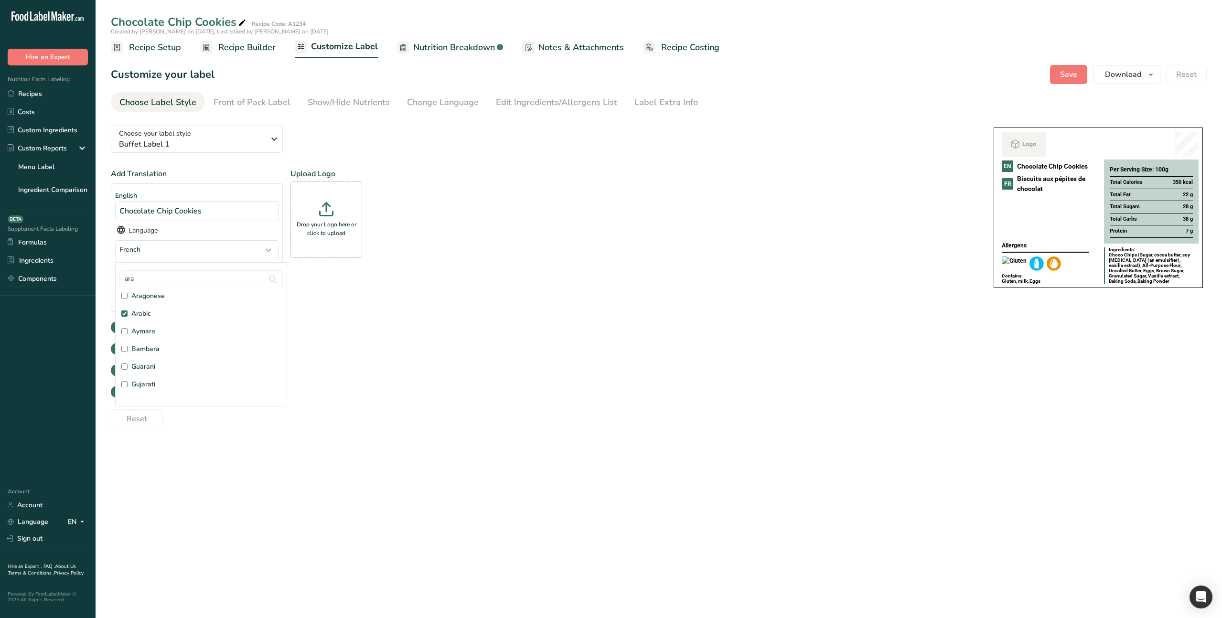
checkbox input "true"
click at [314, 344] on div "Add Translation English Chocolate Chip Cookies Language French, Arabic ara Arag…" at bounding box center [543, 263] width 864 height 191
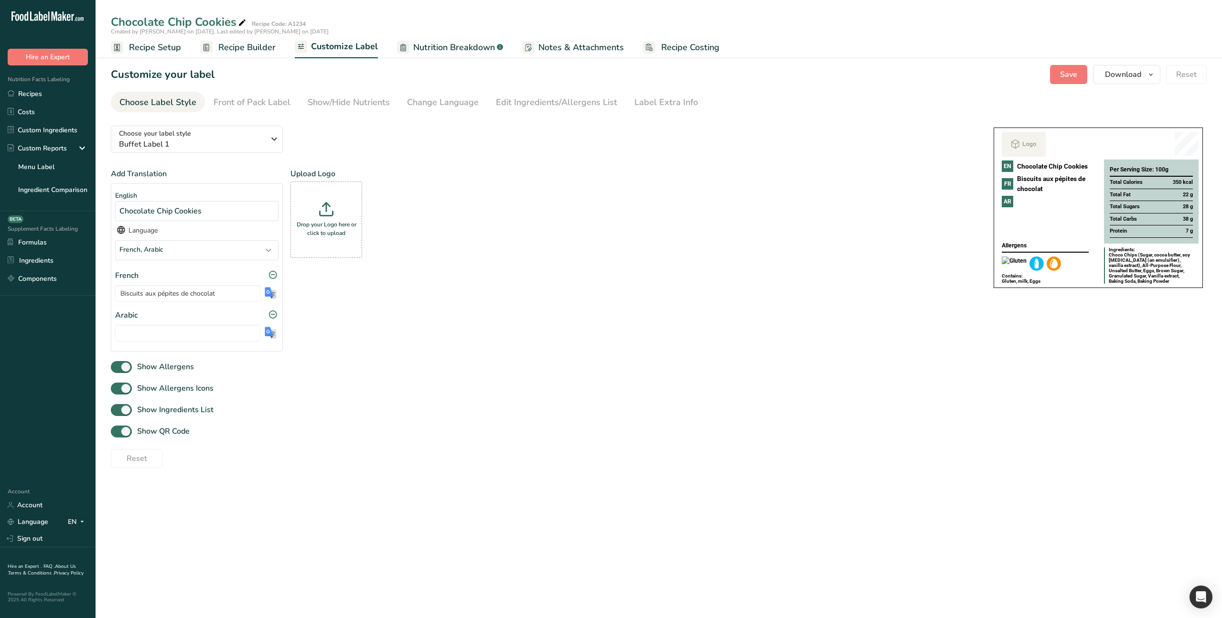
click at [270, 332] on img at bounding box center [271, 333] width 12 height 12
type input "كوكيز رقائق الشوكولاتة"
click at [1120, 74] on span "Download" at bounding box center [1123, 74] width 36 height 11
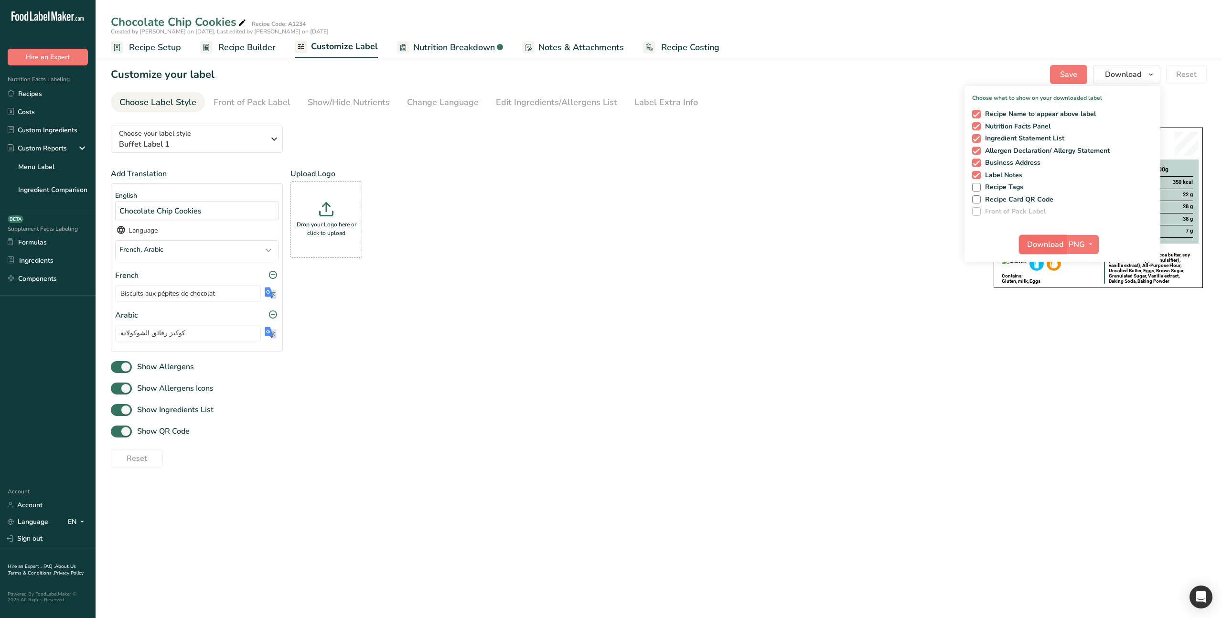
click at [1039, 249] on span "Download" at bounding box center [1045, 244] width 36 height 11
click at [715, 316] on div "Add Translation English Chocolate Chip Cookies Language French, Arabic ara Arag…" at bounding box center [543, 263] width 864 height 191
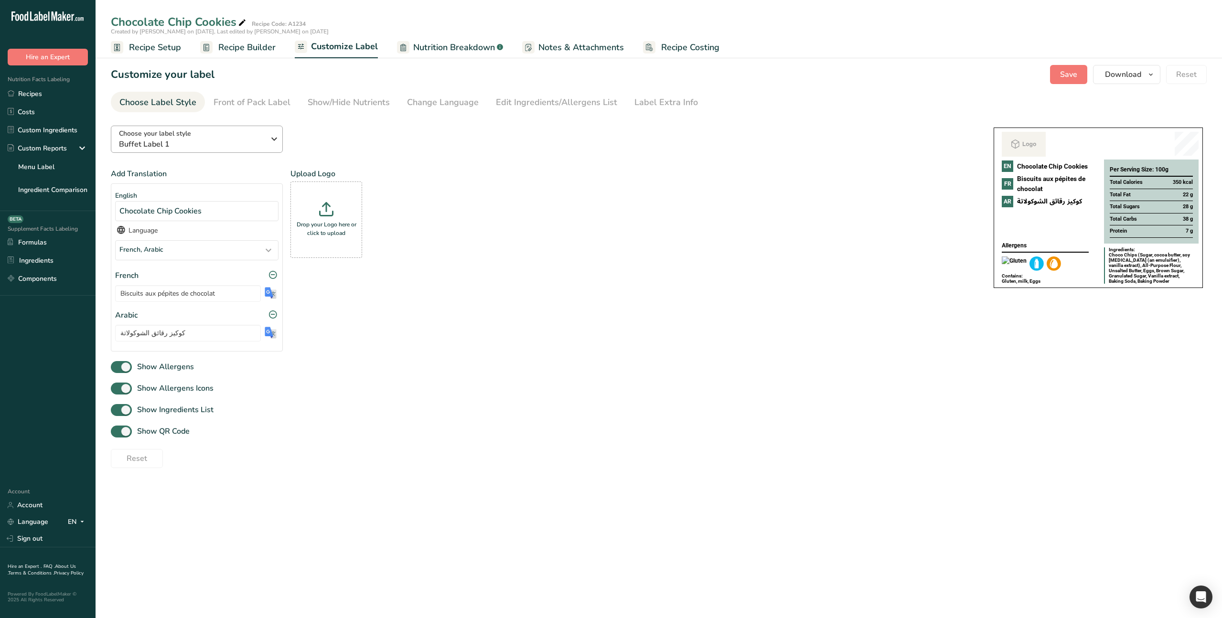
click at [216, 124] on div "Choose your label style Buffet Label 1 USA (FDA) Standard FDA label Tabular FDA…" at bounding box center [543, 293] width 864 height 350
click at [210, 134] on div "Choose your label style Buffet Label 1" at bounding box center [192, 139] width 146 height 21
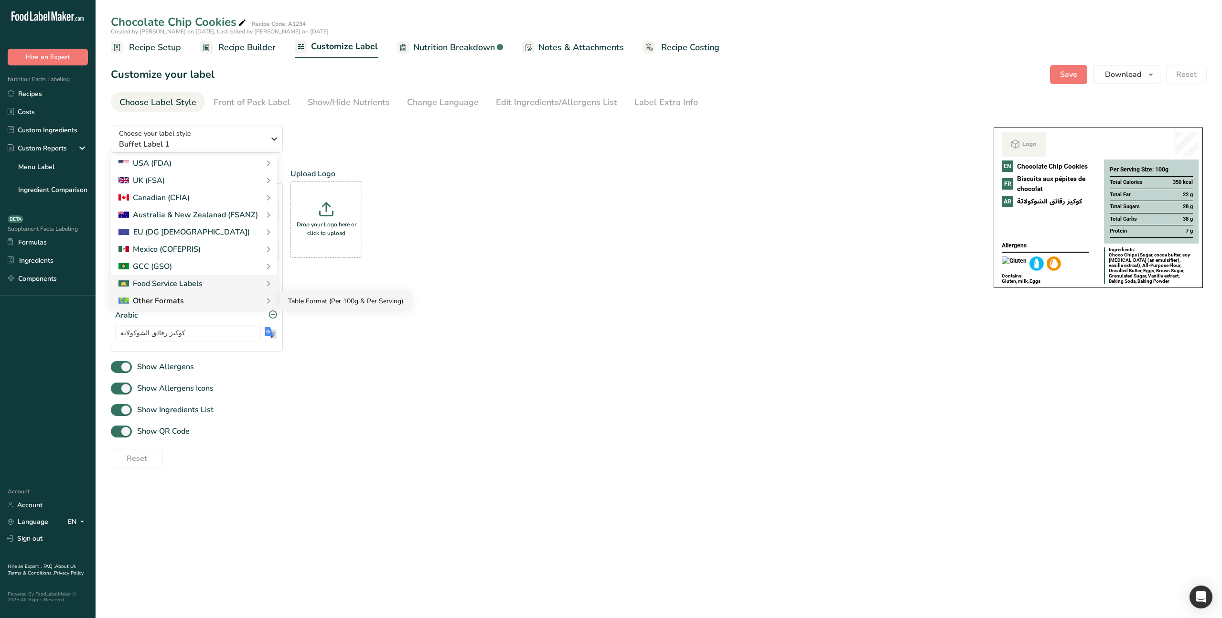
click at [321, 301] on link "Table Format (Per 100g & Per Serving)" at bounding box center [345, 301] width 130 height 18
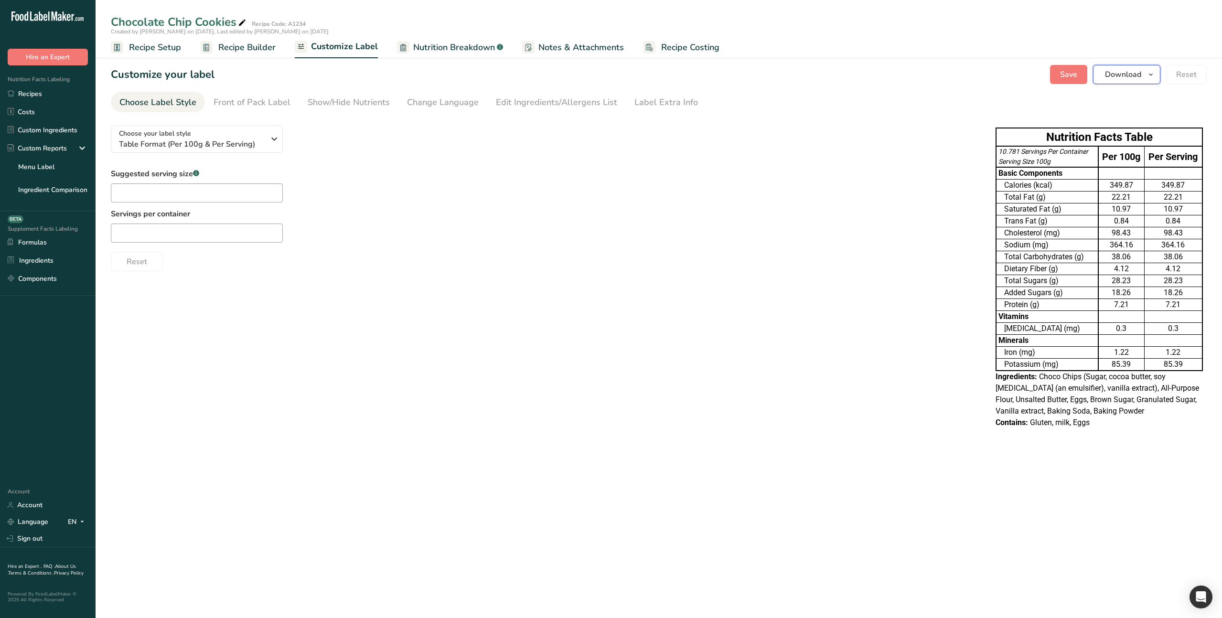
click at [1114, 72] on span "Download" at bounding box center [1123, 74] width 36 height 11
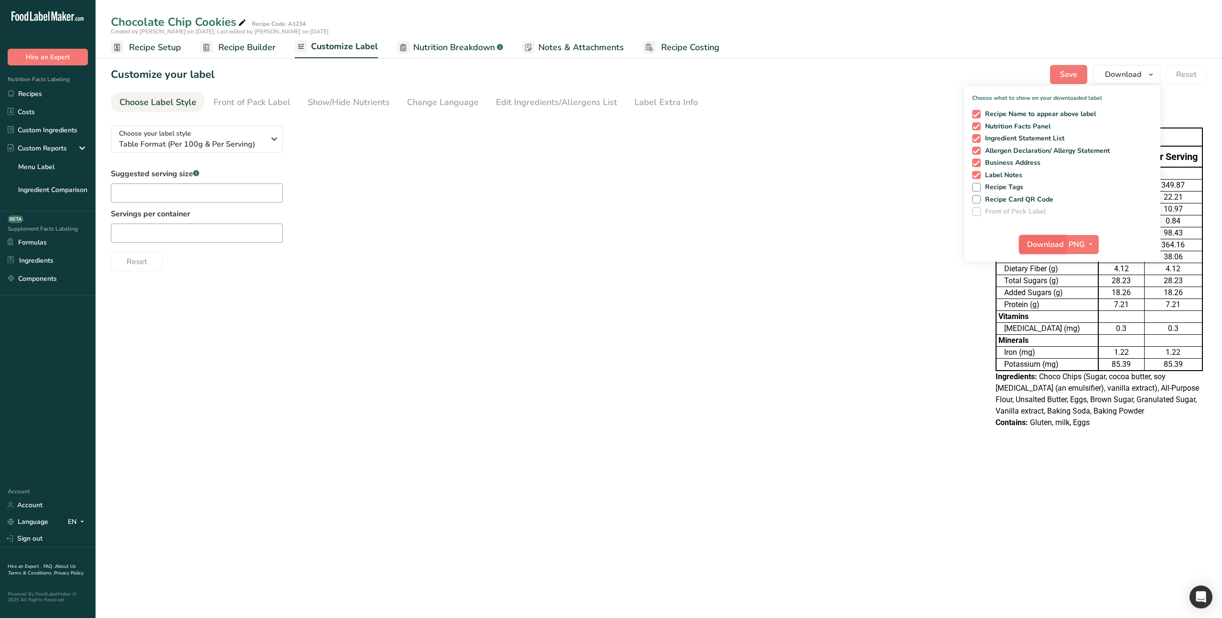
click at [1040, 249] on span "Download" at bounding box center [1045, 244] width 36 height 11
click at [168, 146] on span "Table Format (Per 100g & Per Serving)" at bounding box center [192, 144] width 146 height 11
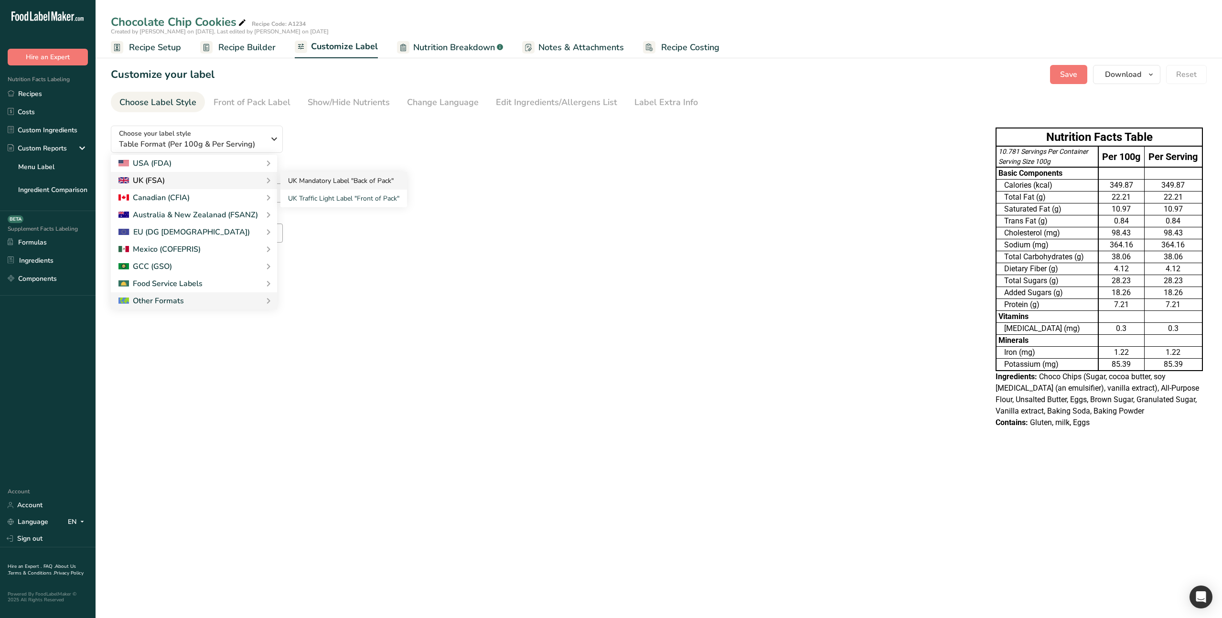
click at [348, 180] on link "UK Mandatory Label "Back of Pack"" at bounding box center [343, 181] width 127 height 18
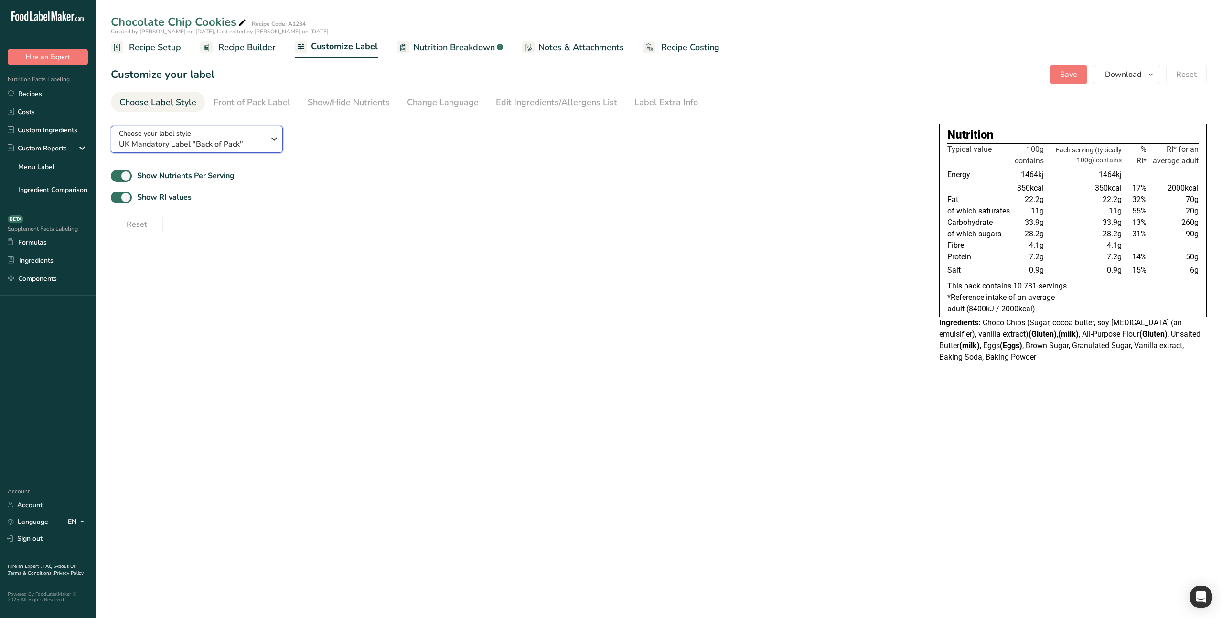
click at [227, 140] on span "UK Mandatory Label "Back of Pack"" at bounding box center [192, 144] width 146 height 11
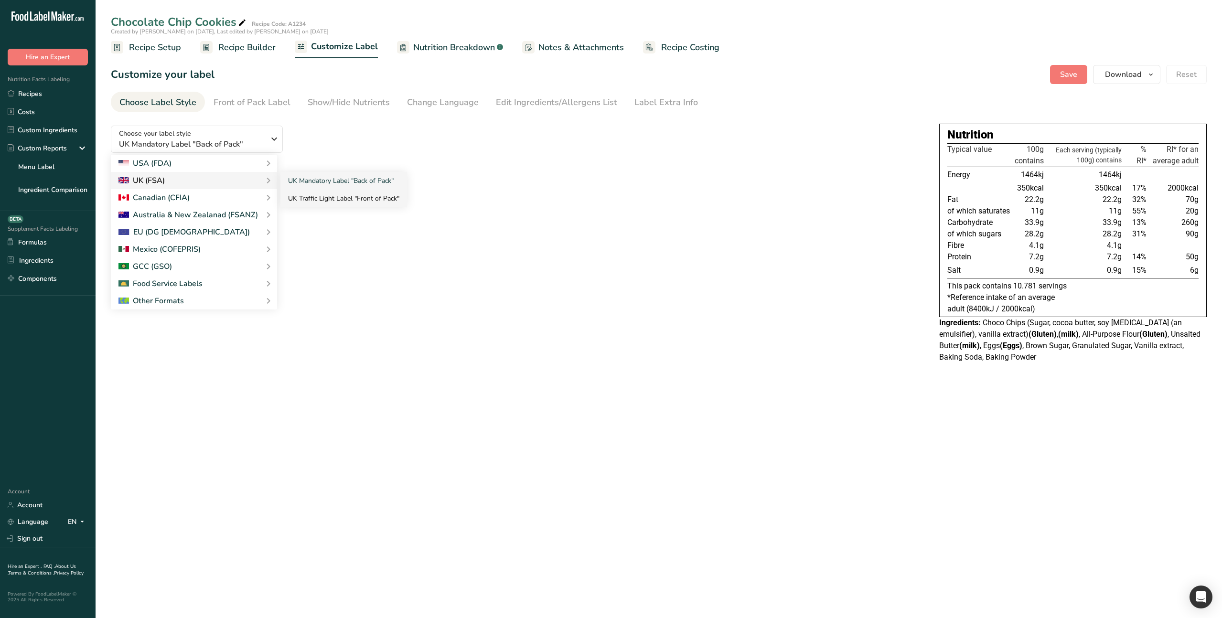
click at [351, 198] on link "UK Traffic Light Label "Front of Pack"" at bounding box center [343, 199] width 127 height 18
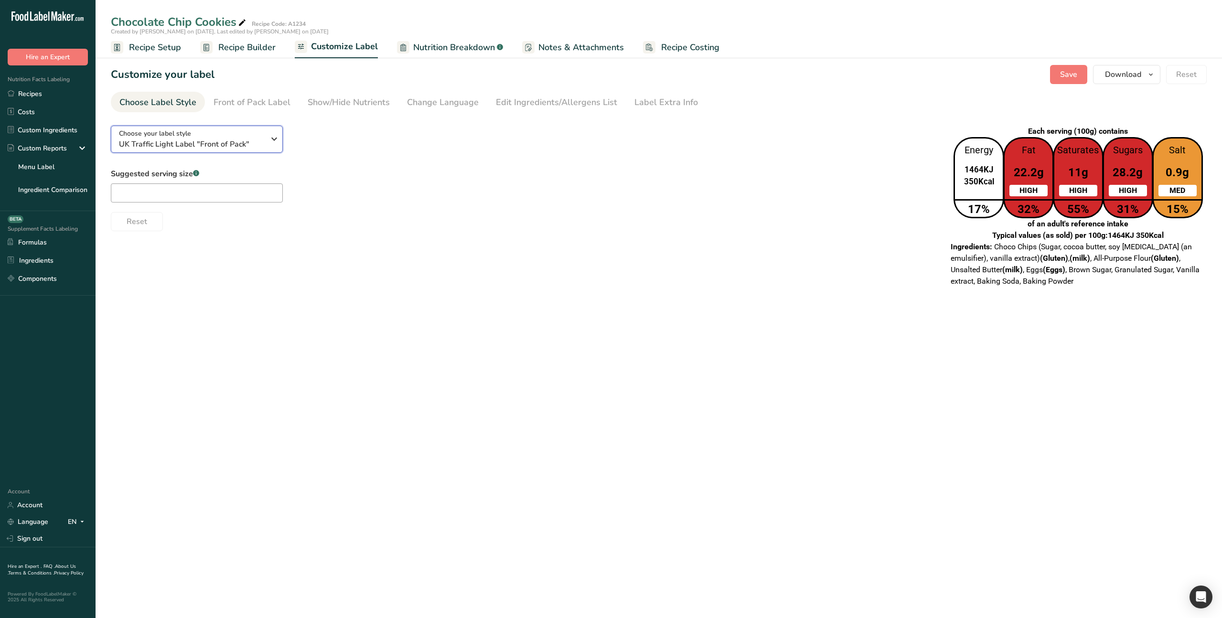
click at [197, 141] on span "UK Traffic Light Label "Front of Pack"" at bounding box center [192, 144] width 146 height 11
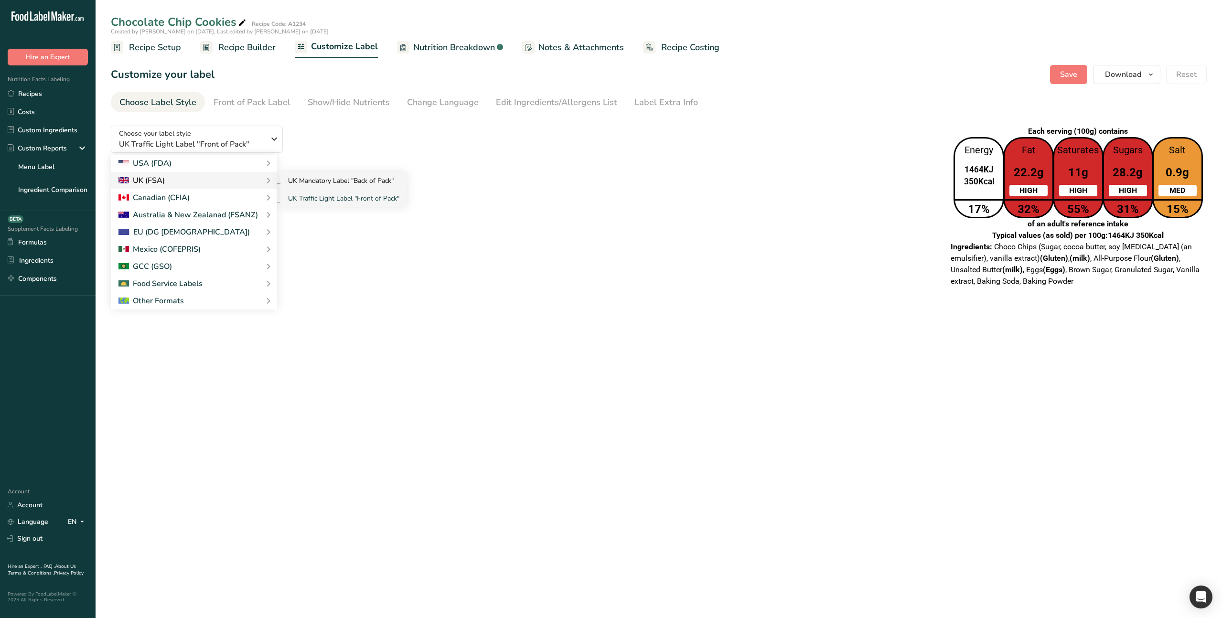
click at [289, 184] on link "UK Mandatory Label "Back of Pack"" at bounding box center [343, 181] width 127 height 18
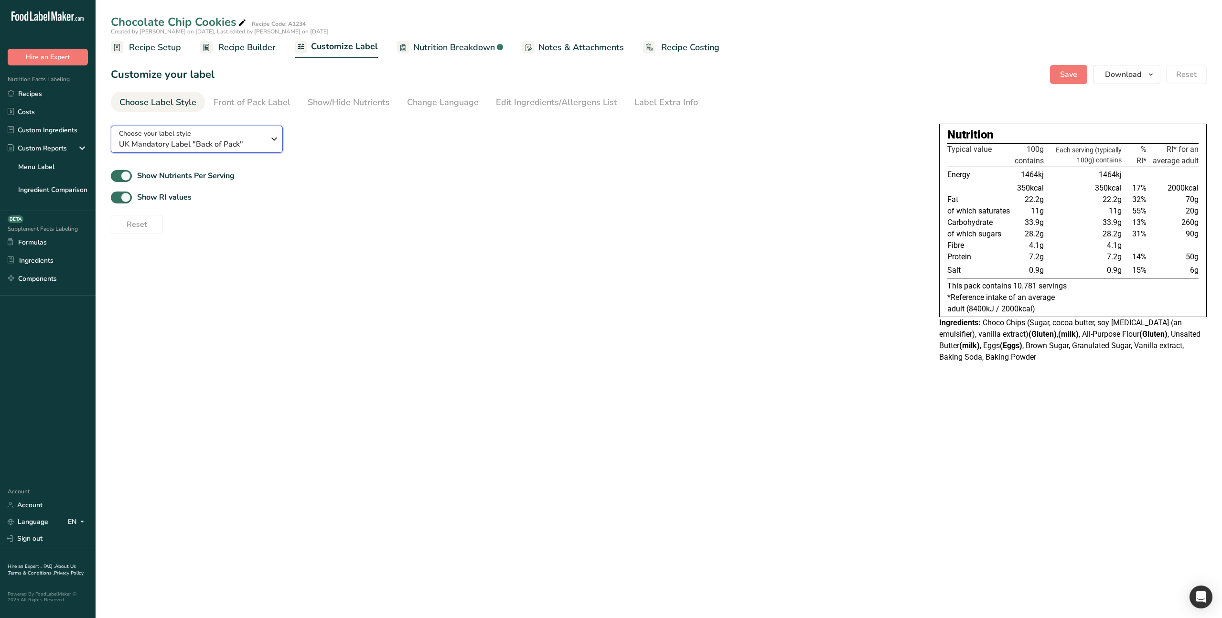
click at [217, 145] on span "UK Mandatory Label "Back of Pack"" at bounding box center [192, 144] width 146 height 11
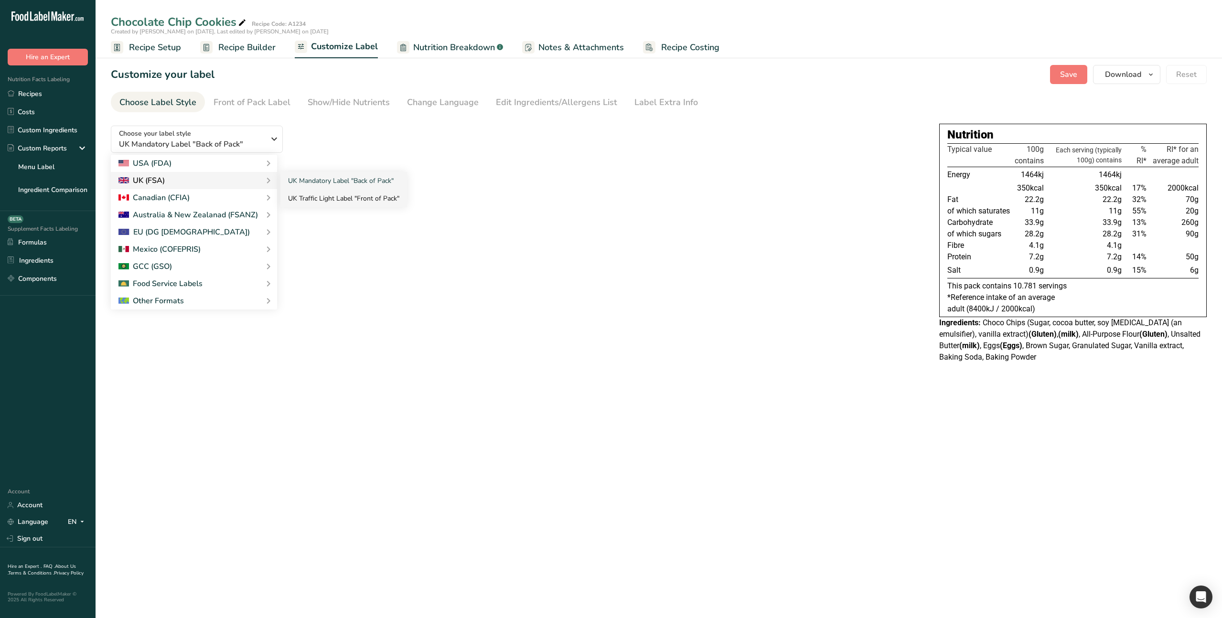
click at [315, 199] on link "UK Traffic Light Label "Front of Pack"" at bounding box center [343, 199] width 127 height 18
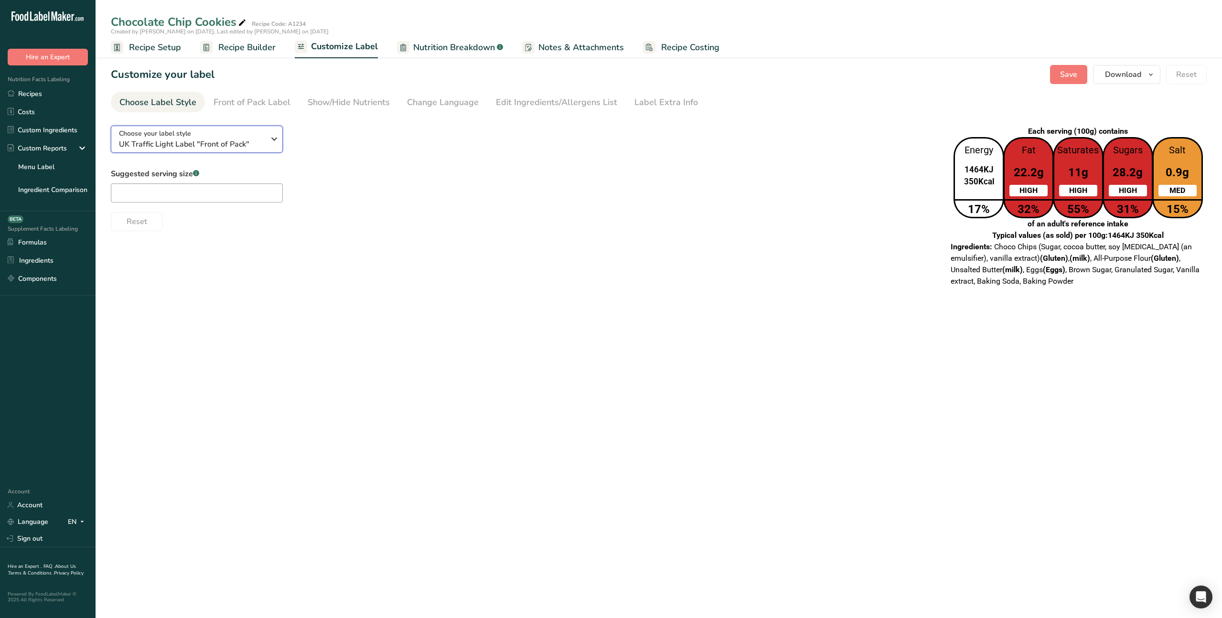
click at [233, 140] on span "UK Traffic Light Label "Front of Pack"" at bounding box center [192, 144] width 146 height 11
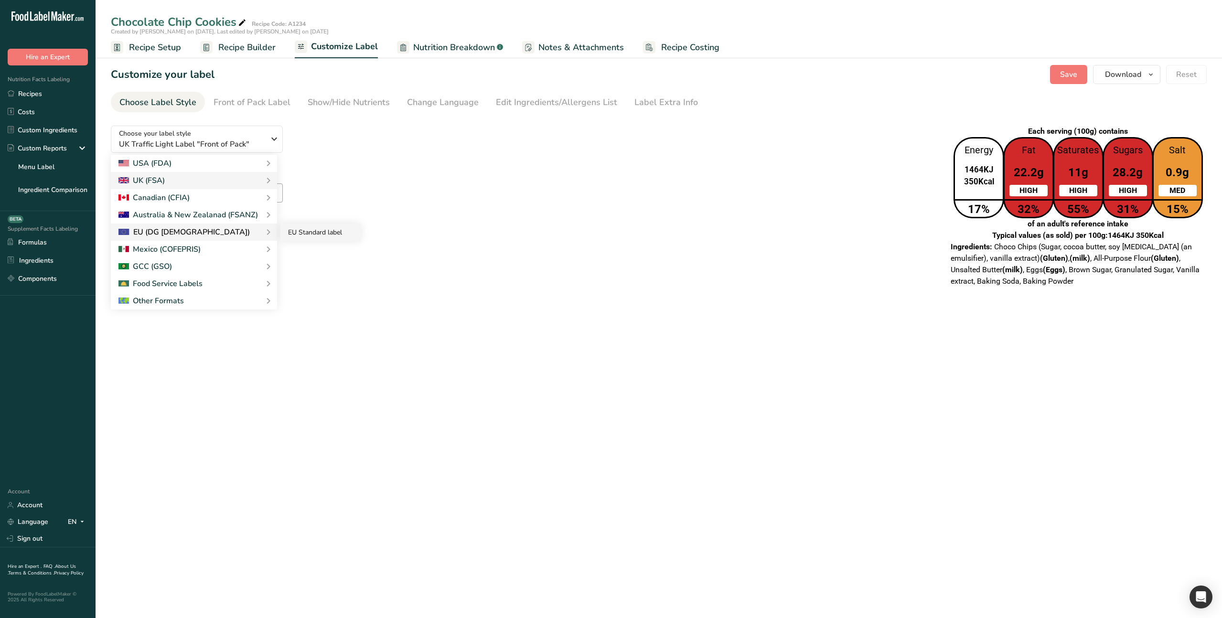
click at [325, 232] on link "EU Standard label" at bounding box center [320, 233] width 80 height 18
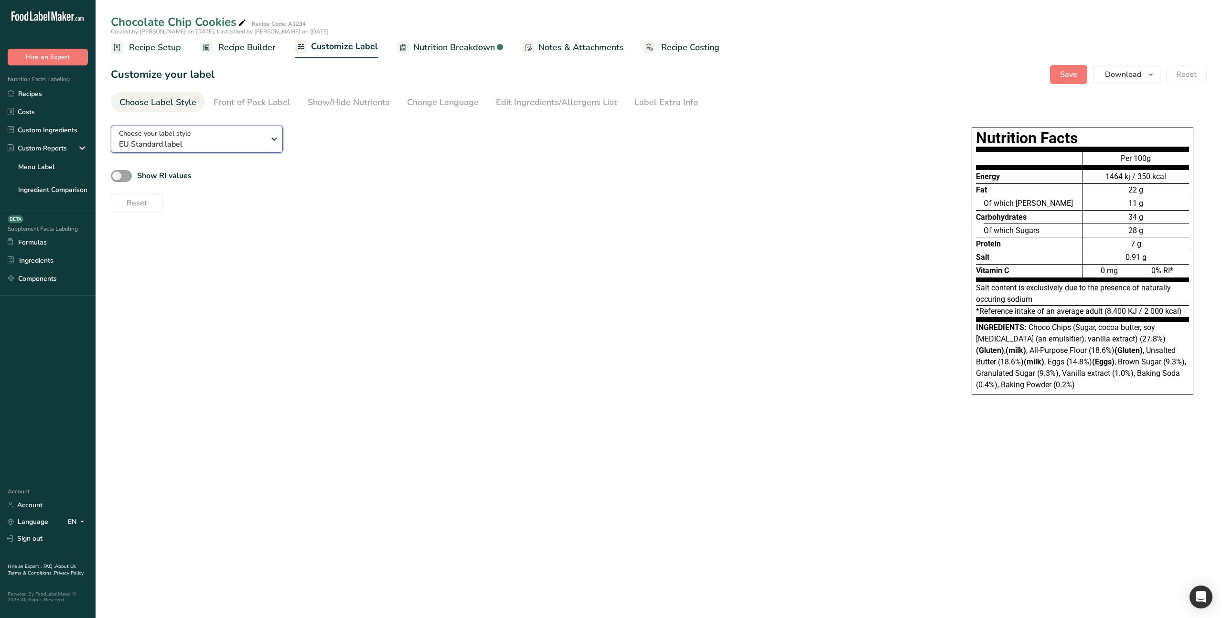
click at [248, 149] on span "EU Standard label" at bounding box center [192, 144] width 146 height 11
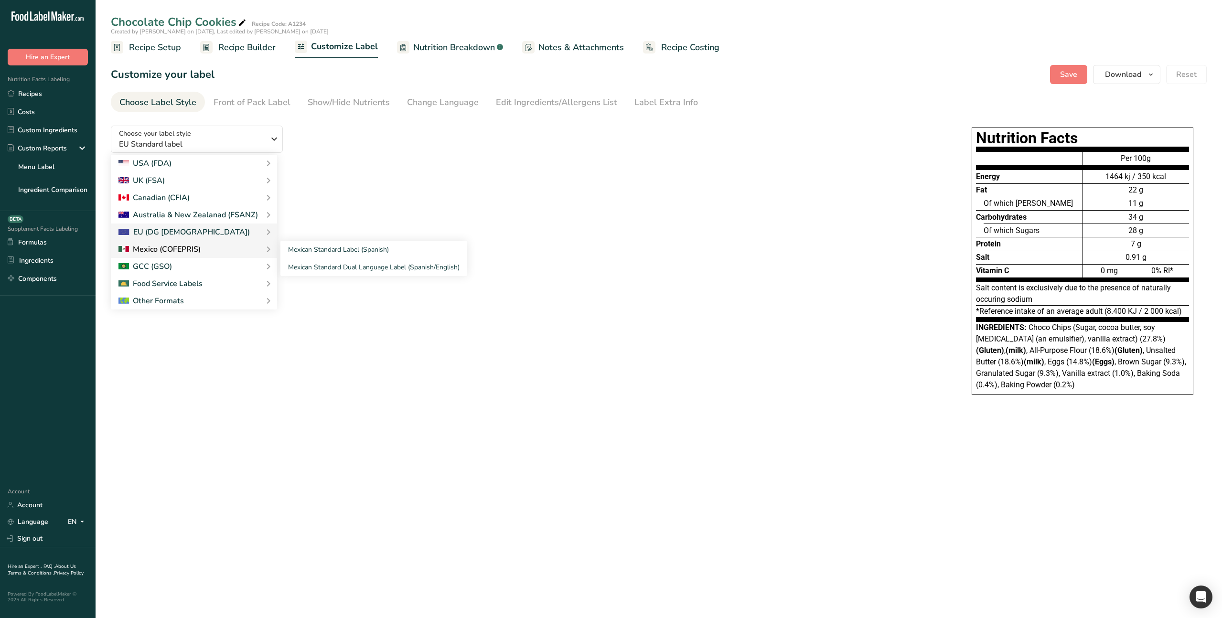
click at [208, 246] on div at bounding box center [193, 249] width 151 height 11
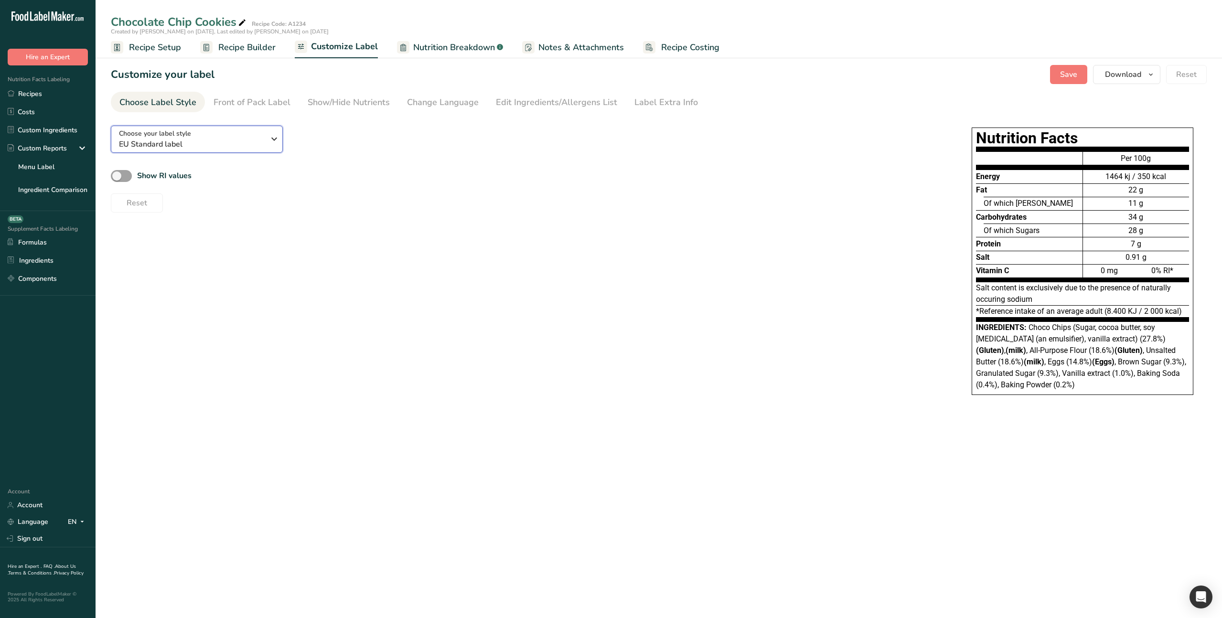
click at [238, 142] on span "EU Standard label" at bounding box center [192, 144] width 146 height 11
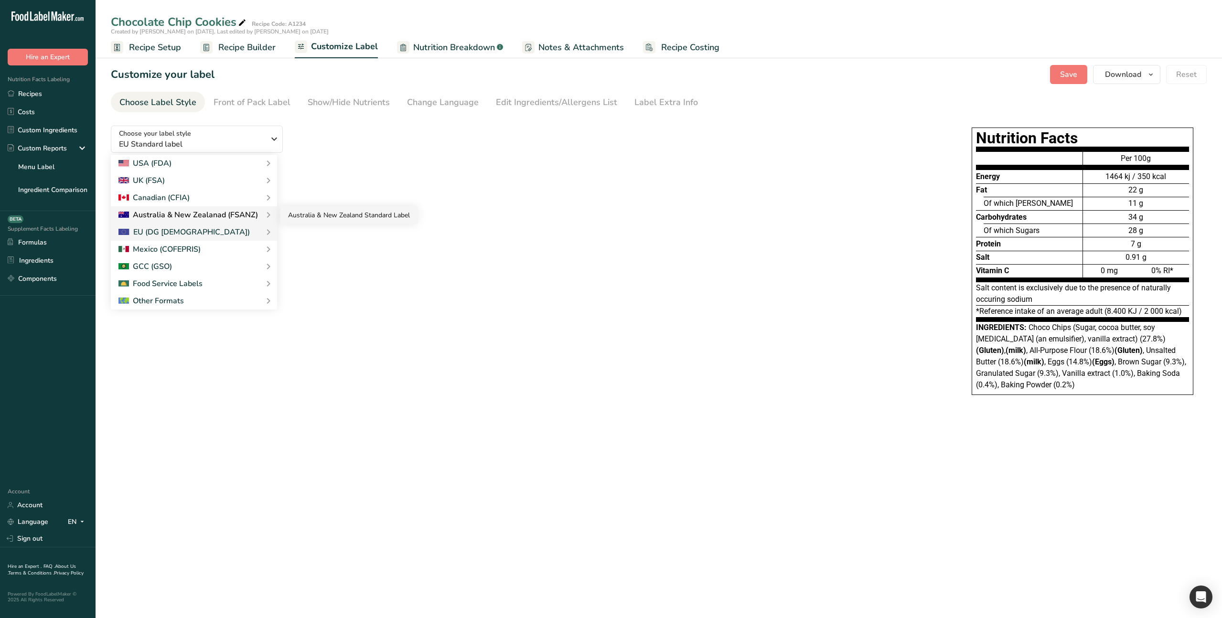
click at [314, 215] on link "Australia & New Zealand Standard Label" at bounding box center [348, 215] width 137 height 18
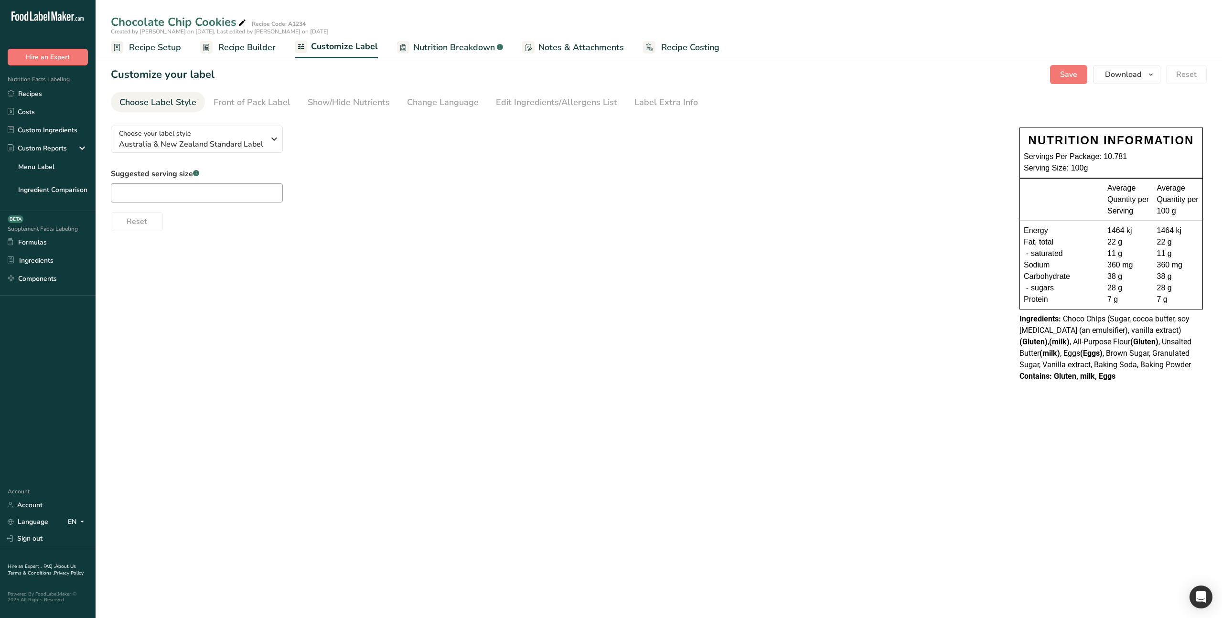
click at [157, 50] on span "Recipe Setup" at bounding box center [155, 47] width 52 height 13
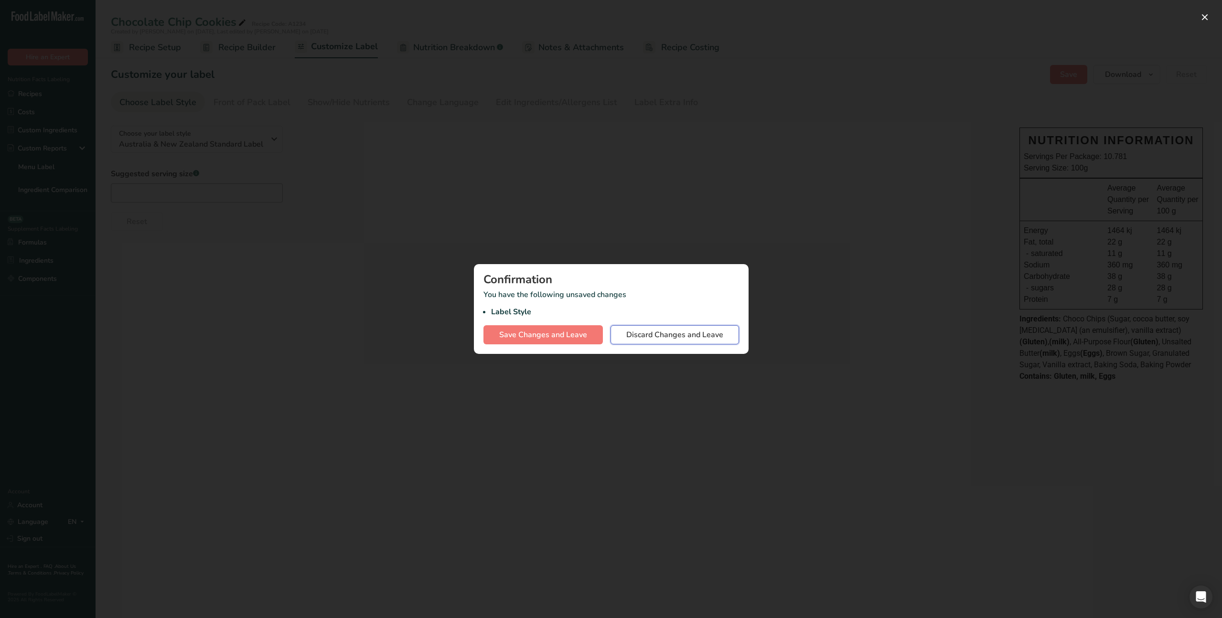
click at [628, 337] on span "Discard Changes and Leave" at bounding box center [674, 334] width 97 height 11
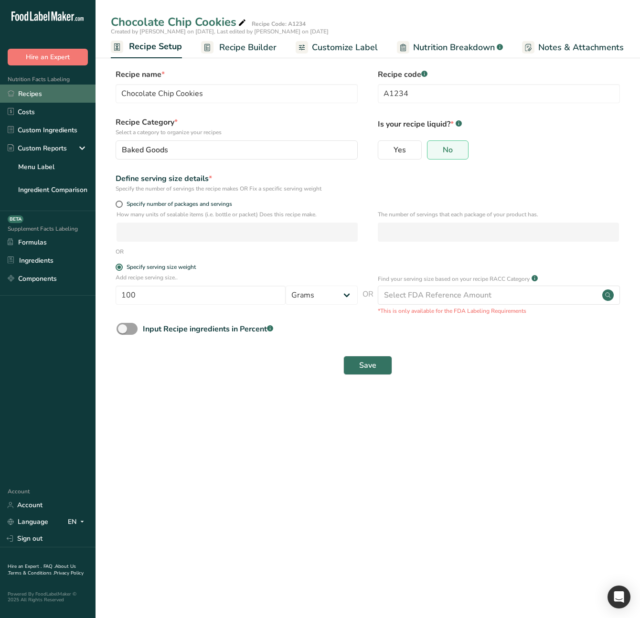
click at [42, 92] on link "Recipes" at bounding box center [48, 94] width 96 height 18
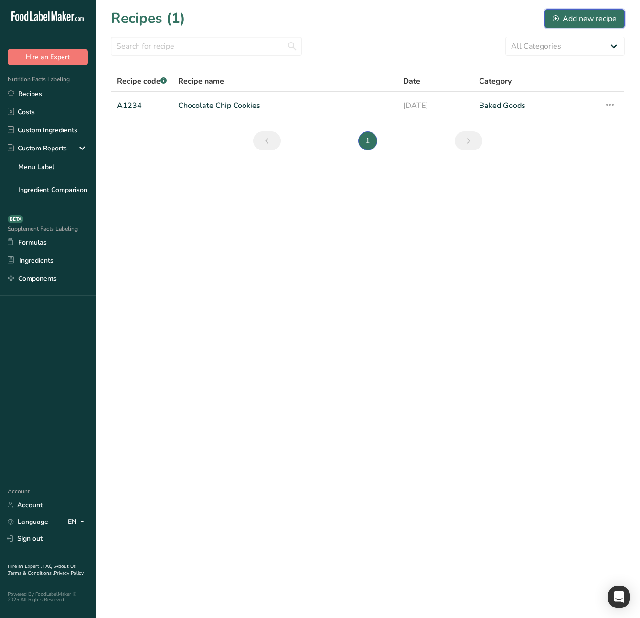
click at [575, 20] on div "Add new recipe" at bounding box center [585, 18] width 64 height 11
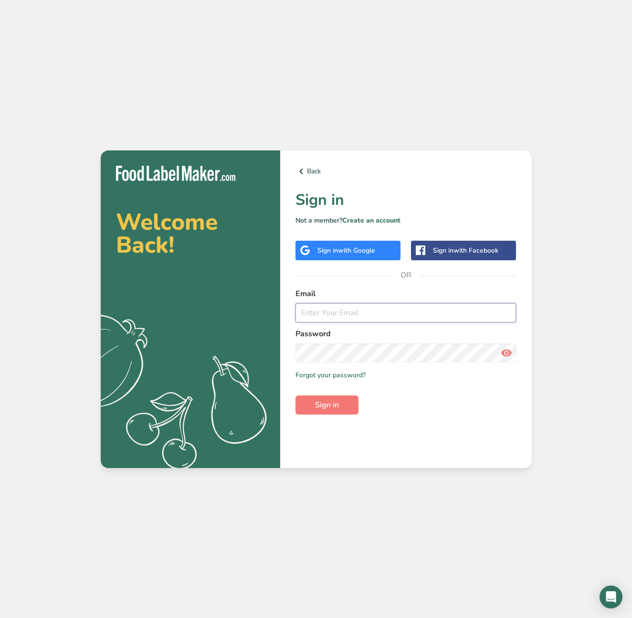
type input "[EMAIL_ADDRESS][DOMAIN_NAME]"
click at [361, 248] on span "with Google" at bounding box center [356, 250] width 37 height 9
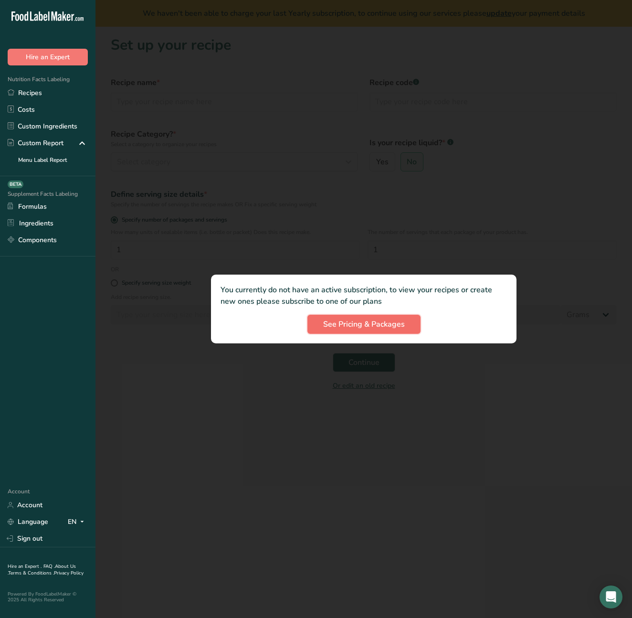
click at [351, 321] on span "See Pricing & Packages" at bounding box center [364, 324] width 82 height 11
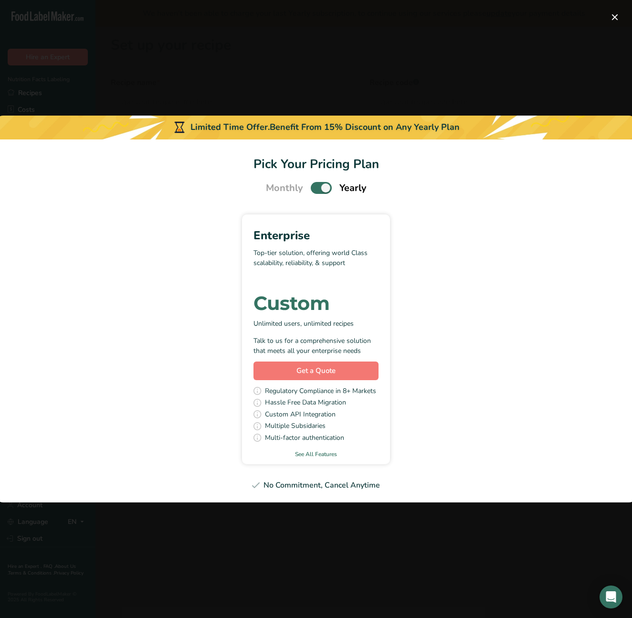
click at [450, 224] on div "Enterprise Top-tier solution, offering world Class scalability, reliability, & …" at bounding box center [316, 339] width 622 height 250
click at [614, 14] on button "Pick Your Pricing Plan Modal" at bounding box center [615, 17] width 15 height 15
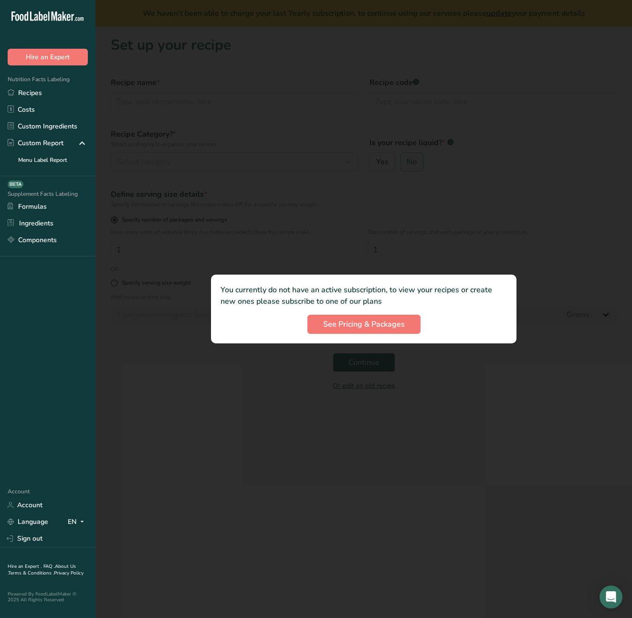
click at [164, 464] on div at bounding box center [364, 309] width 537 height 618
click at [28, 93] on link "Recipes" at bounding box center [48, 93] width 96 height 17
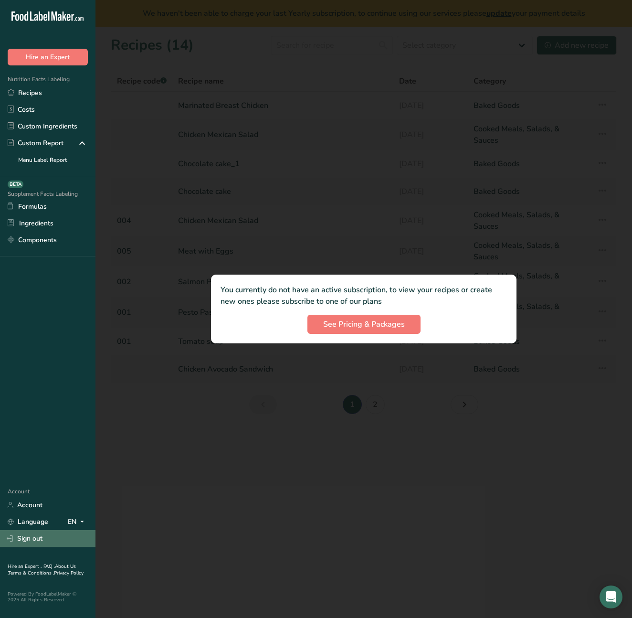
click at [39, 540] on link "Sign out" at bounding box center [48, 538] width 96 height 17
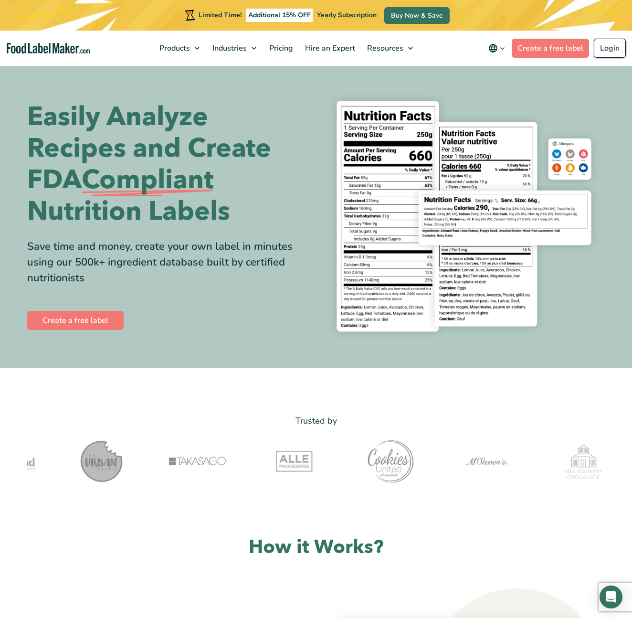
click at [614, 48] on link "Login" at bounding box center [610, 48] width 32 height 19
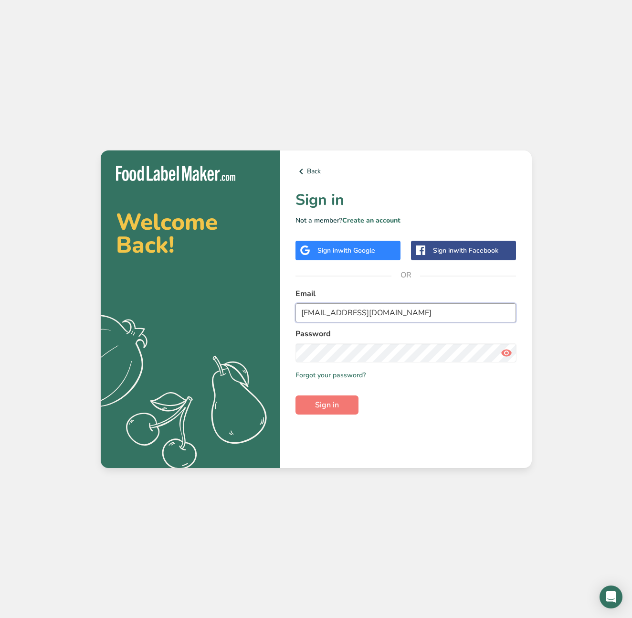
click at [336, 316] on input "[EMAIL_ADDRESS][DOMAIN_NAME]" at bounding box center [406, 312] width 221 height 19
paste input "rc@foodlabelmaker"
type input "[EMAIL_ADDRESS][DOMAIN_NAME]"
click at [505, 352] on icon at bounding box center [506, 352] width 11 height 17
click at [225, 344] on section "Welcome Back! .a{fill:#f5f3ed;} Back Sign in Not a member? Create an account Si…" at bounding box center [316, 309] width 431 height 318
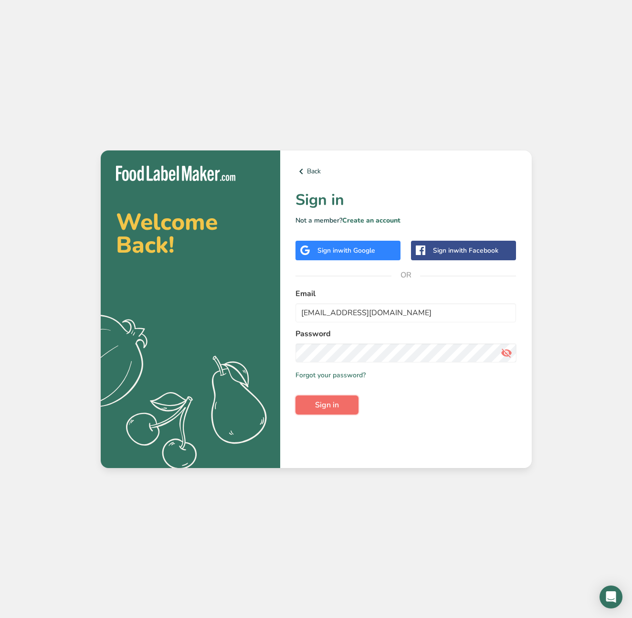
click at [332, 407] on span "Sign in" at bounding box center [327, 404] width 24 height 11
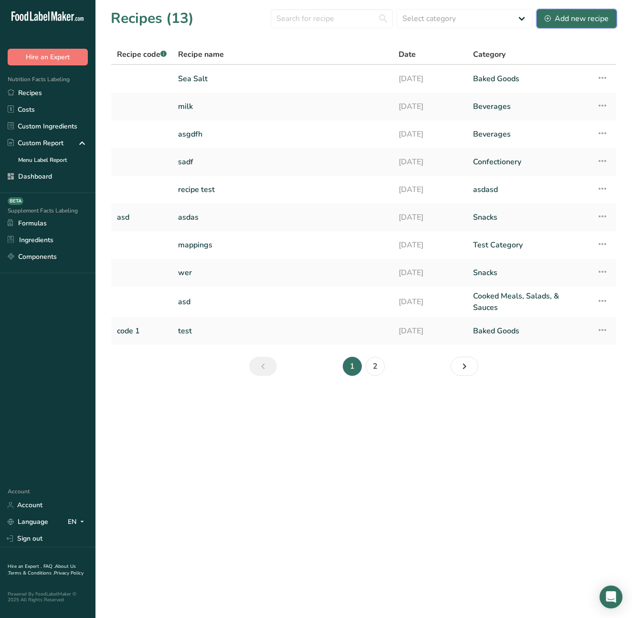
click at [563, 20] on div "Add new recipe" at bounding box center [577, 18] width 64 height 11
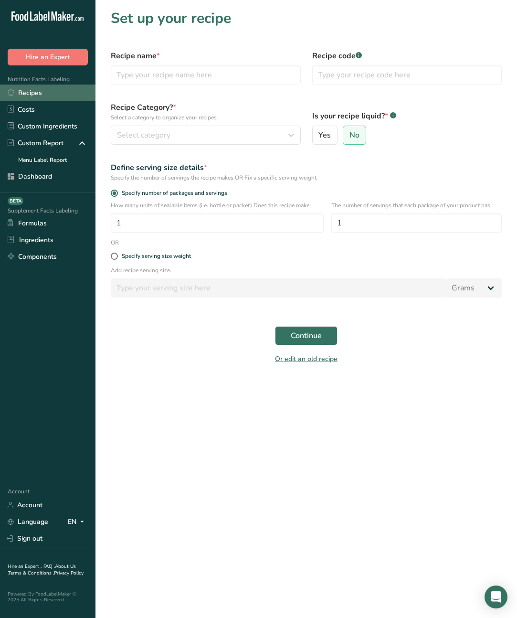
click at [27, 93] on link "Recipes" at bounding box center [48, 93] width 96 height 17
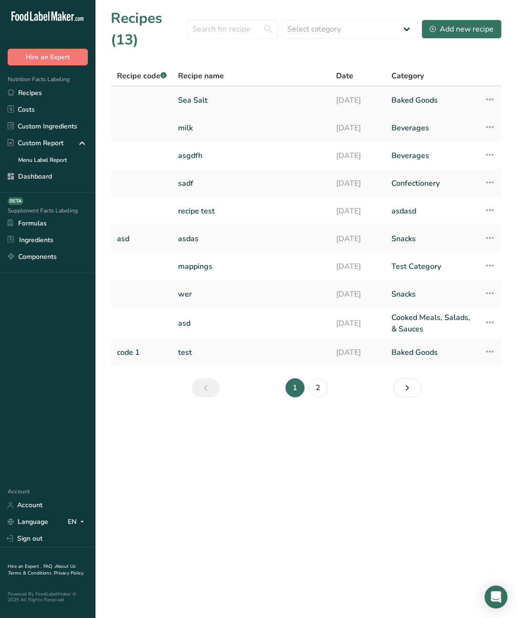
click at [189, 96] on link "Sea Salt" at bounding box center [251, 100] width 147 height 20
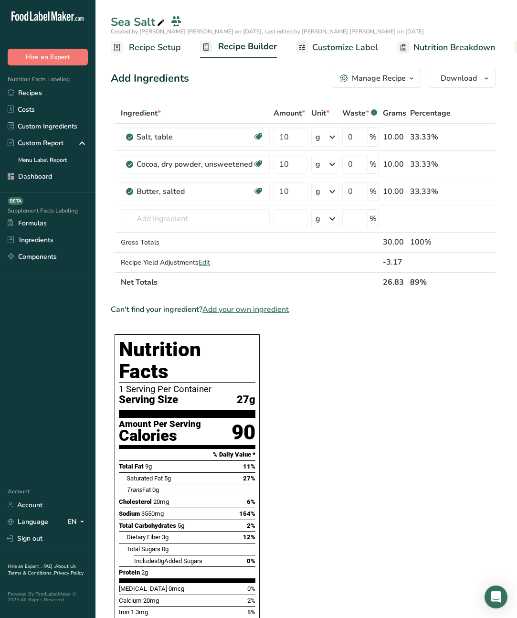
click at [342, 48] on span "Customize Label" at bounding box center [345, 47] width 66 height 13
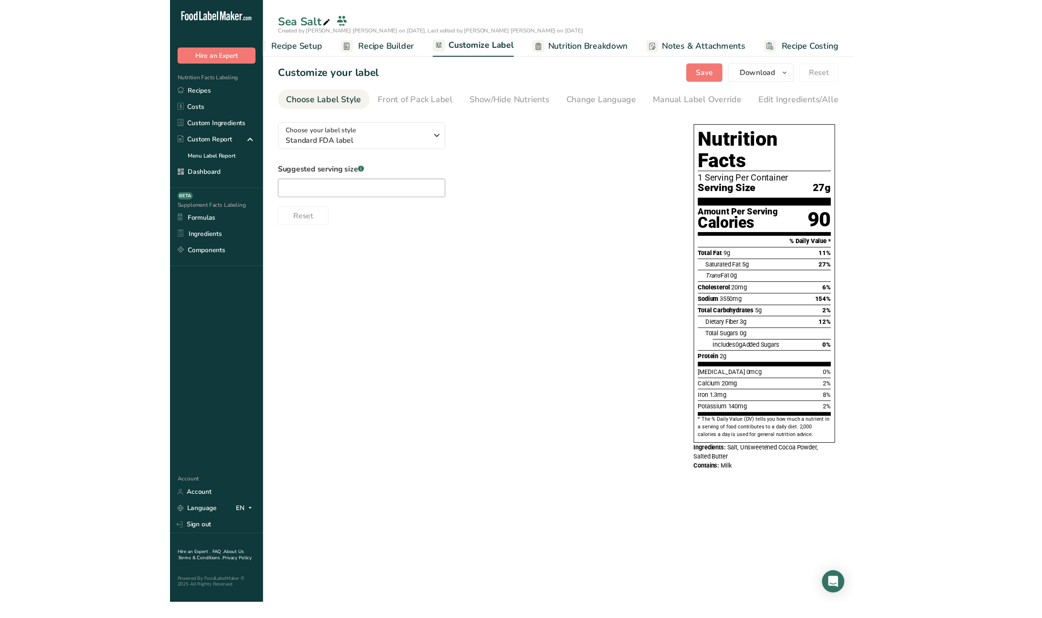
scroll to position [0, 5]
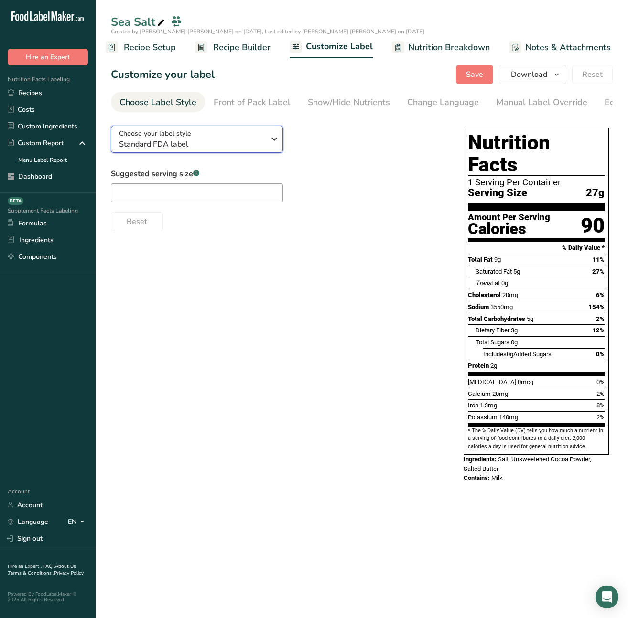
click at [268, 140] on icon "button" at bounding box center [273, 138] width 11 height 17
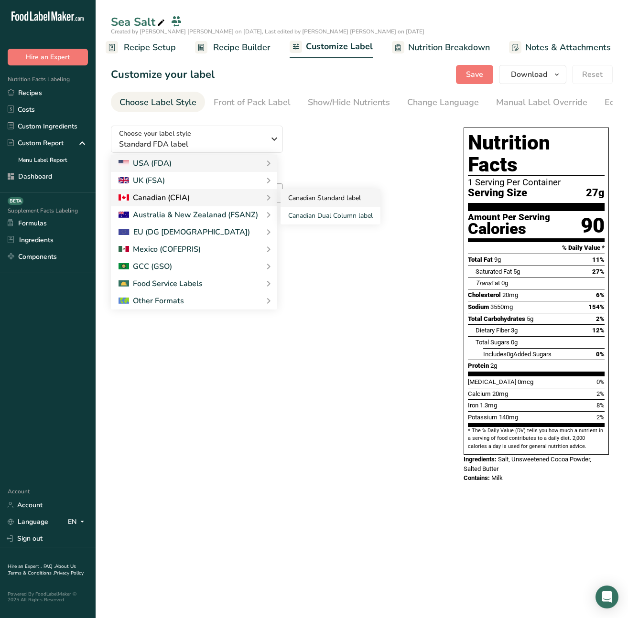
click at [307, 197] on link "Canadian Standard label" at bounding box center [330, 198] width 100 height 18
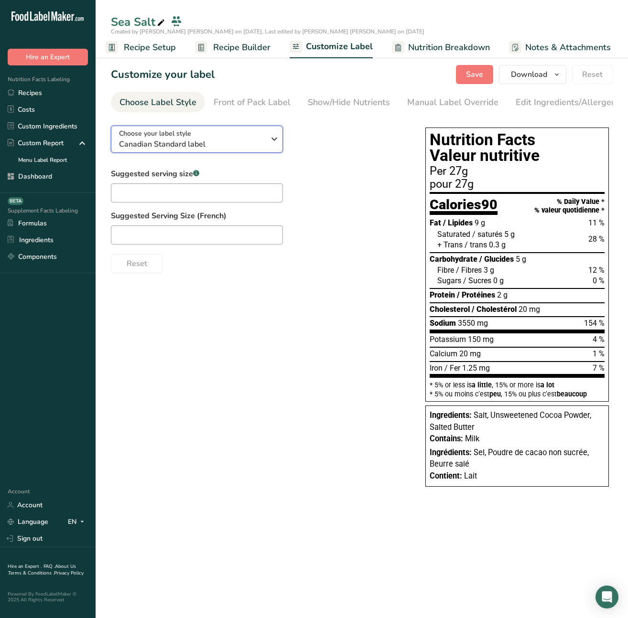
click at [241, 150] on span "Canadian Standard label" at bounding box center [192, 144] width 146 height 11
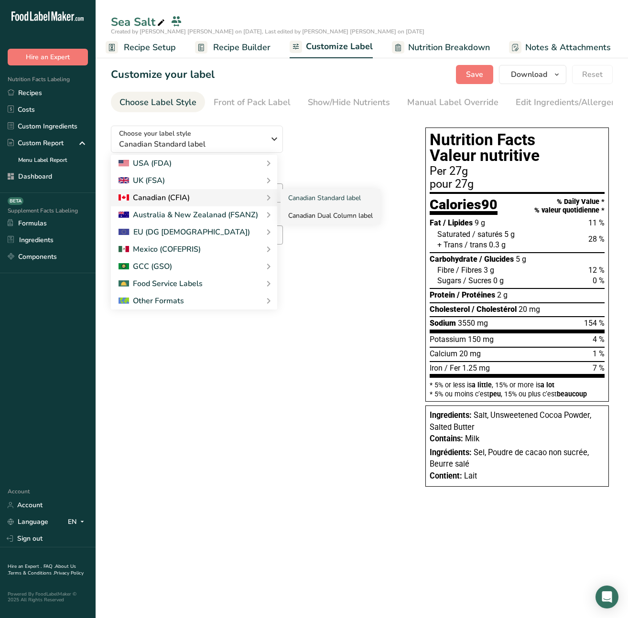
click at [328, 215] on link "Canadian Dual Column label" at bounding box center [330, 216] width 100 height 18
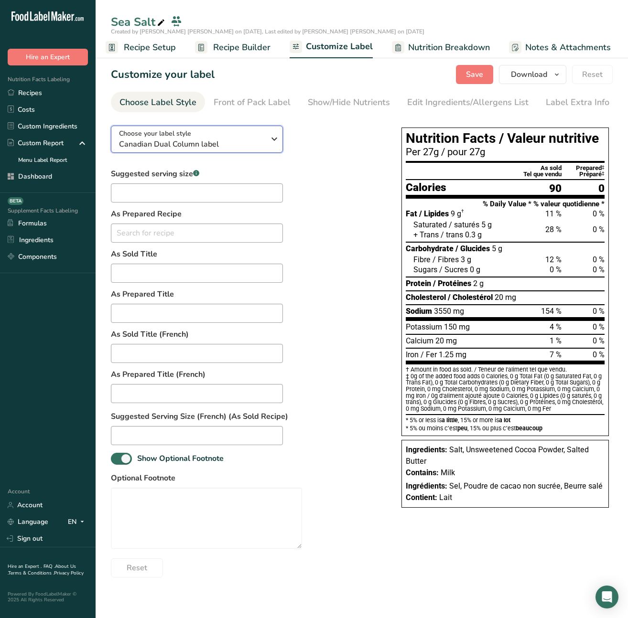
click at [264, 135] on div "Choose your label style Canadian Dual Column label" at bounding box center [192, 139] width 146 height 21
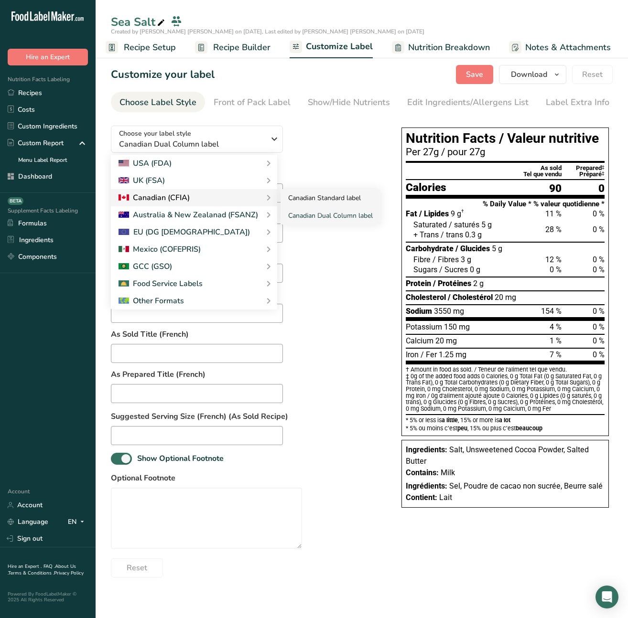
click at [312, 196] on link "Canadian Standard label" at bounding box center [330, 198] width 100 height 18
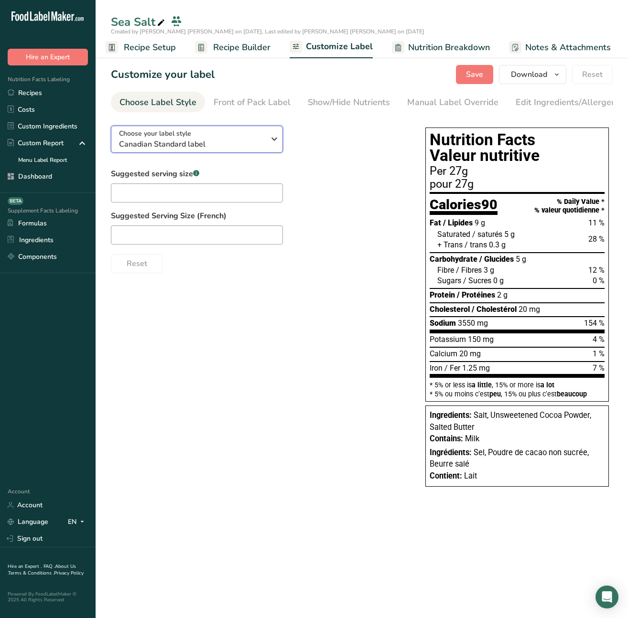
click at [199, 138] on div "Choose your label style Canadian Standard label" at bounding box center [192, 139] width 146 height 21
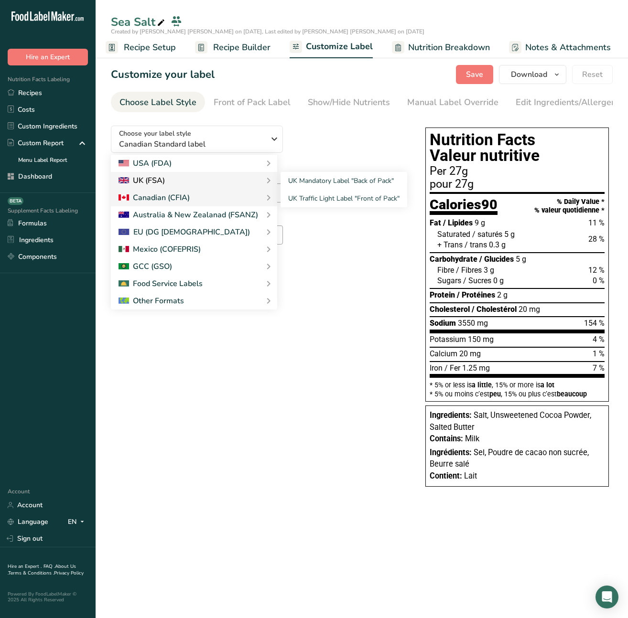
click at [169, 178] on div "UK (FSA)" at bounding box center [193, 180] width 151 height 11
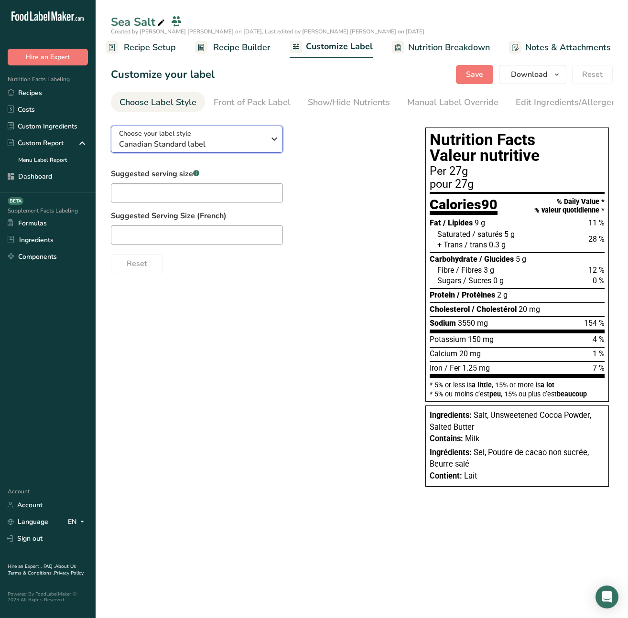
click at [191, 146] on span "Canadian Standard label" at bounding box center [192, 144] width 146 height 11
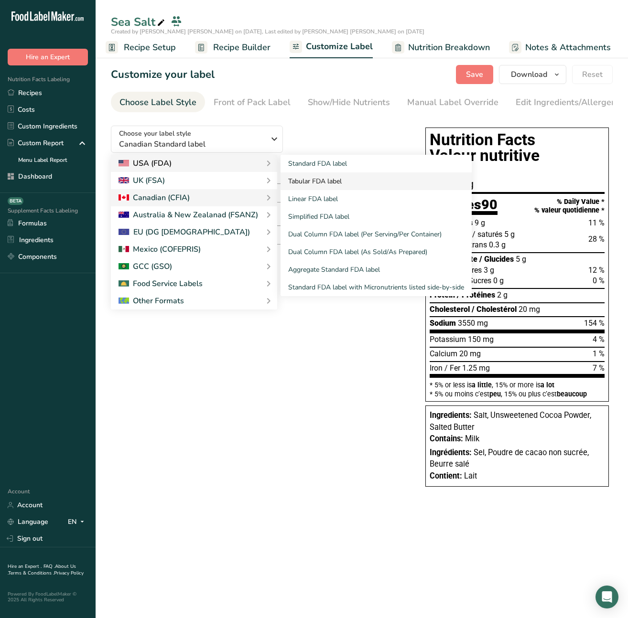
click at [320, 182] on link "Tabular FDA label" at bounding box center [375, 181] width 191 height 18
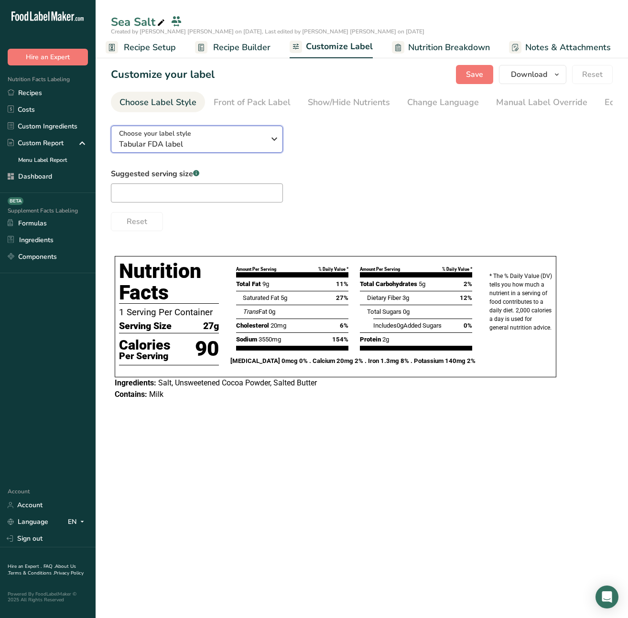
click at [223, 148] on span "Tabular FDA label" at bounding box center [192, 144] width 146 height 11
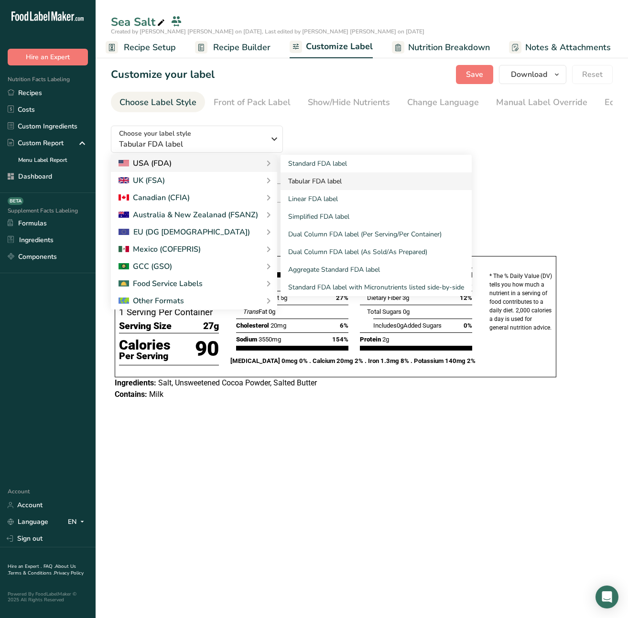
drag, startPoint x: 296, startPoint y: 194, endPoint x: 292, endPoint y: 190, distance: 6.1
click at [296, 194] on link "Linear FDA label" at bounding box center [375, 199] width 191 height 18
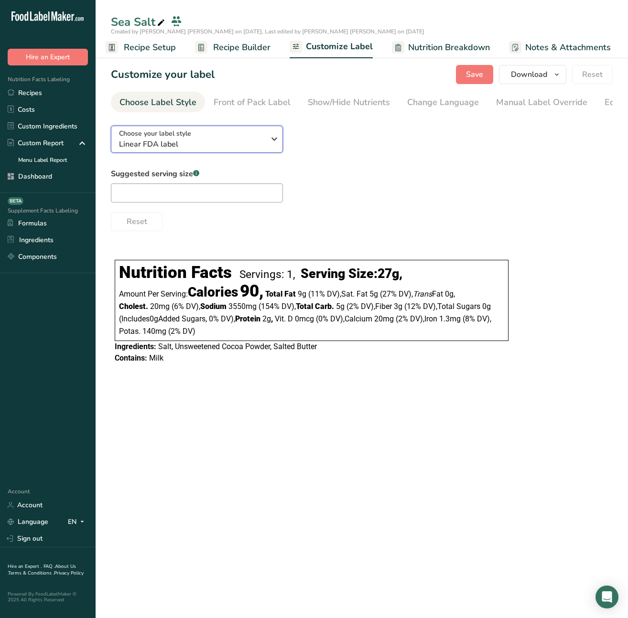
click at [189, 139] on span "Choose your label style" at bounding box center [155, 134] width 72 height 10
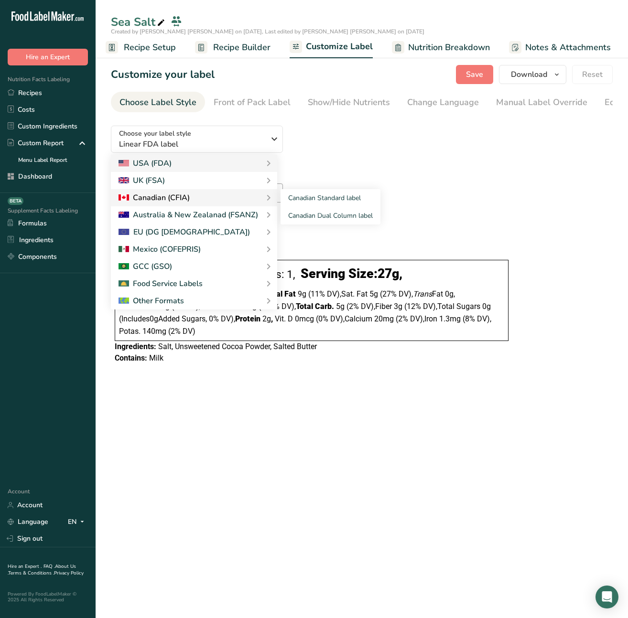
click at [154, 199] on div "Canadian (CFIA)" at bounding box center [153, 197] width 71 height 11
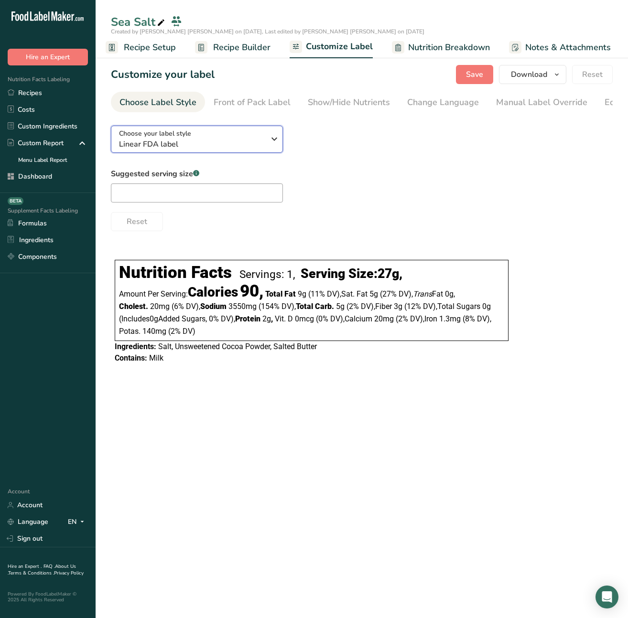
click at [187, 144] on span "Linear FDA label" at bounding box center [192, 144] width 146 height 11
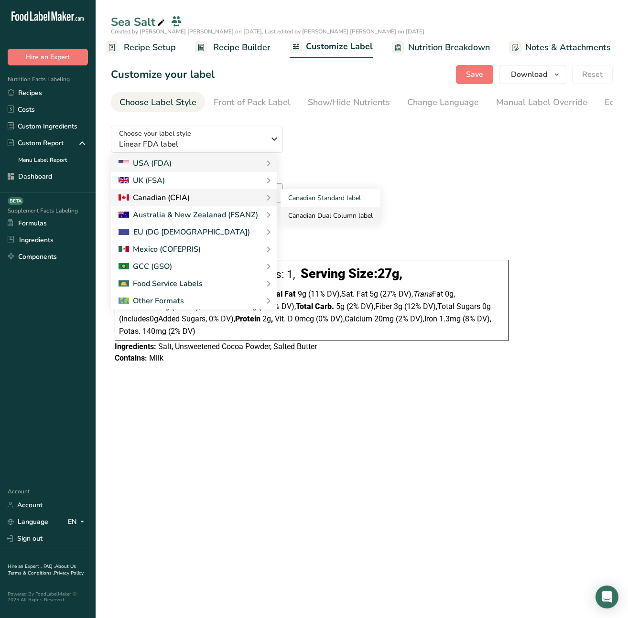
click at [299, 221] on link "Canadian Dual Column label" at bounding box center [330, 216] width 100 height 18
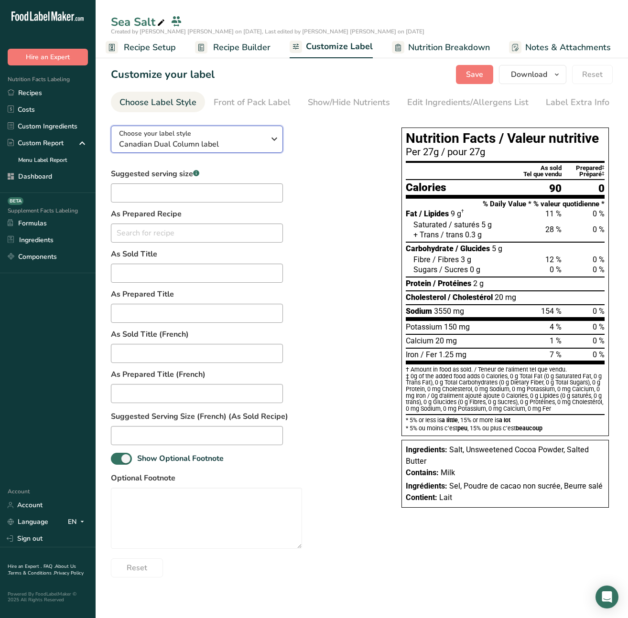
click at [232, 146] on span "Canadian Dual Column label" at bounding box center [192, 144] width 146 height 11
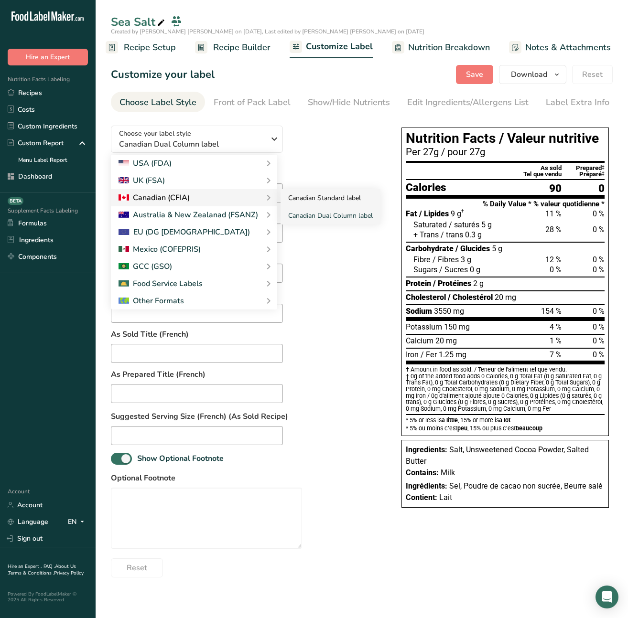
click at [311, 201] on link "Canadian Standard label" at bounding box center [330, 198] width 100 height 18
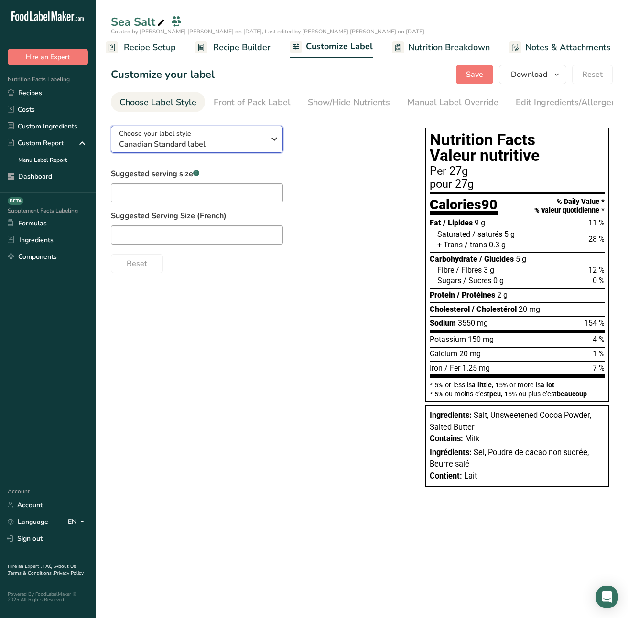
click at [226, 143] on span "Canadian Standard label" at bounding box center [192, 144] width 146 height 11
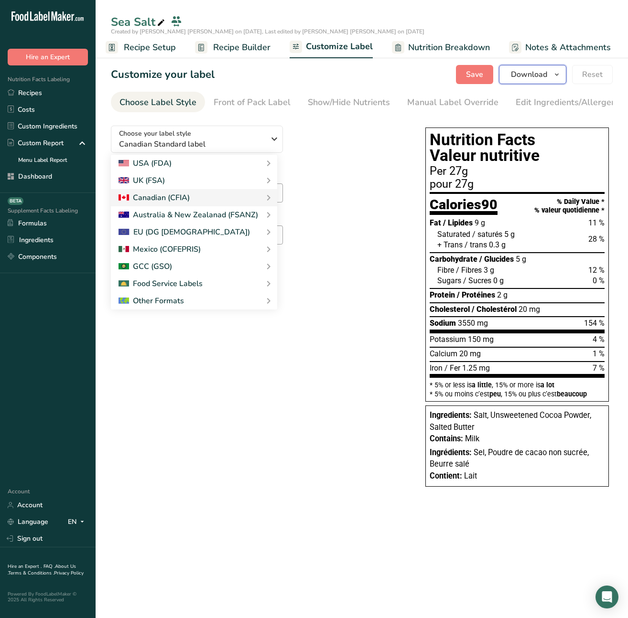
click at [545, 76] on span "Download" at bounding box center [529, 74] width 36 height 11
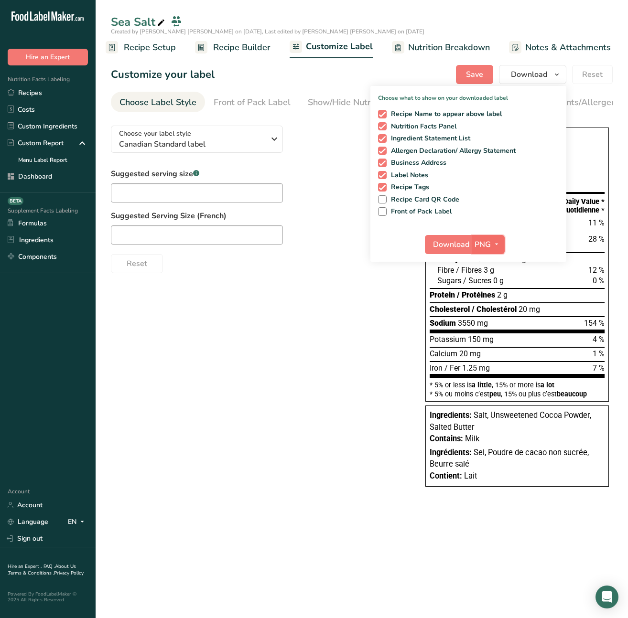
click at [495, 246] on icon "button" at bounding box center [497, 244] width 8 height 12
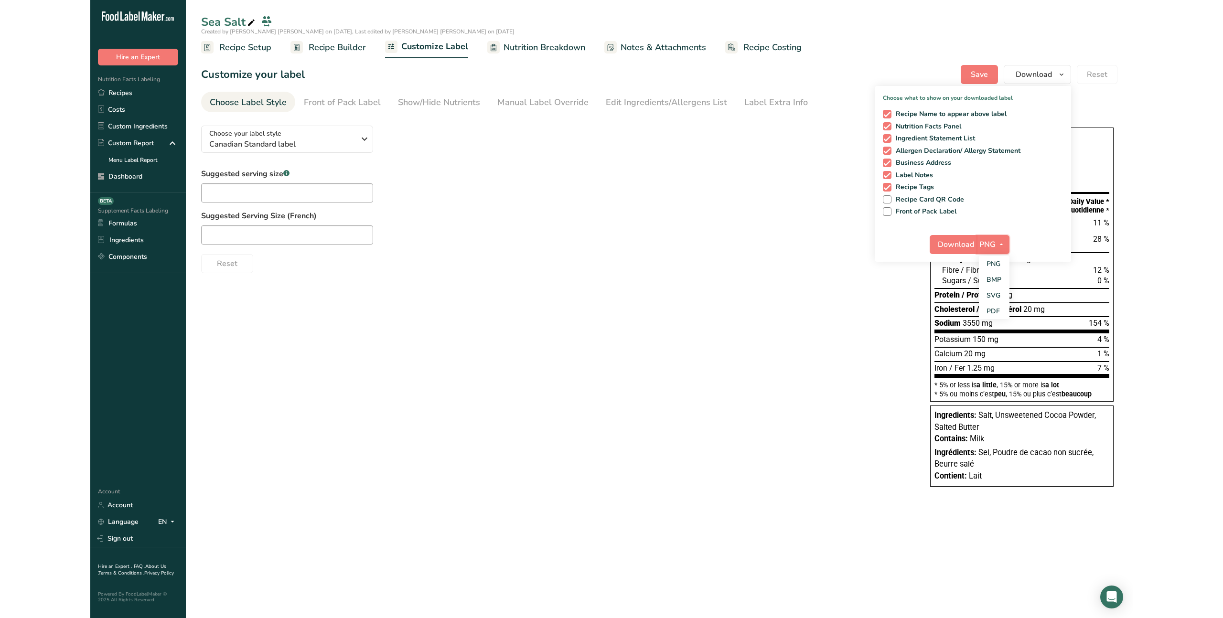
scroll to position [0, 0]
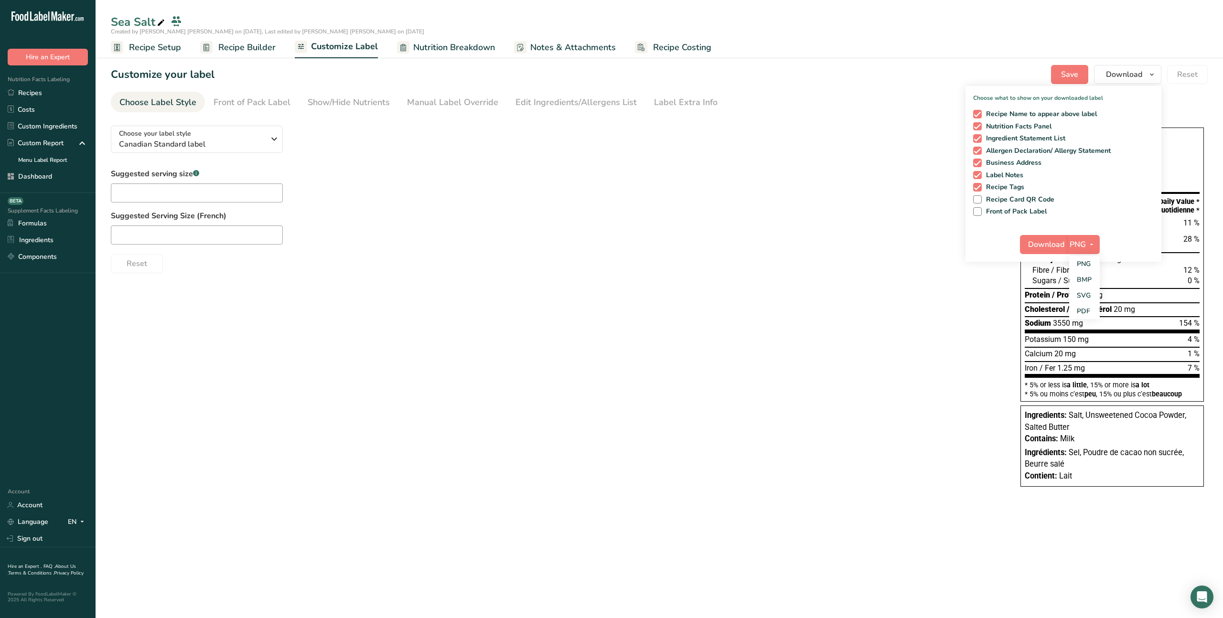
click at [632, 260] on div "Reset" at bounding box center [556, 261] width 890 height 23
